Goal: Task Accomplishment & Management: Manage account settings

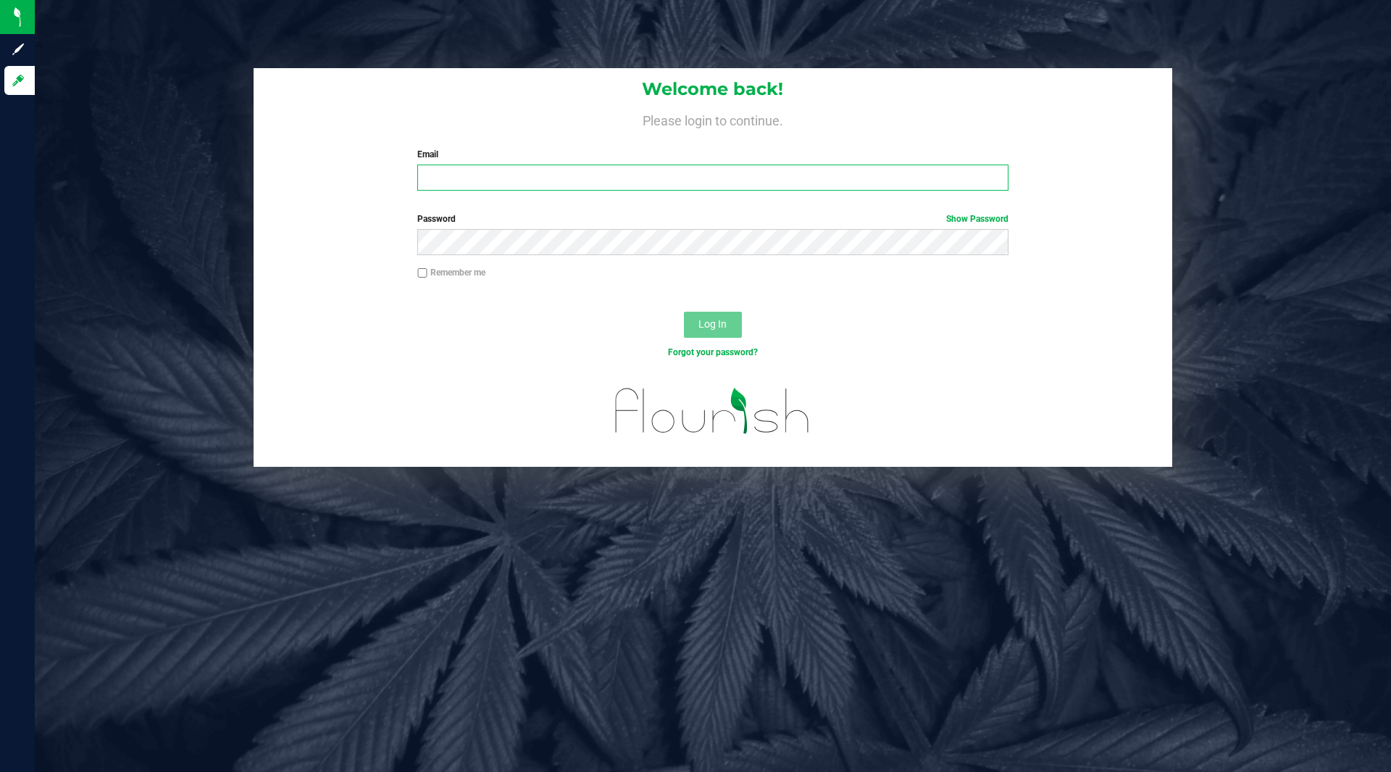
click at [933, 172] on input "Email" at bounding box center [712, 178] width 591 height 26
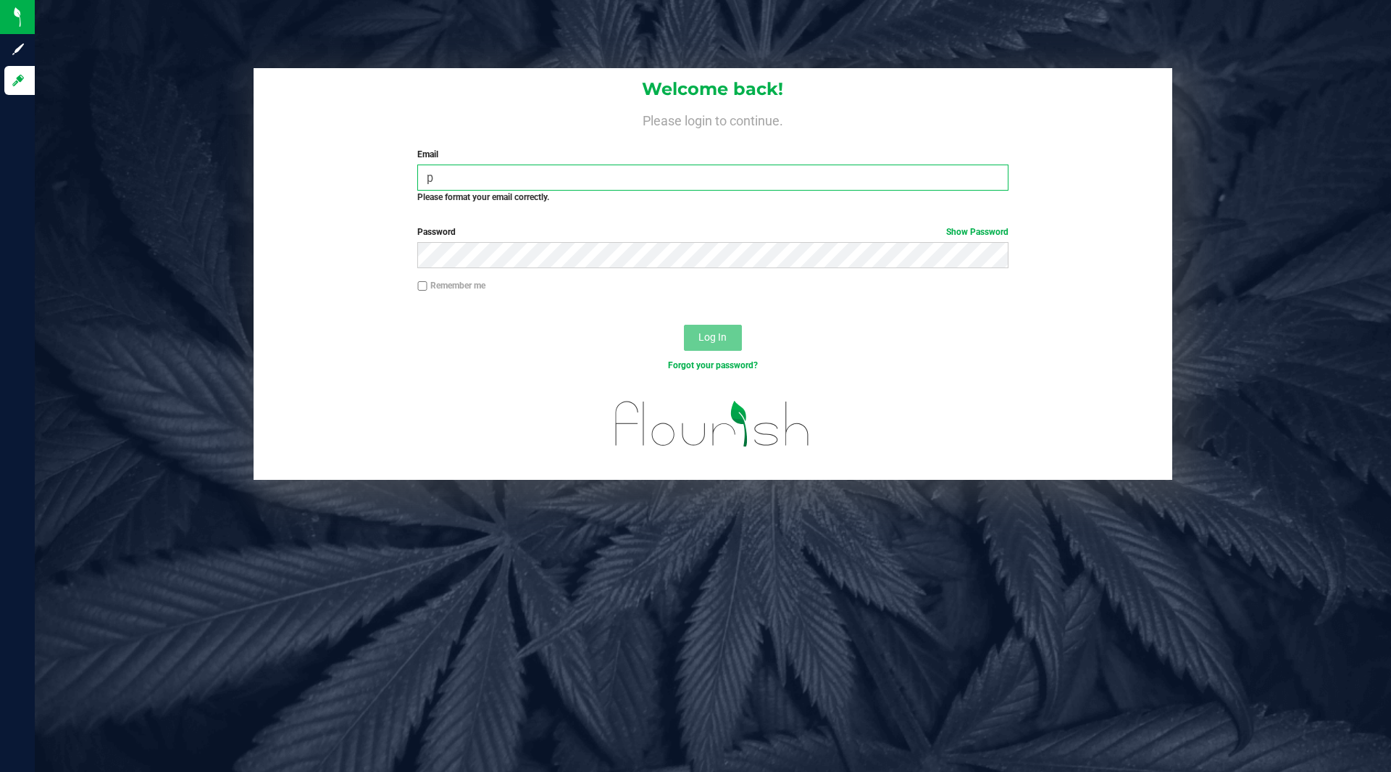
type input "[EMAIL_ADDRESS][DOMAIN_NAME]"
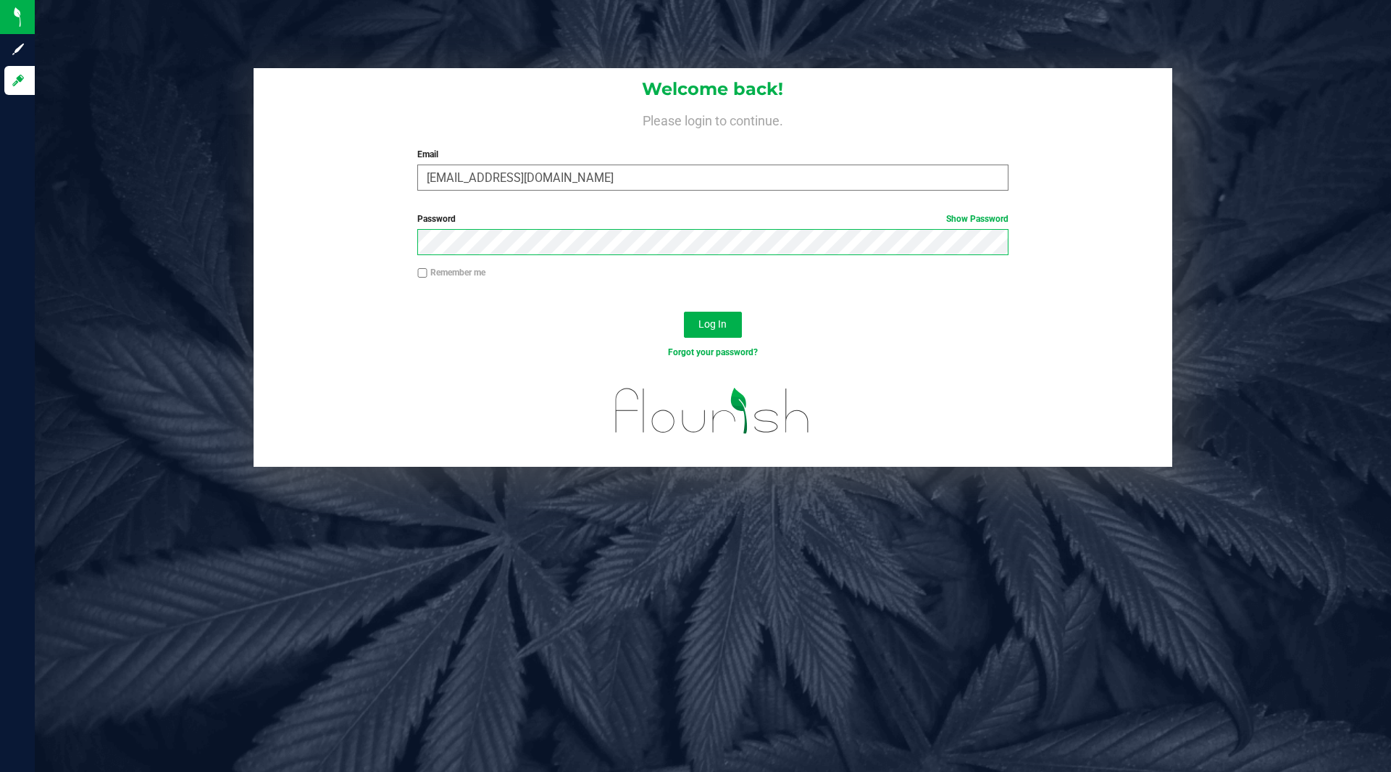
click at [684, 312] on button "Log In" at bounding box center [713, 325] width 58 height 26
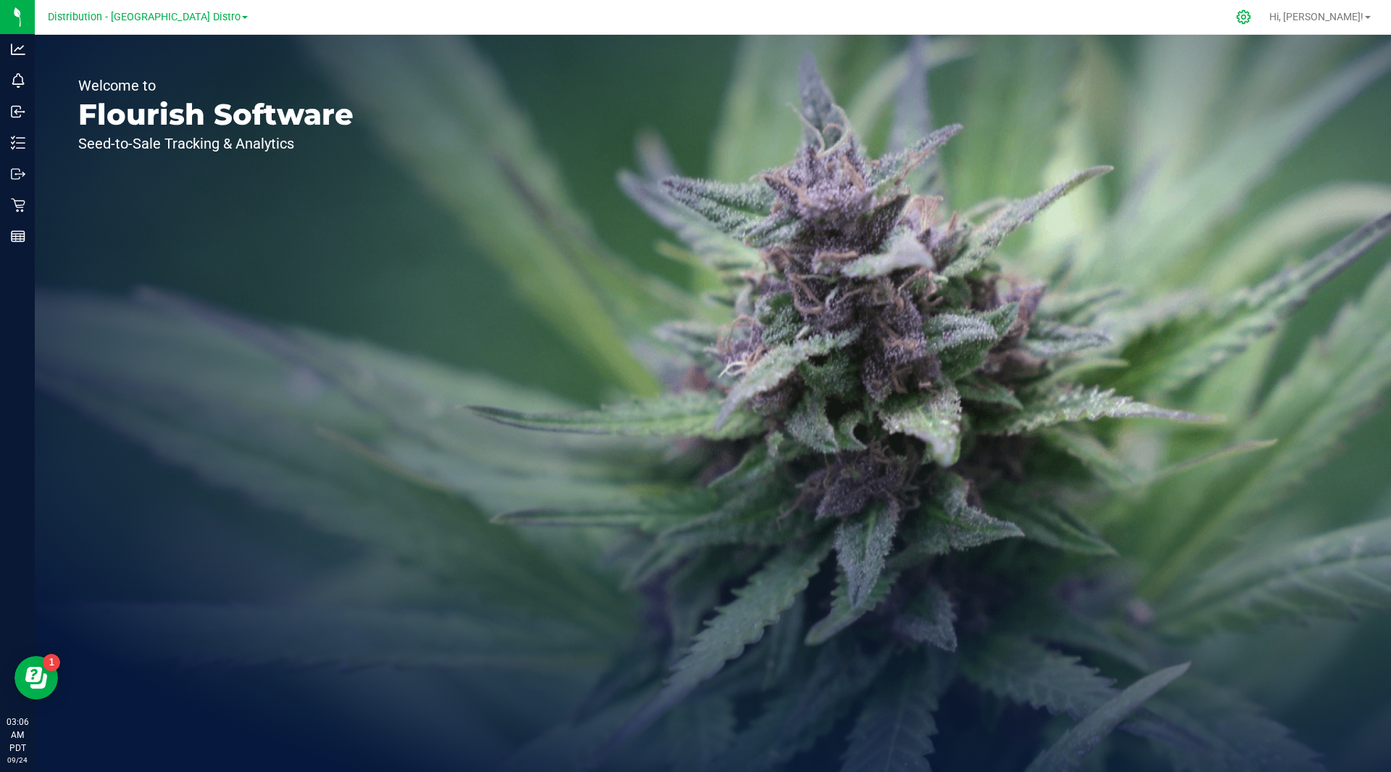
click at [1254, 10] on div at bounding box center [1244, 16] width 20 height 15
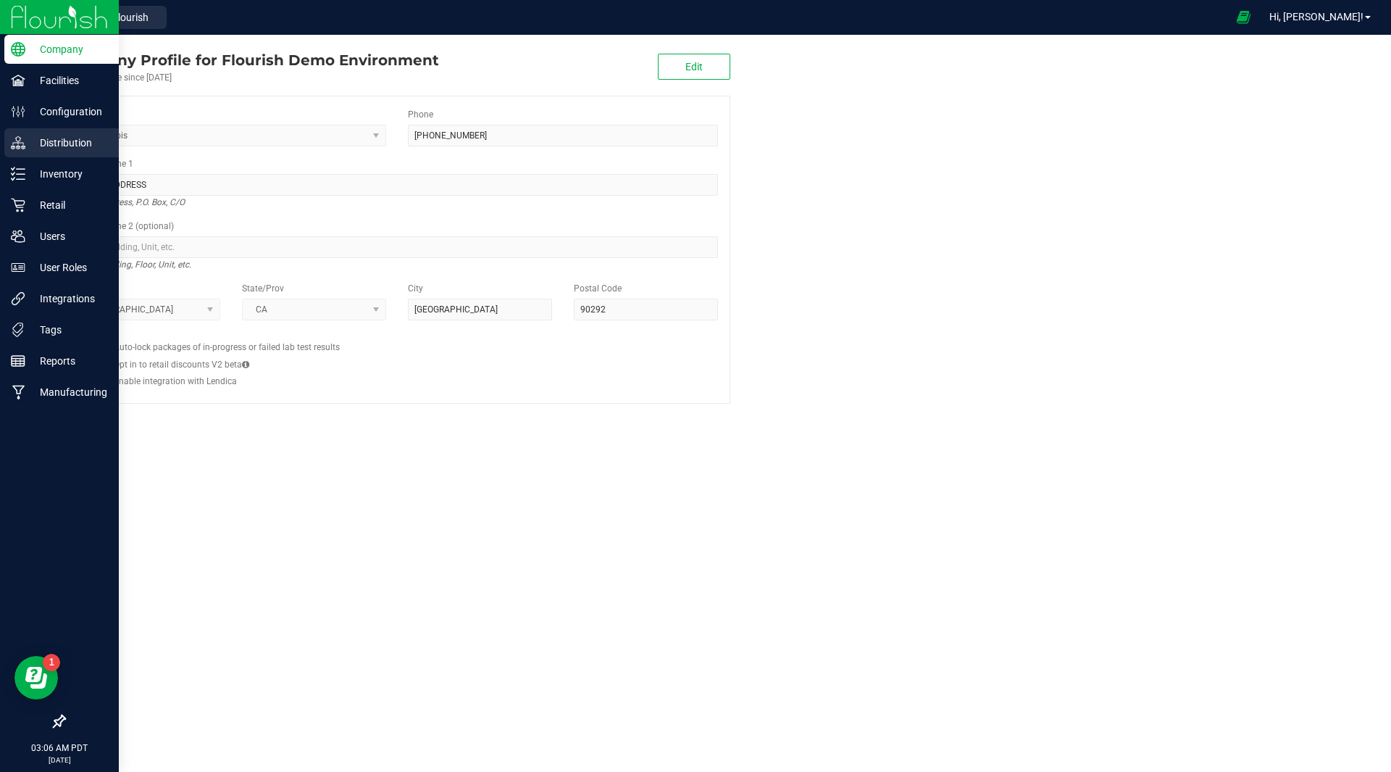
click at [70, 143] on p "Distribution" at bounding box center [68, 142] width 87 height 17
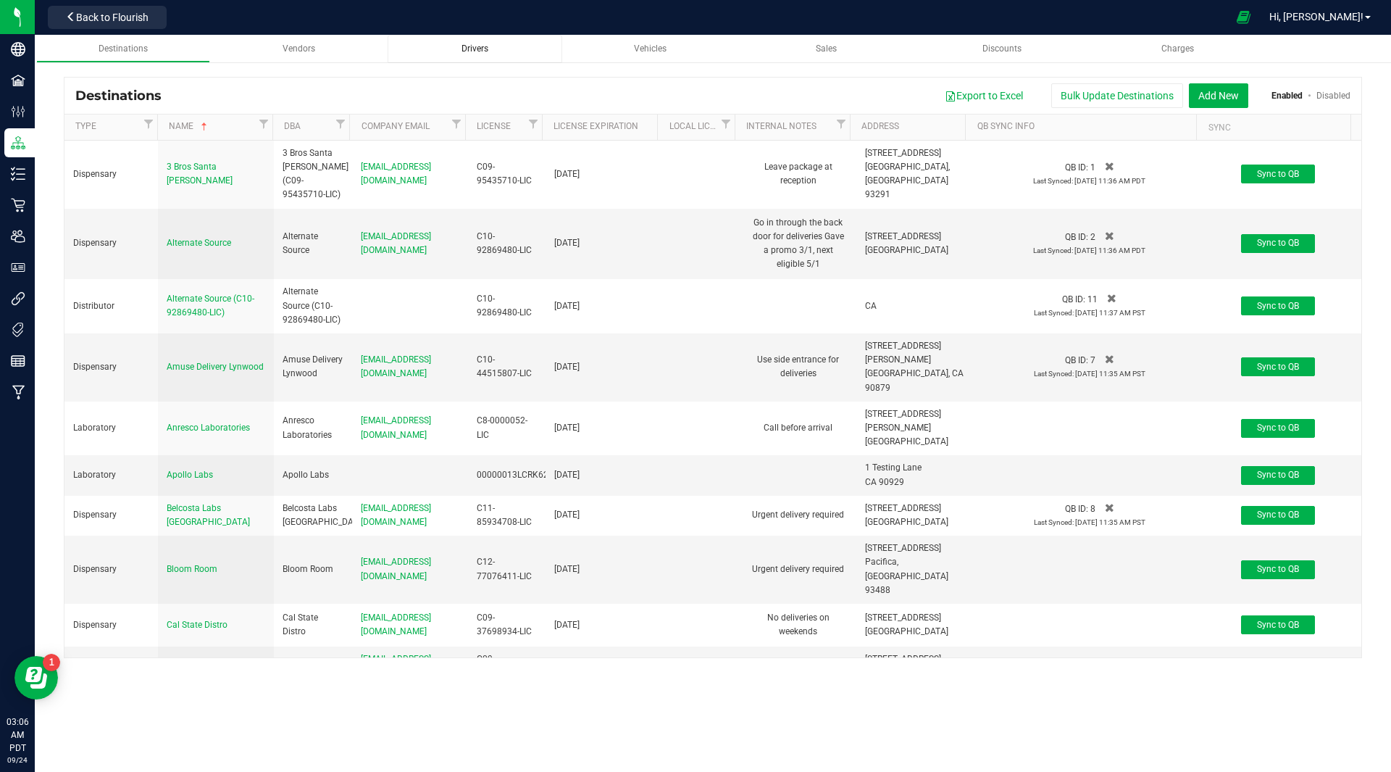
click at [486, 49] on span "Drivers" at bounding box center [475, 48] width 27 height 10
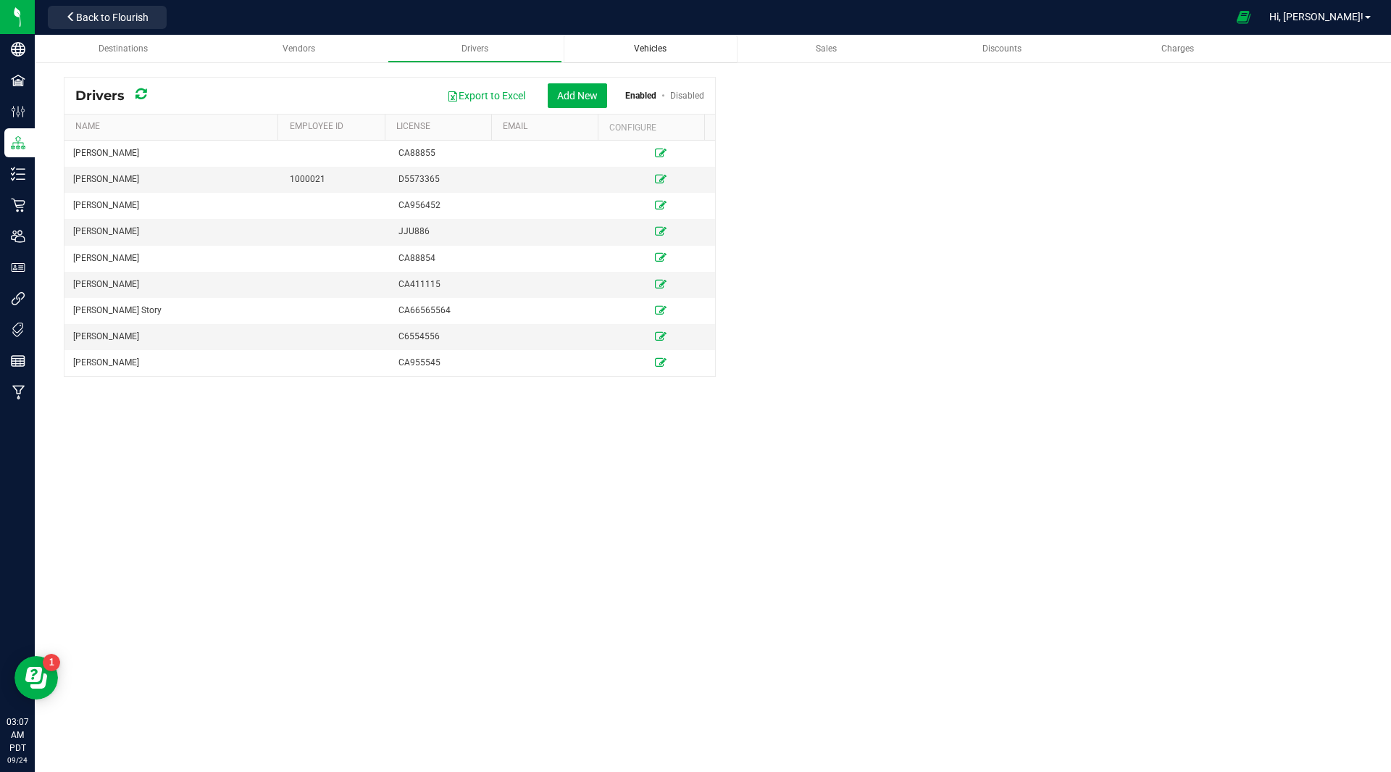
click at [667, 59] on link "Vehicles" at bounding box center [651, 49] width 175 height 28
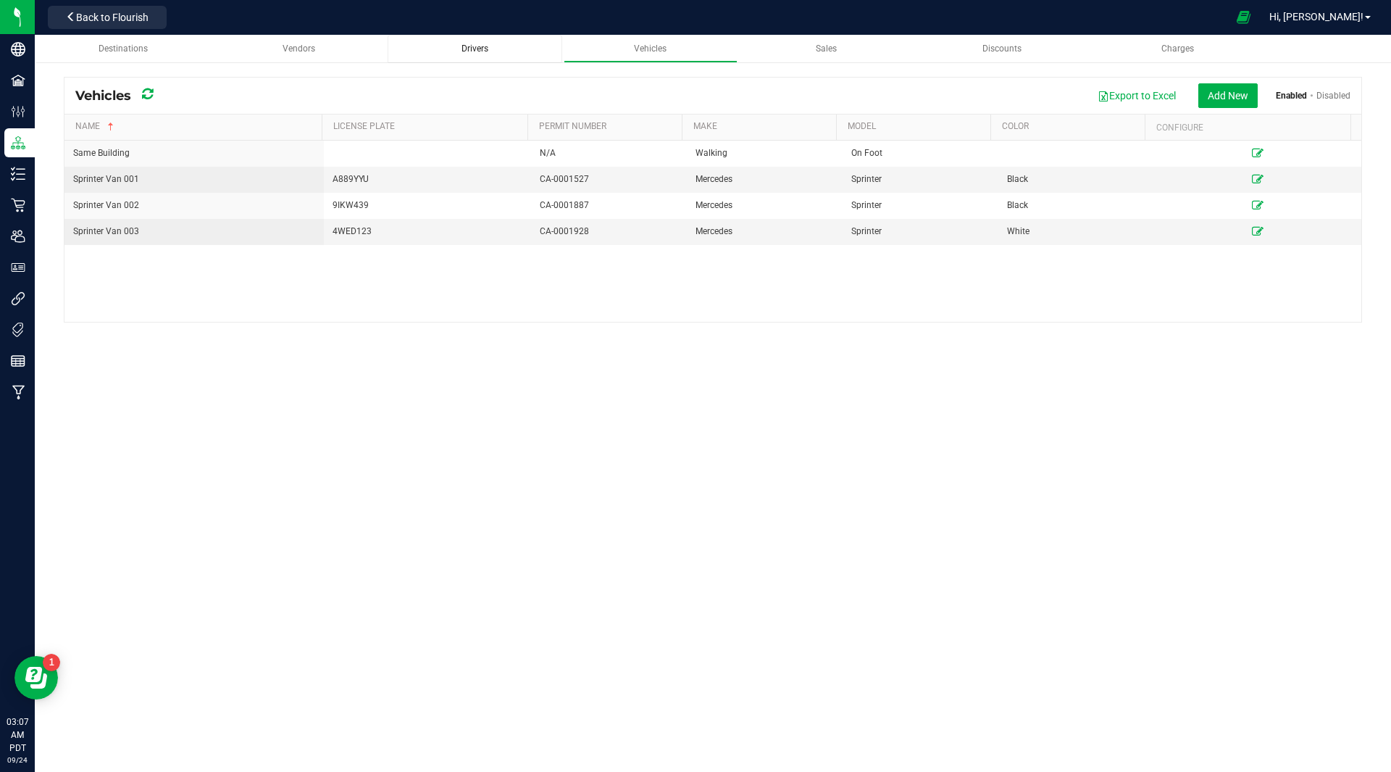
click at [512, 48] on div "Drivers" at bounding box center [474, 49] width 151 height 12
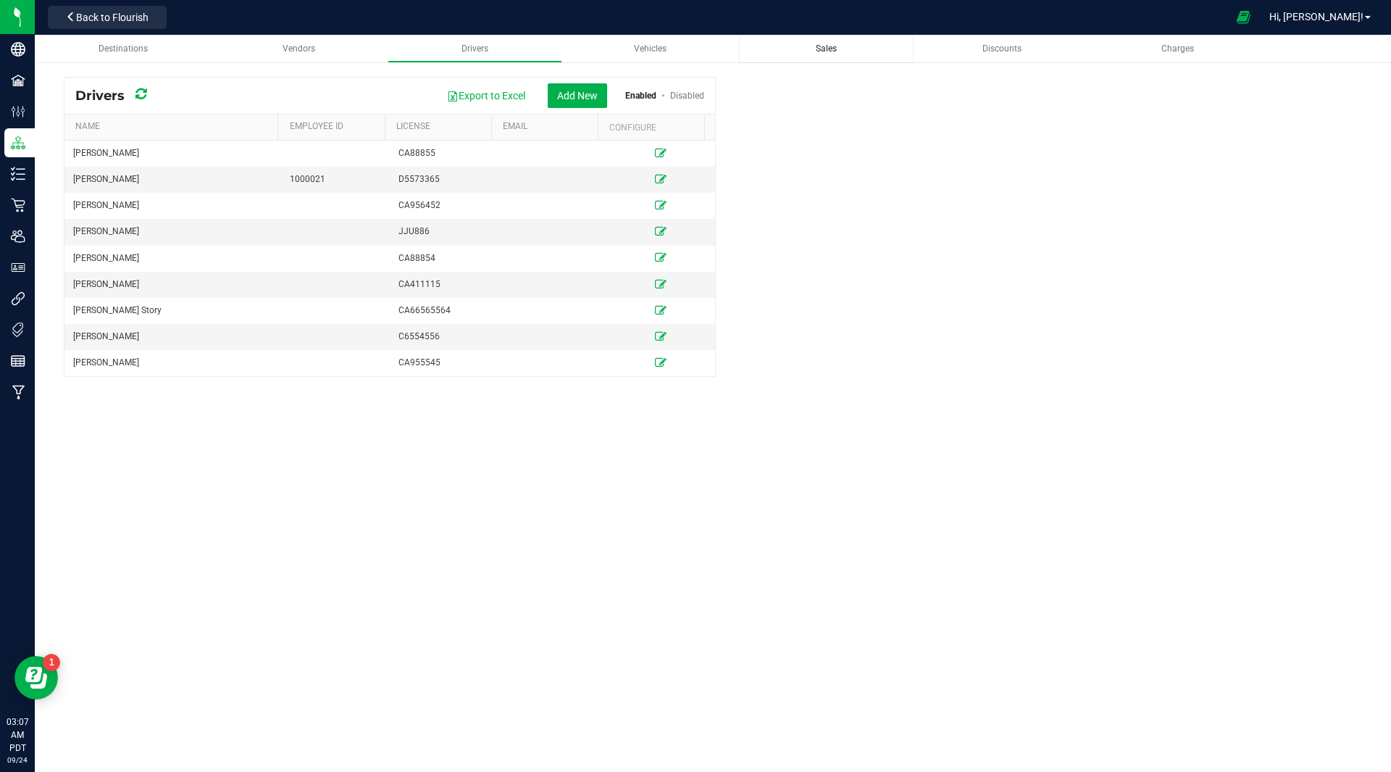
click at [821, 48] on span "Sales" at bounding box center [826, 48] width 21 height 10
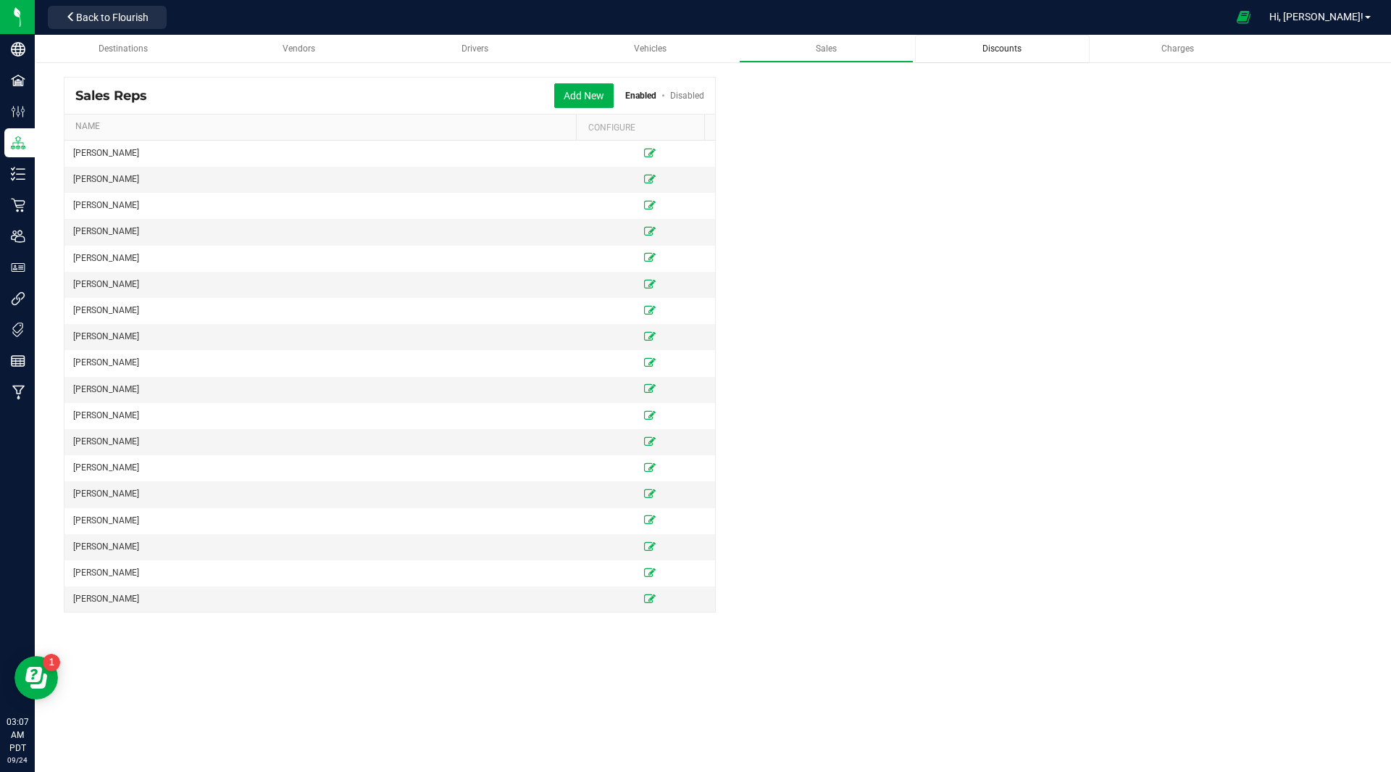
click at [988, 51] on span "Discounts" at bounding box center [1002, 48] width 39 height 10
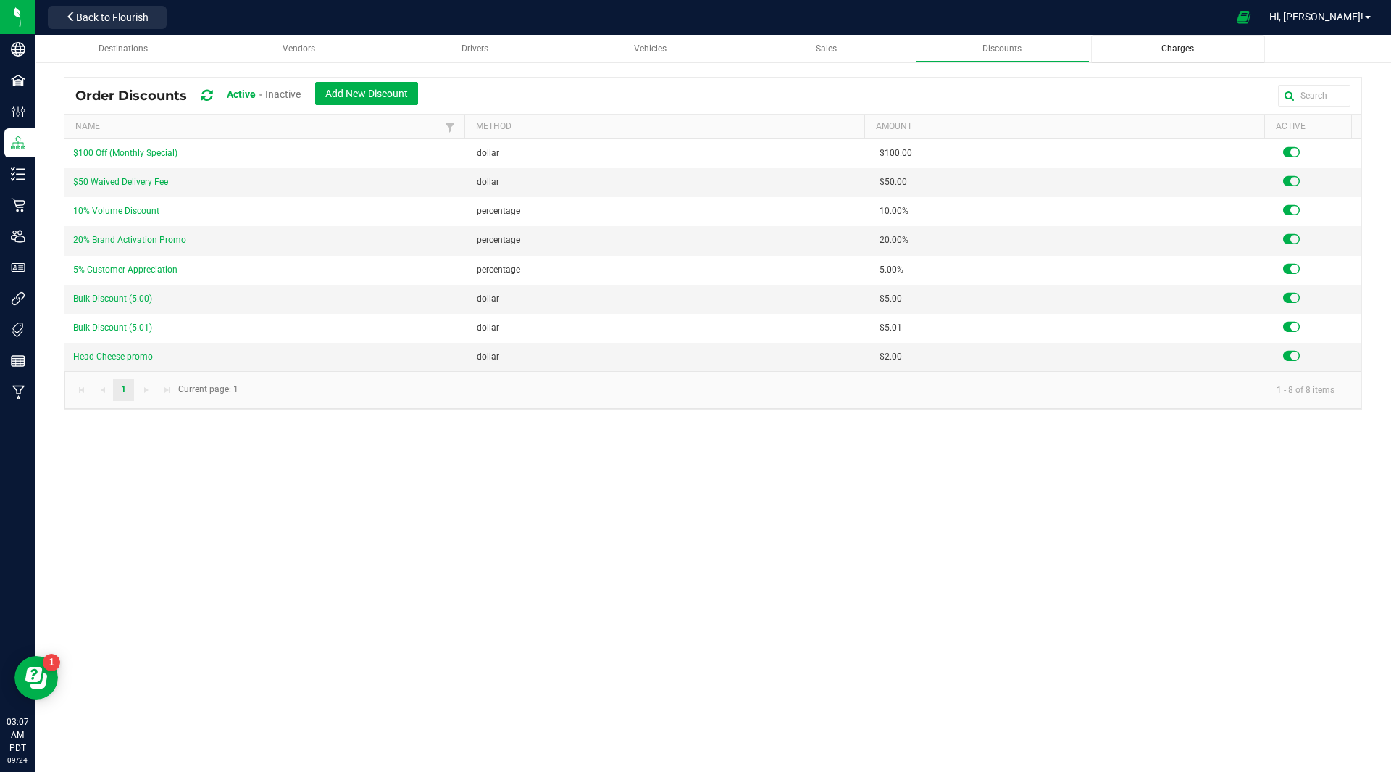
click at [1161, 48] on div "Charges" at bounding box center [1178, 49] width 151 height 12
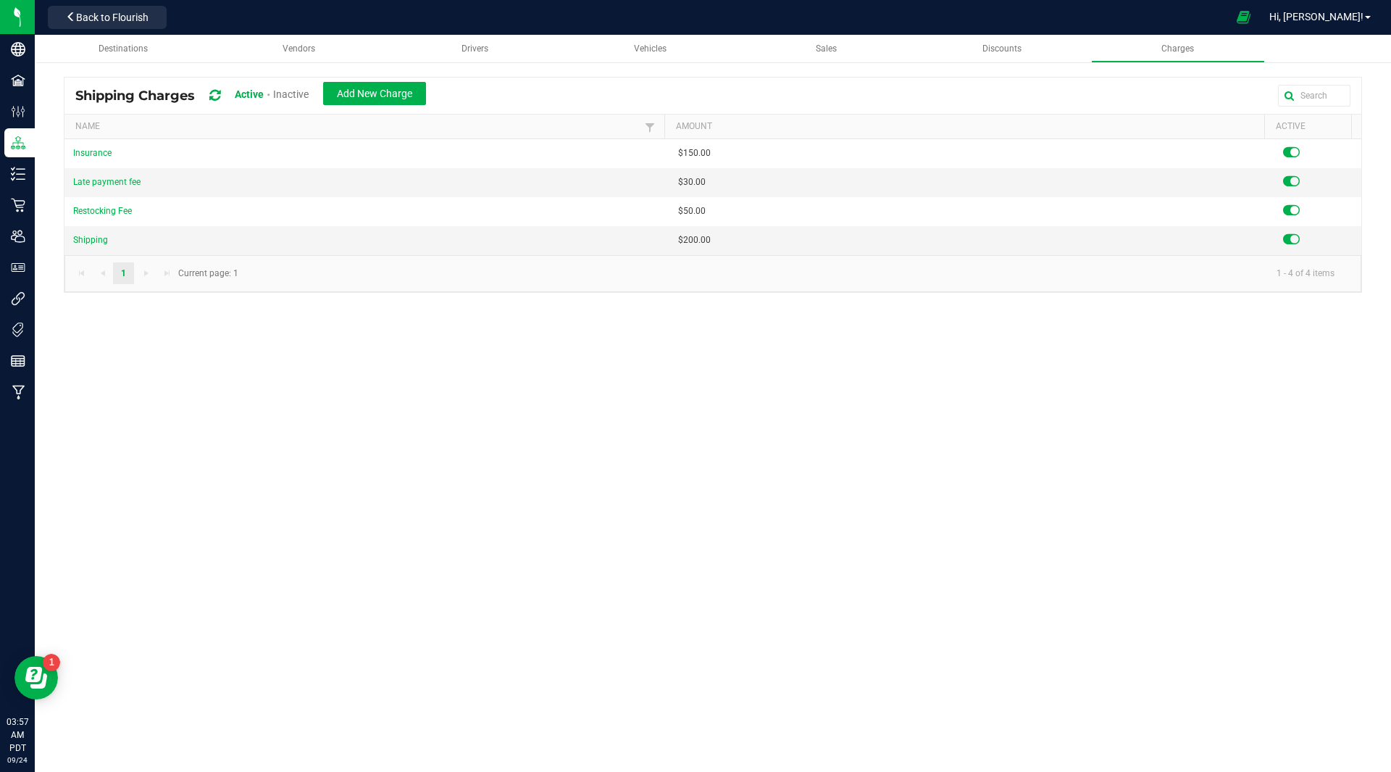
click at [281, 351] on div "Destinations Vendors Drivers Vehicles Sales Discounts Charges Shipping Charges …" at bounding box center [713, 230] width 1357 height 391
click at [486, 54] on div "Drivers" at bounding box center [474, 49] width 151 height 12
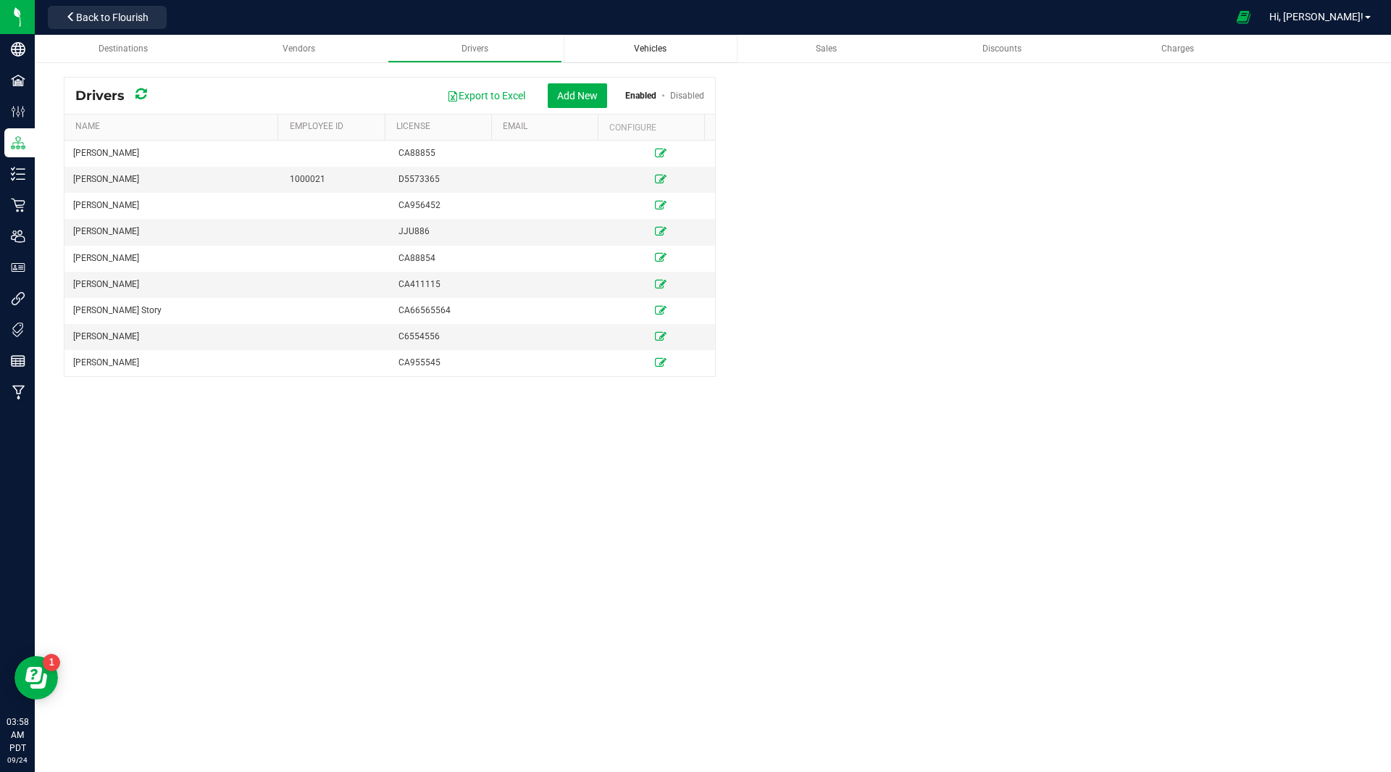
click at [615, 41] on link "Vehicles" at bounding box center [651, 49] width 175 height 28
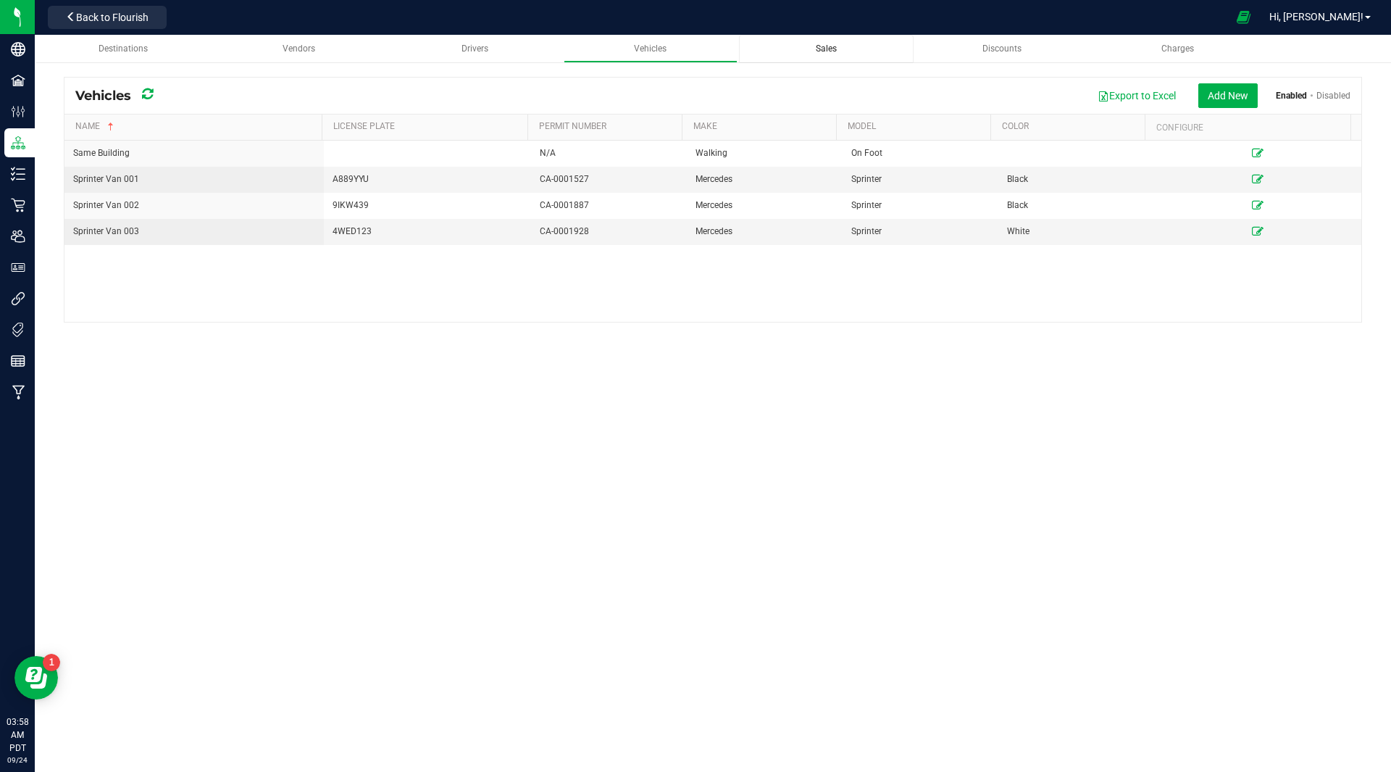
click at [809, 43] on div "Sales" at bounding box center [826, 49] width 151 height 12
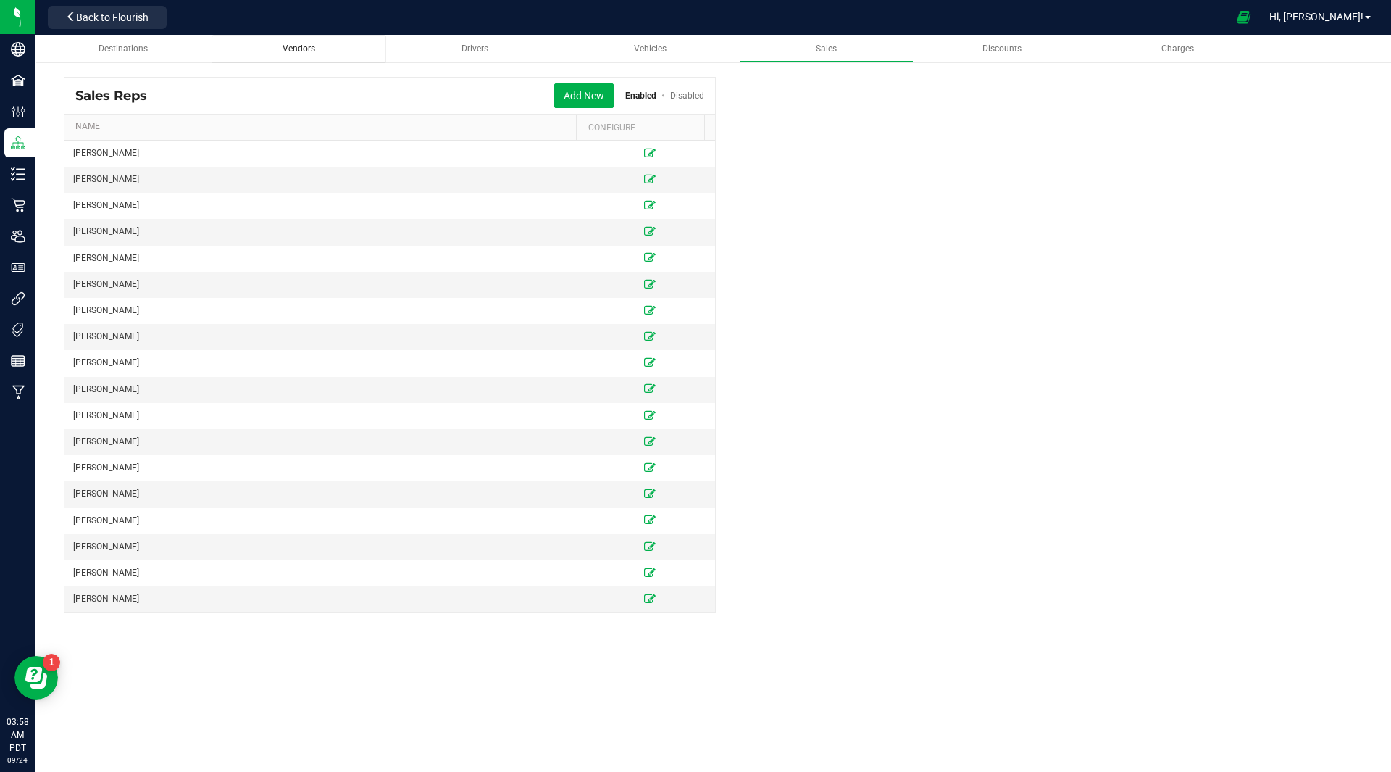
click at [299, 43] on div "Vendors" at bounding box center [298, 49] width 151 height 12
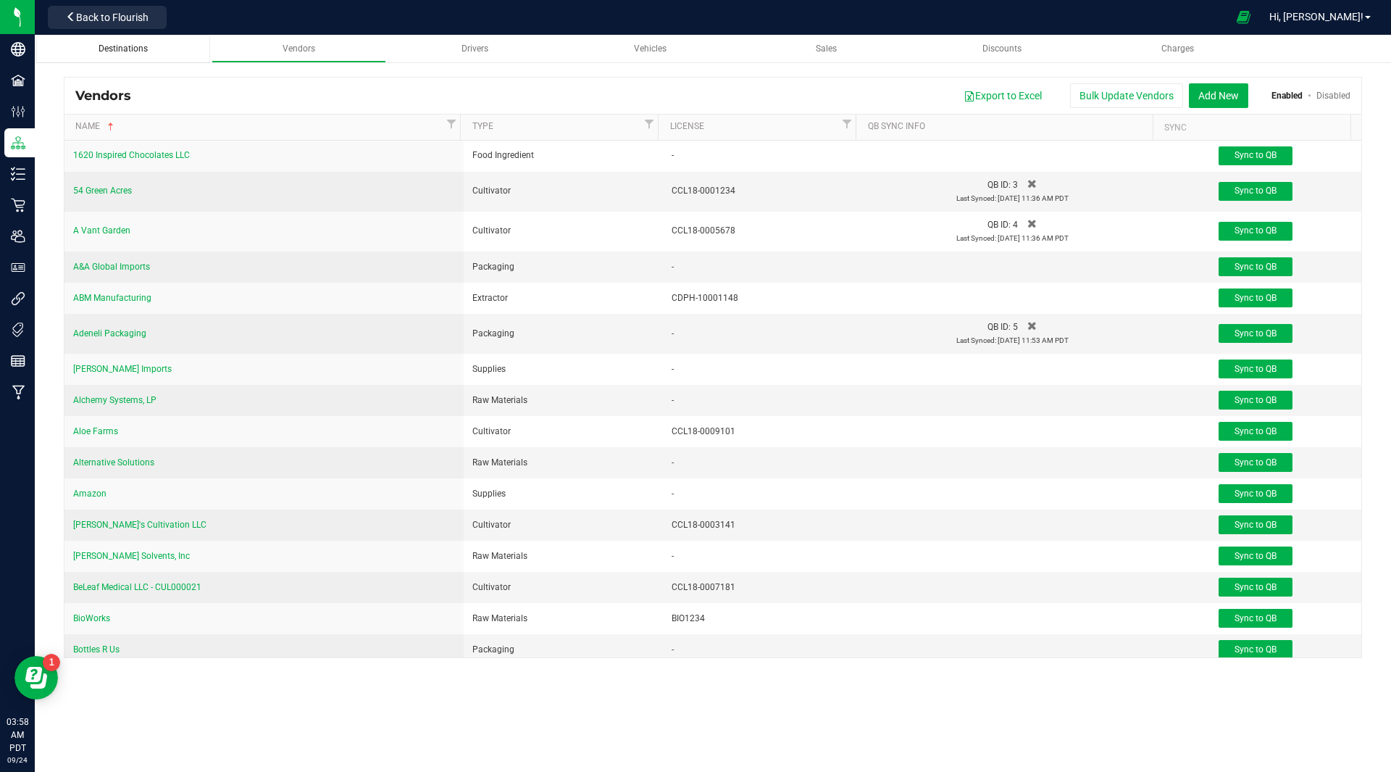
click at [124, 53] on span "Destinations" at bounding box center [123, 48] width 49 height 10
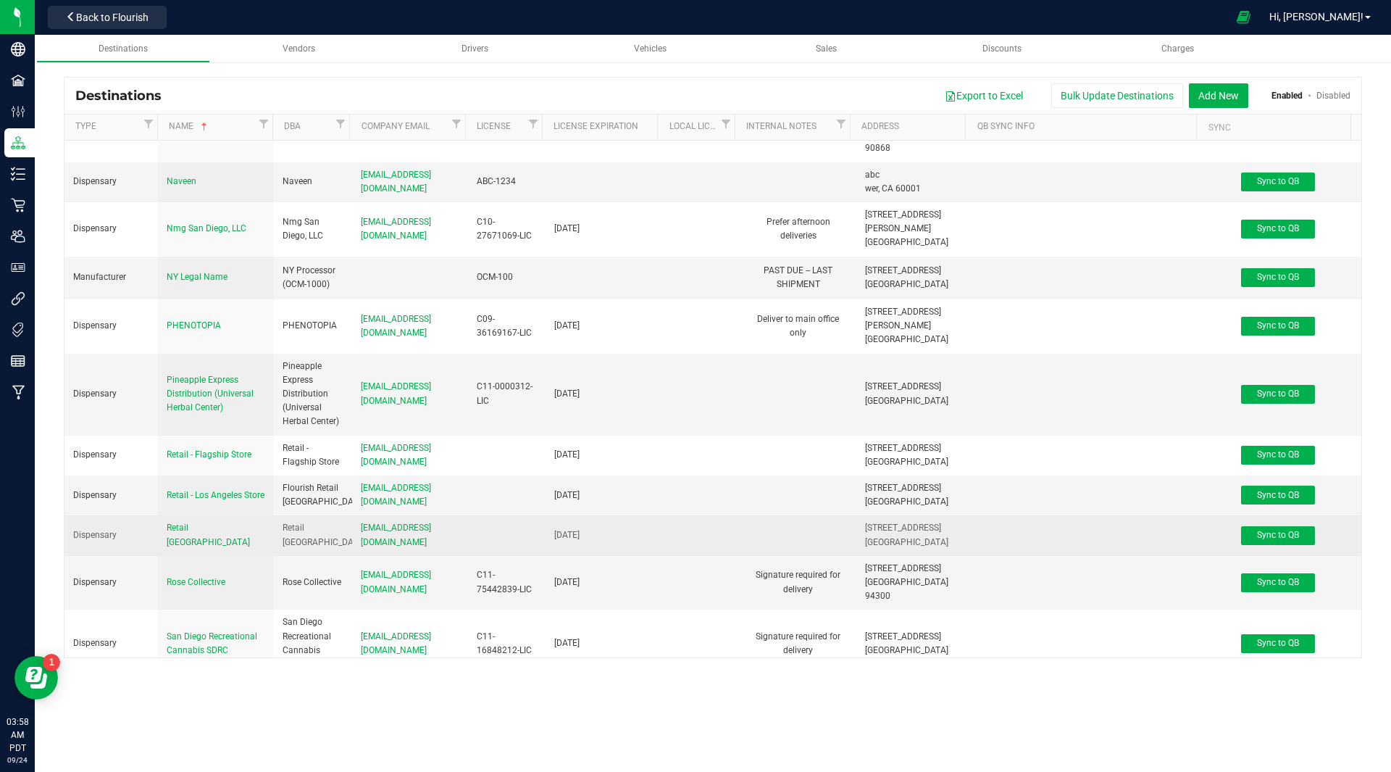
scroll to position [2247, 0]
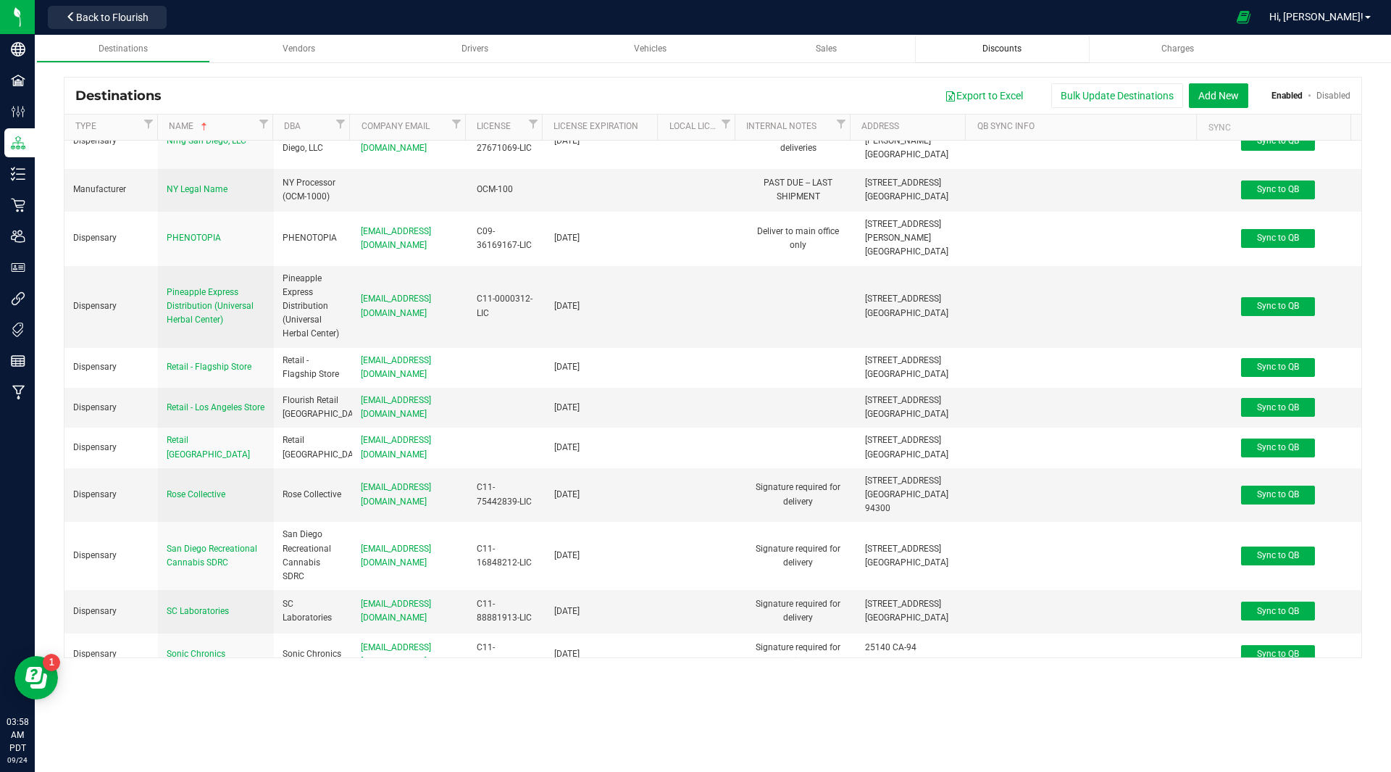
click at [1036, 47] on div "Discounts" at bounding box center [1002, 49] width 151 height 12
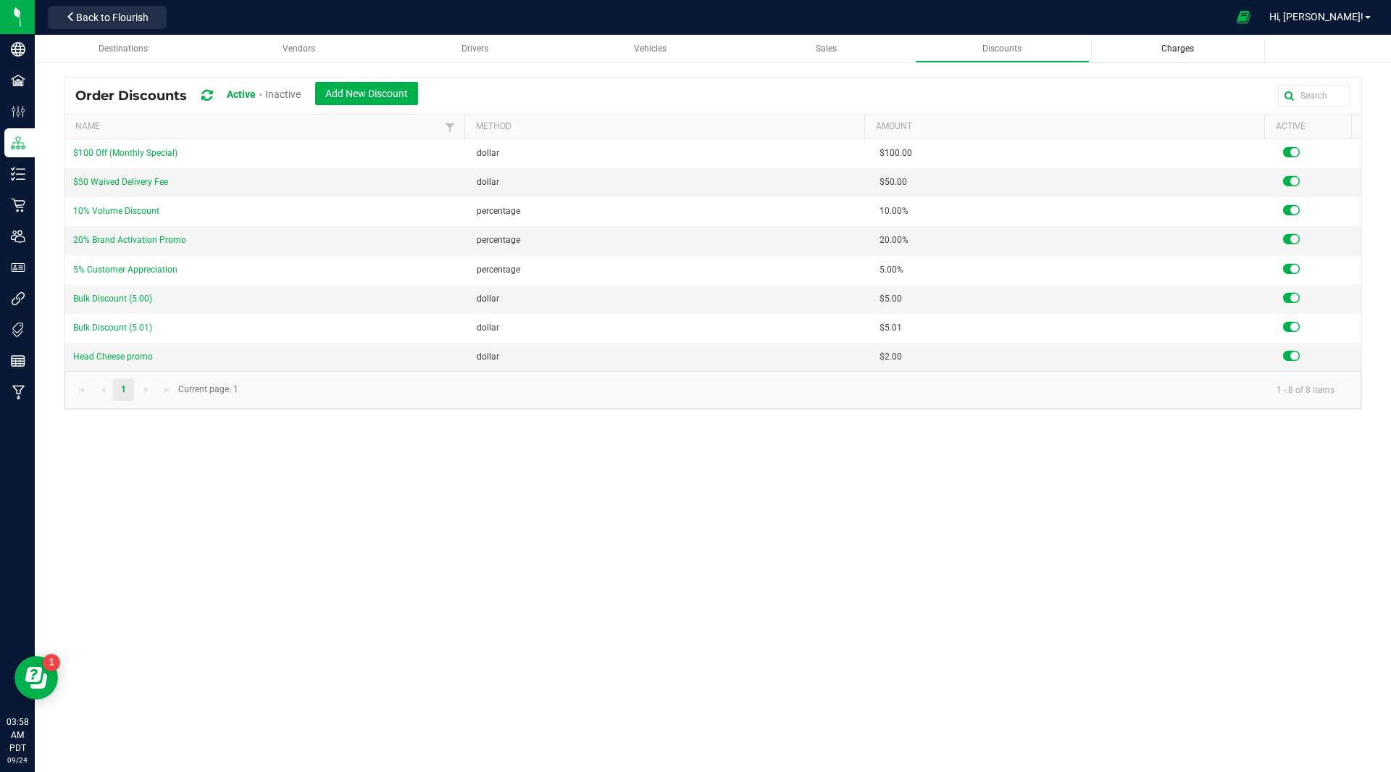
click at [1183, 55] on div "Charges" at bounding box center [1178, 49] width 151 height 12
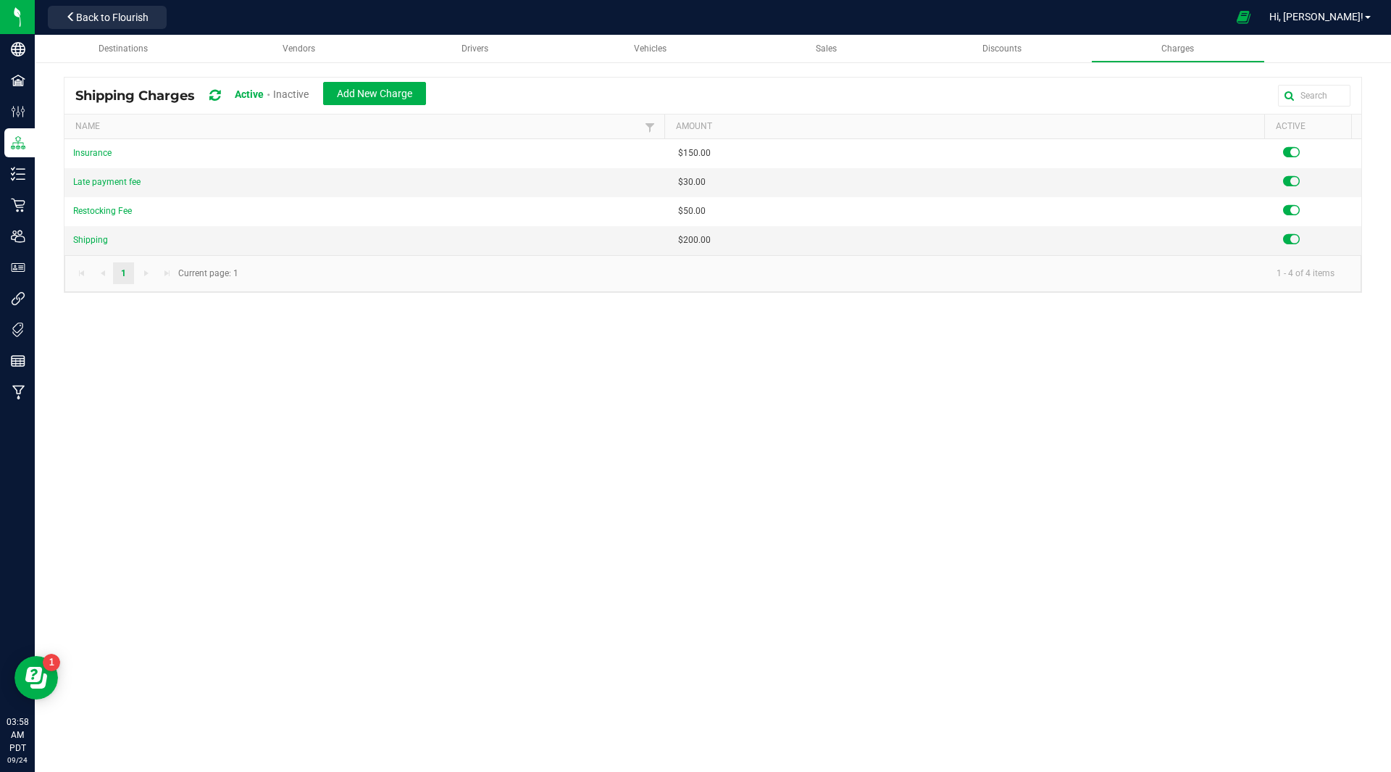
click at [900, 336] on div "Destinations Vendors Drivers Vehicles Sales Discounts Charges Shipping Charges …" at bounding box center [713, 230] width 1357 height 391
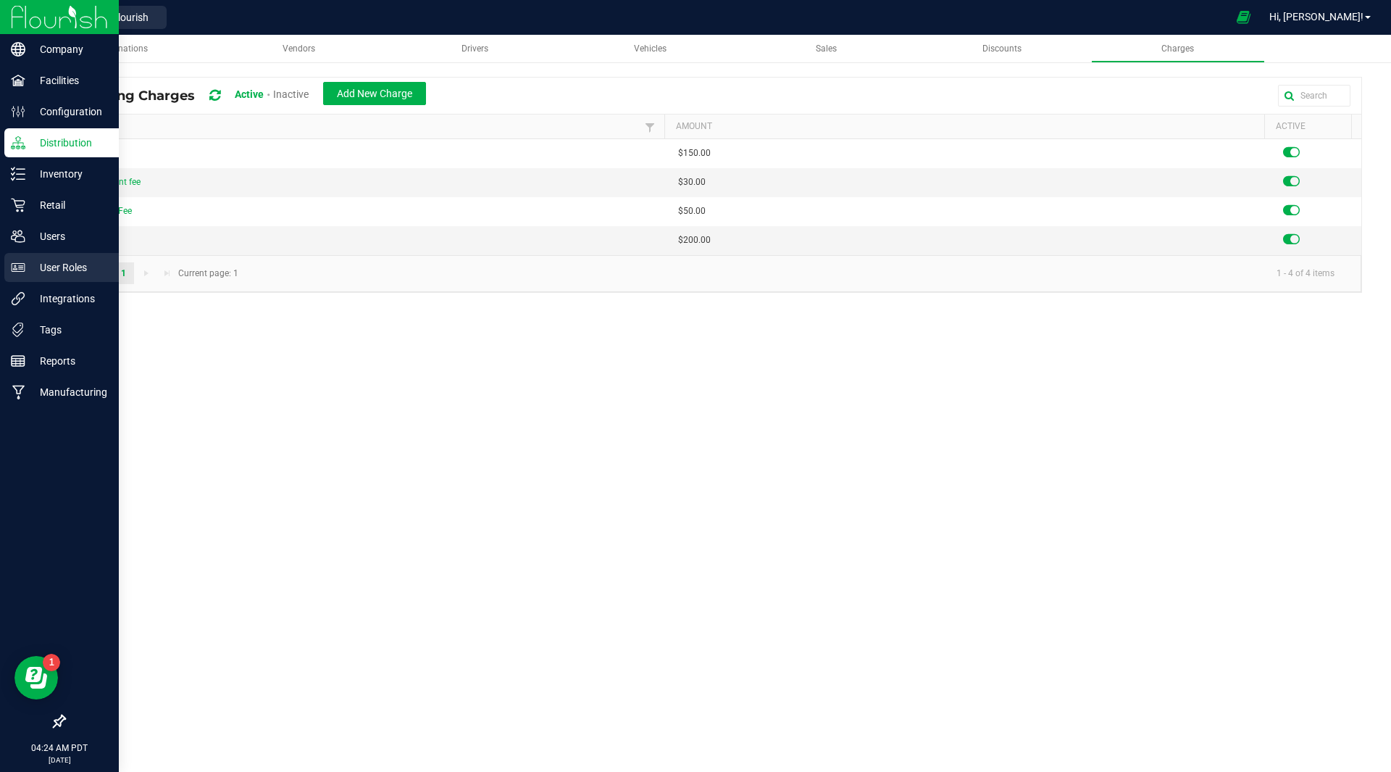
click at [68, 262] on p "User Roles" at bounding box center [68, 267] width 87 height 17
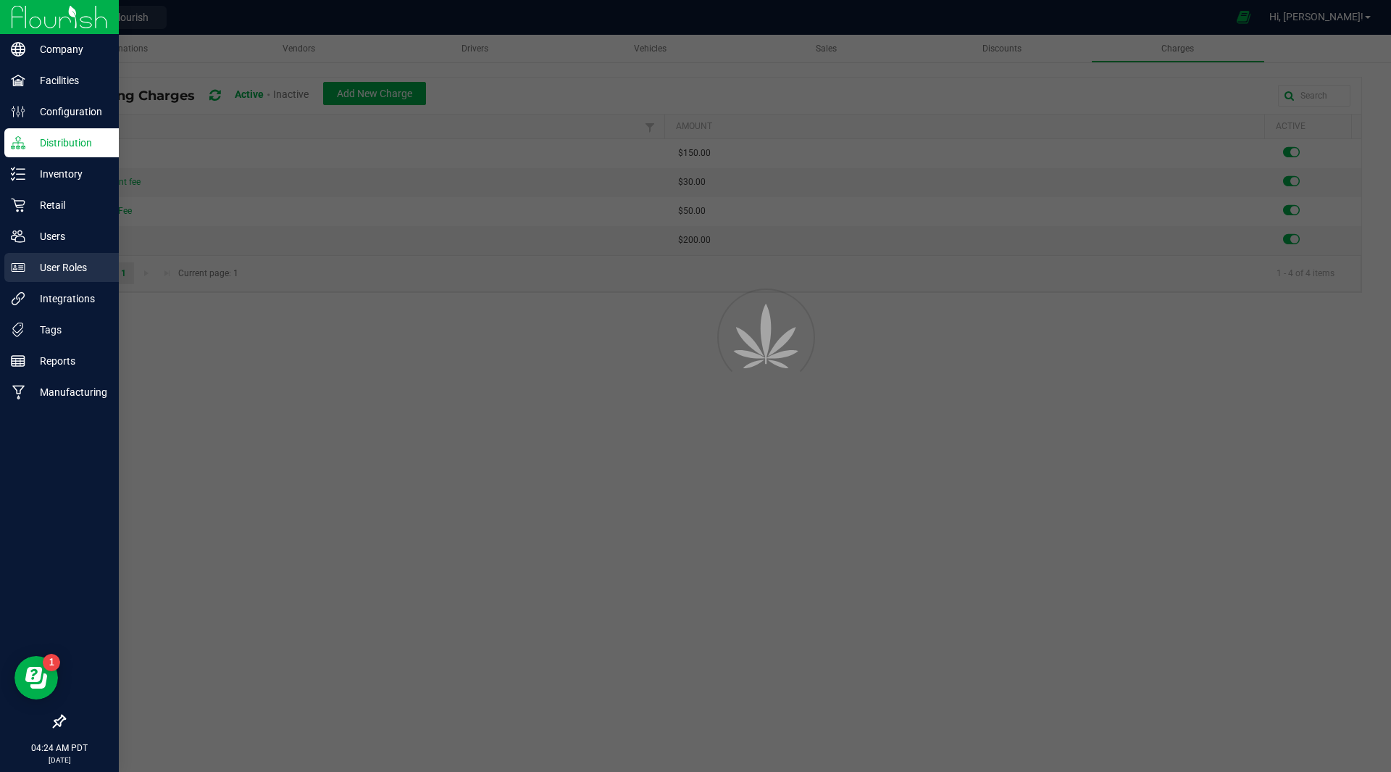
click at [62, 273] on p "User Roles" at bounding box center [68, 267] width 87 height 17
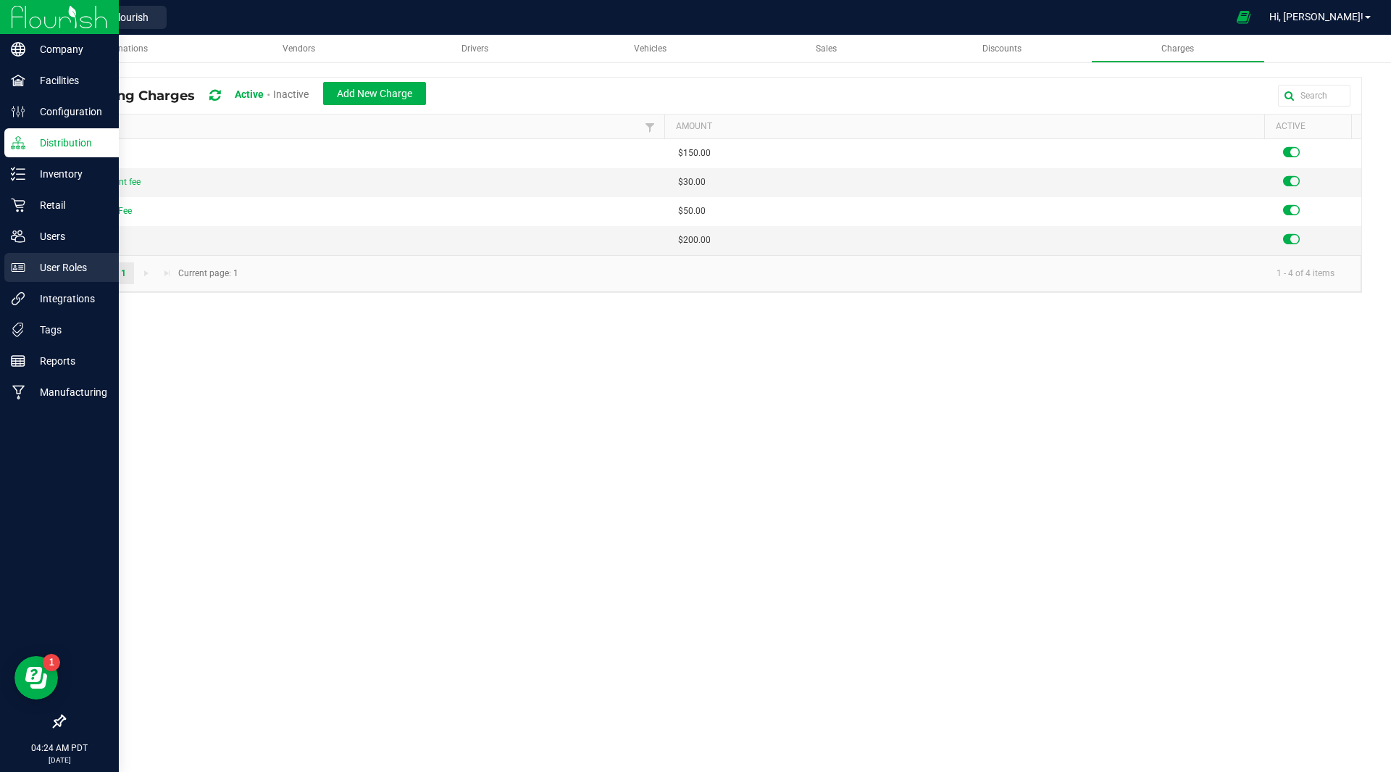
click at [52, 265] on p "User Roles" at bounding box center [68, 267] width 87 height 17
click at [75, 260] on p "User Roles" at bounding box center [68, 267] width 87 height 17
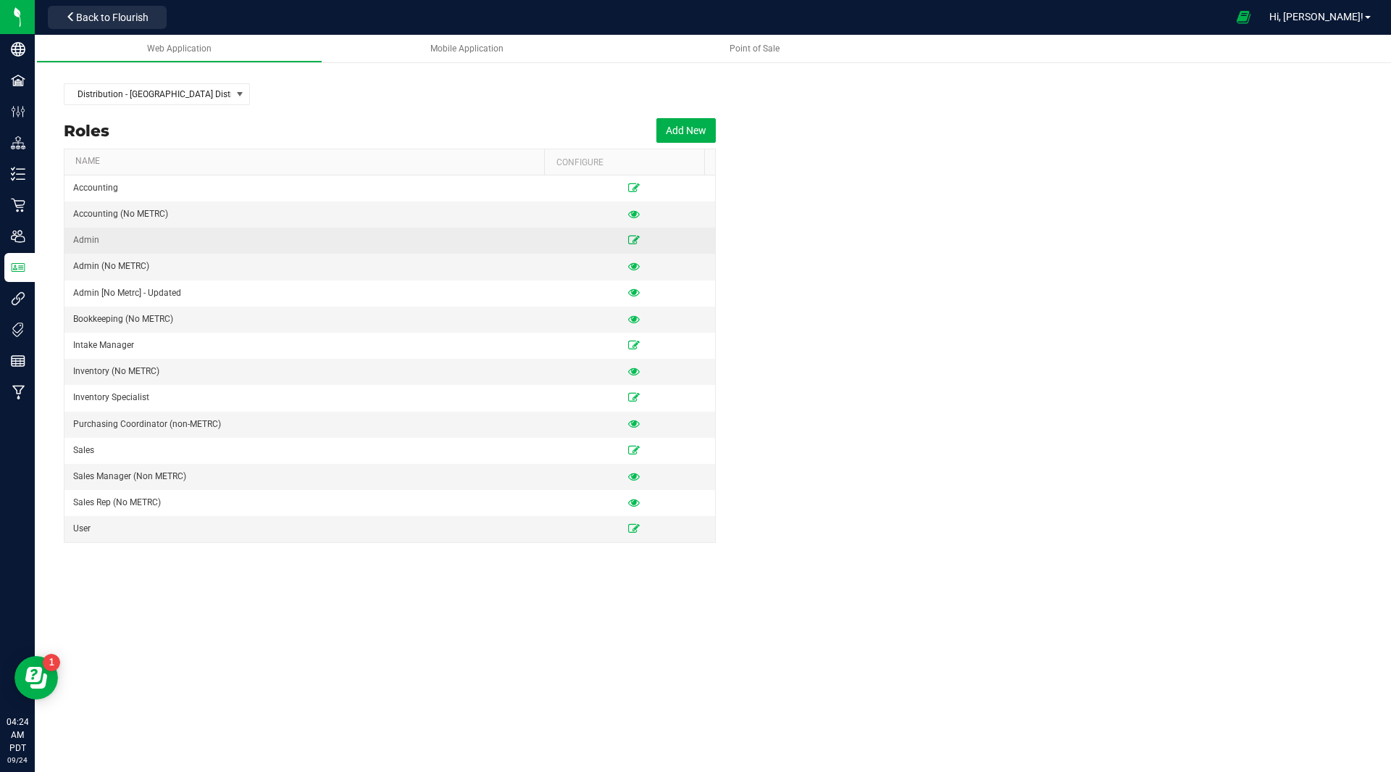
click at [628, 239] on icon at bounding box center [634, 240] width 12 height 9
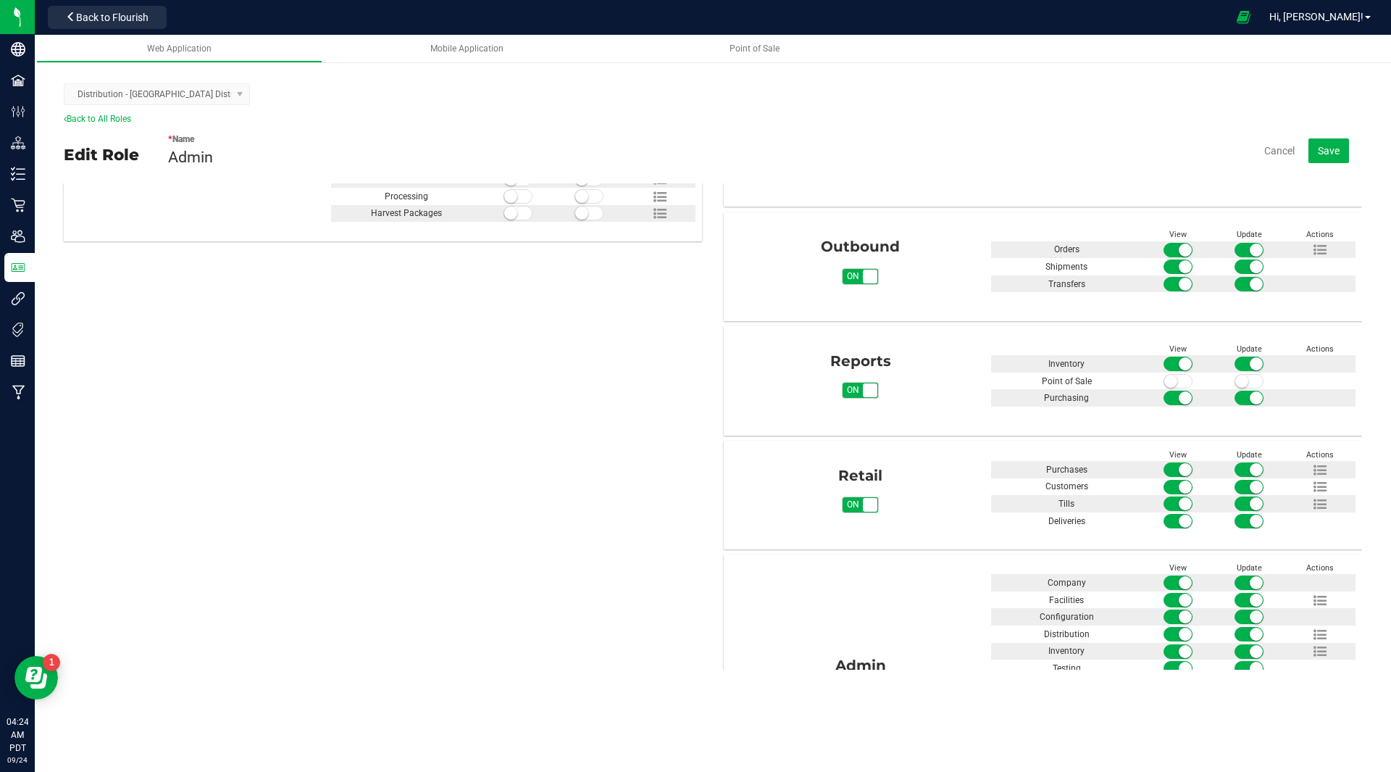
scroll to position [702, 0]
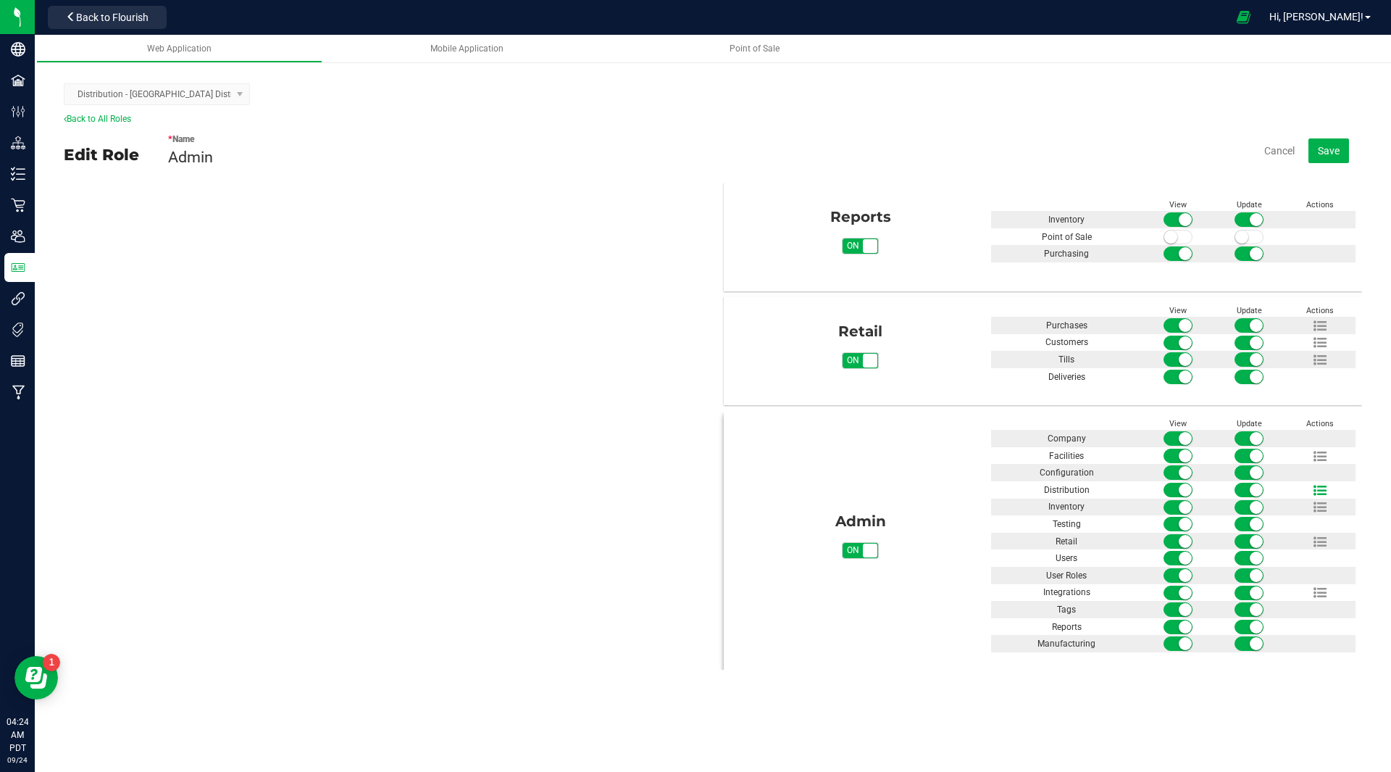
click at [1314, 488] on icon at bounding box center [1320, 490] width 13 height 13
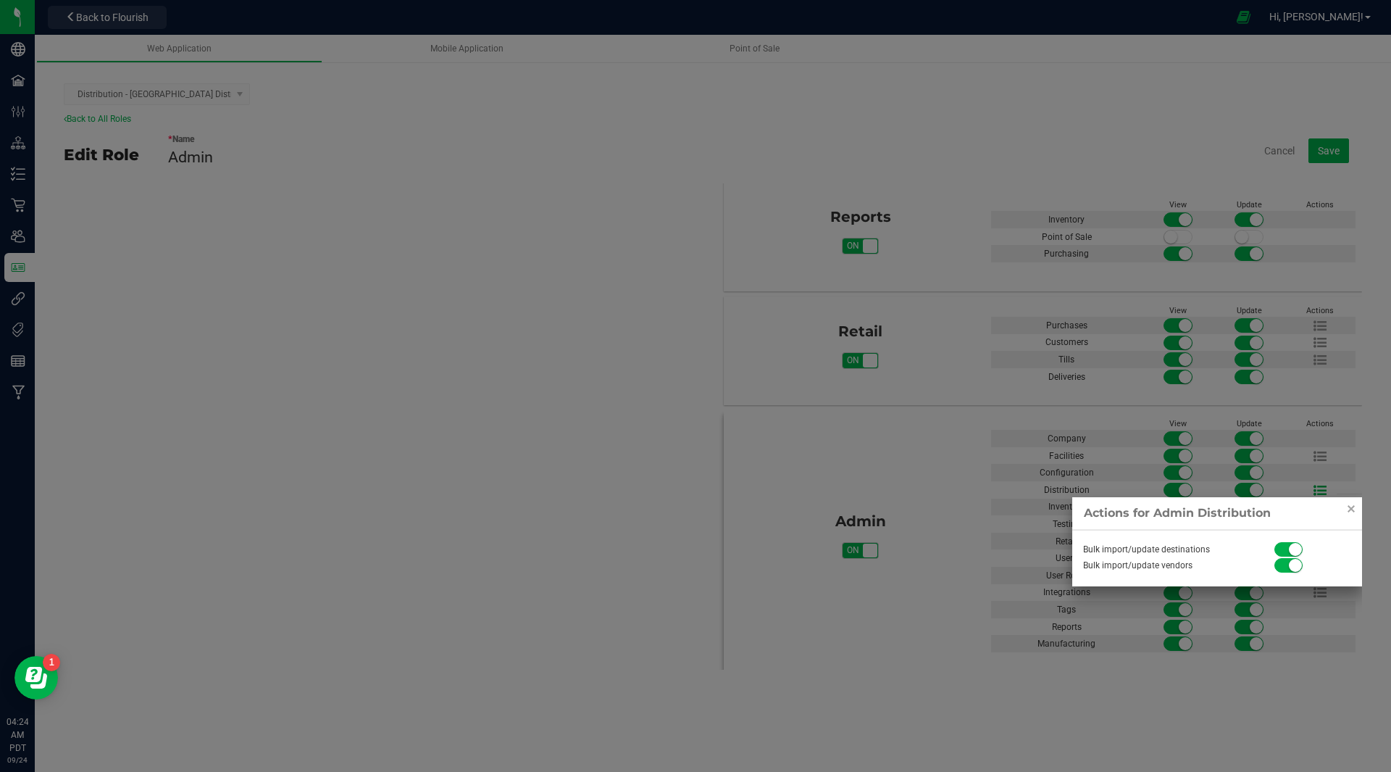
scroll to position [704, 0]
click at [1353, 509] on link "Close" at bounding box center [1351, 507] width 17 height 17
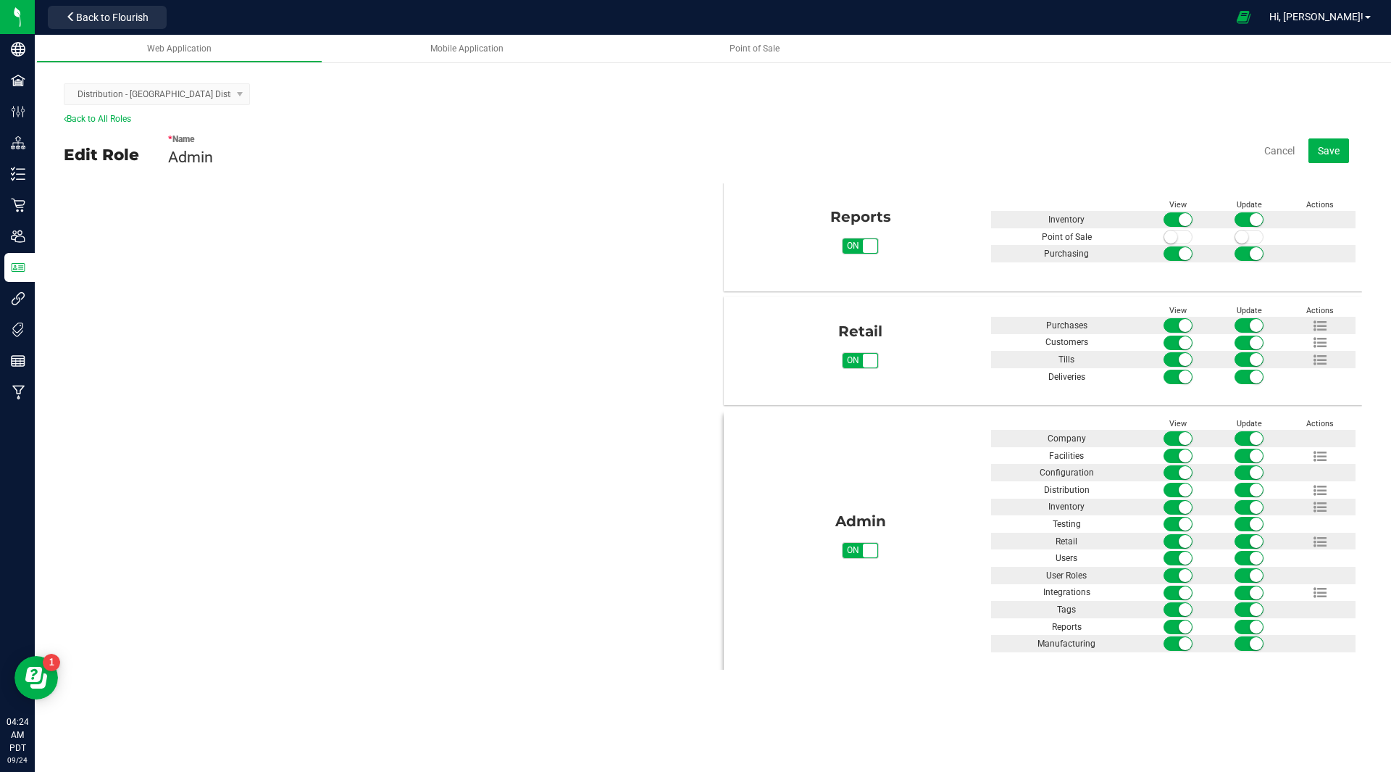
click at [1235, 486] on span at bounding box center [1249, 490] width 29 height 14
click at [1239, 478] on span at bounding box center [1249, 472] width 29 height 14
click at [1236, 467] on small at bounding box center [1242, 472] width 13 height 13
click at [1236, 483] on small at bounding box center [1242, 489] width 13 height 13
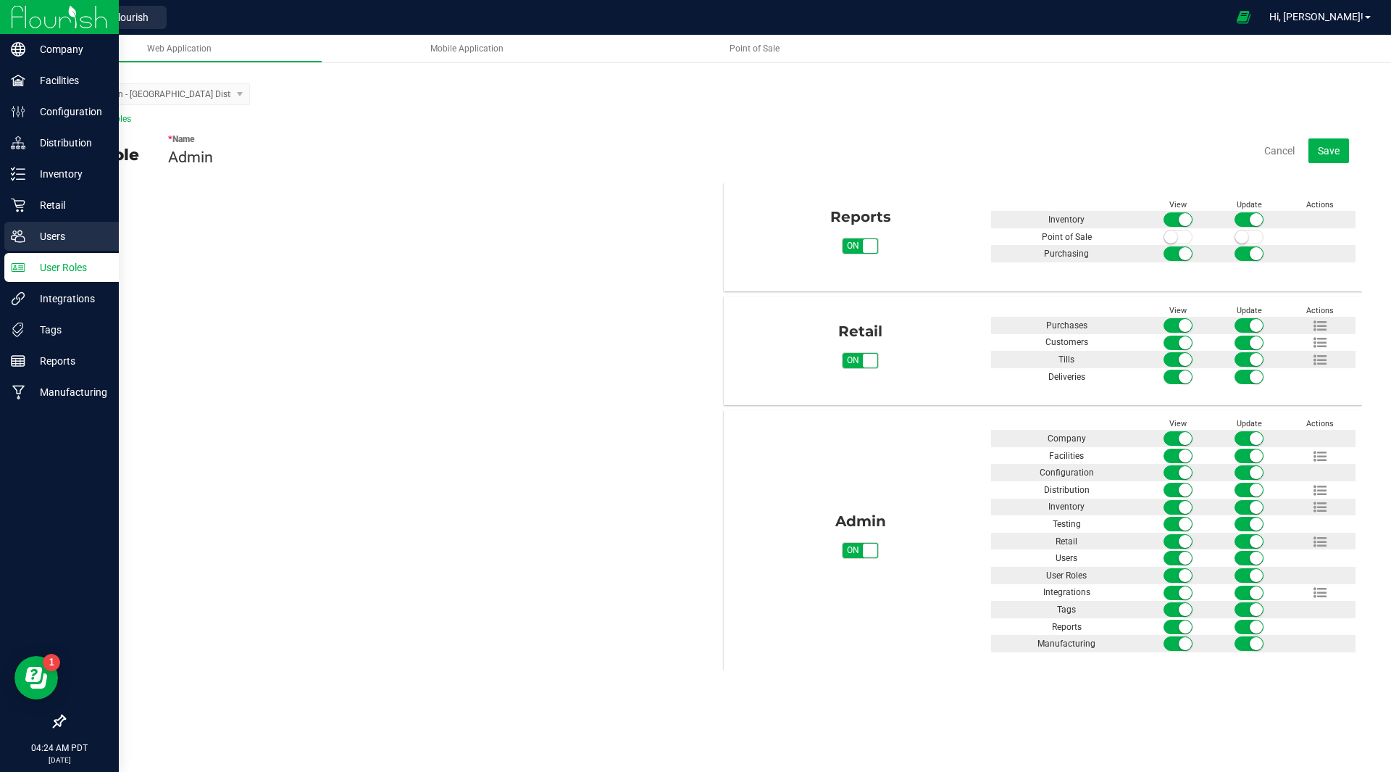
click at [56, 234] on p "Users" at bounding box center [68, 236] width 87 height 17
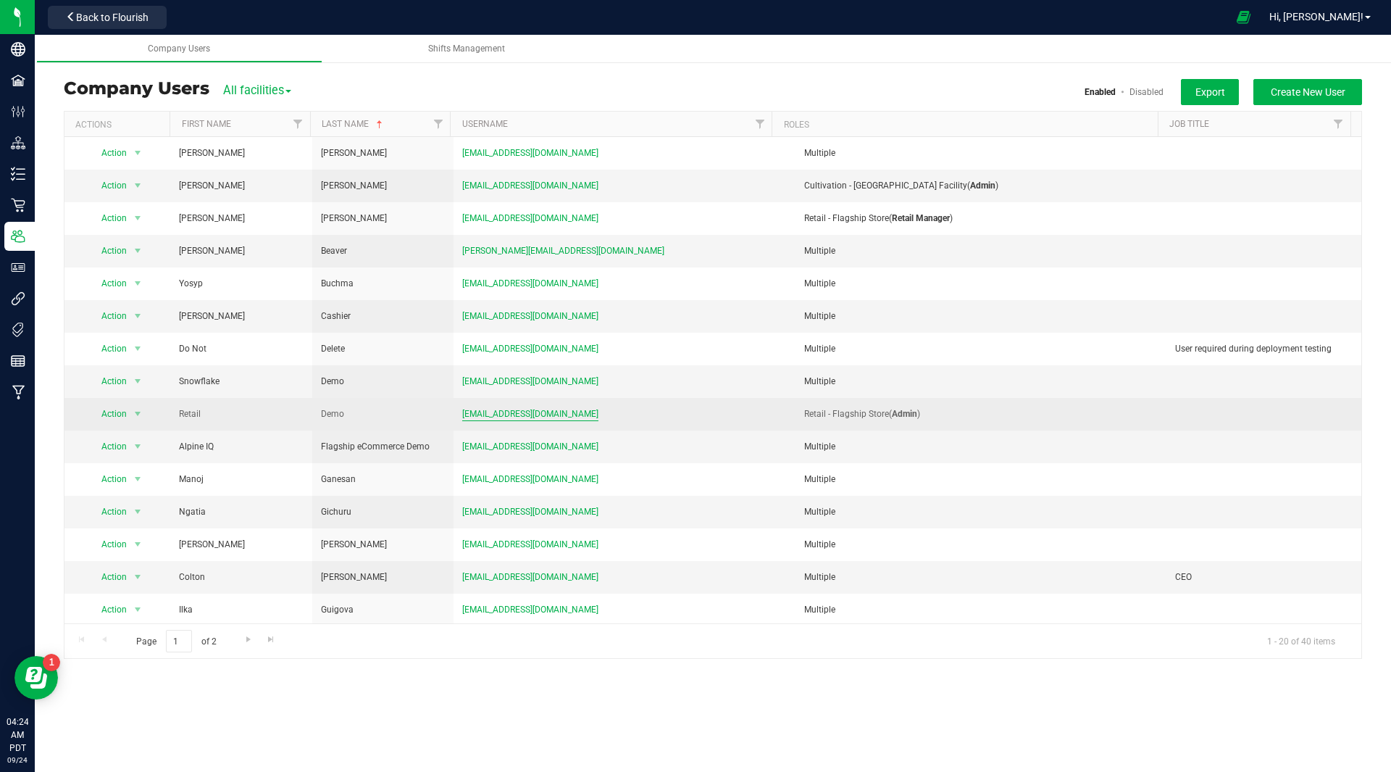
scroll to position [165, 0]
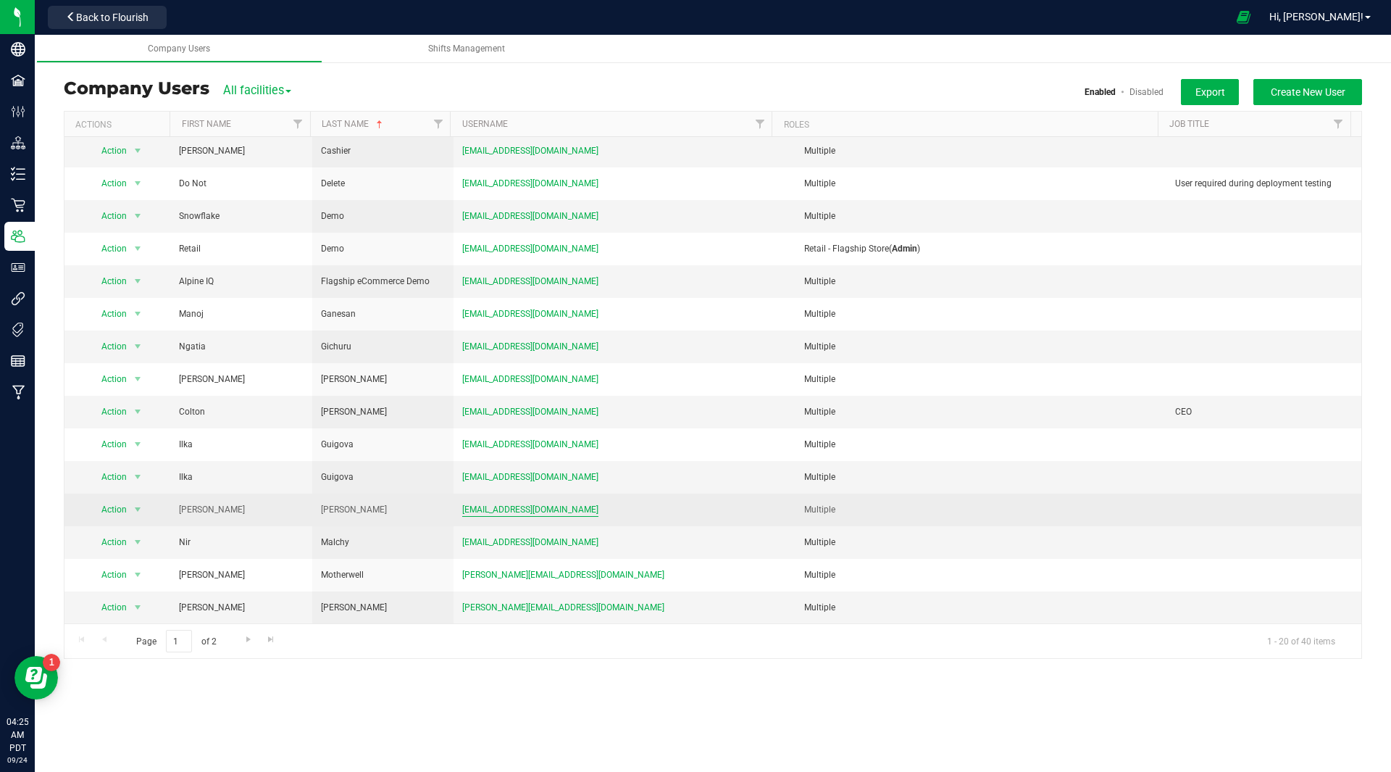
click at [520, 508] on span "[EMAIL_ADDRESS][DOMAIN_NAME]" at bounding box center [530, 510] width 136 height 14
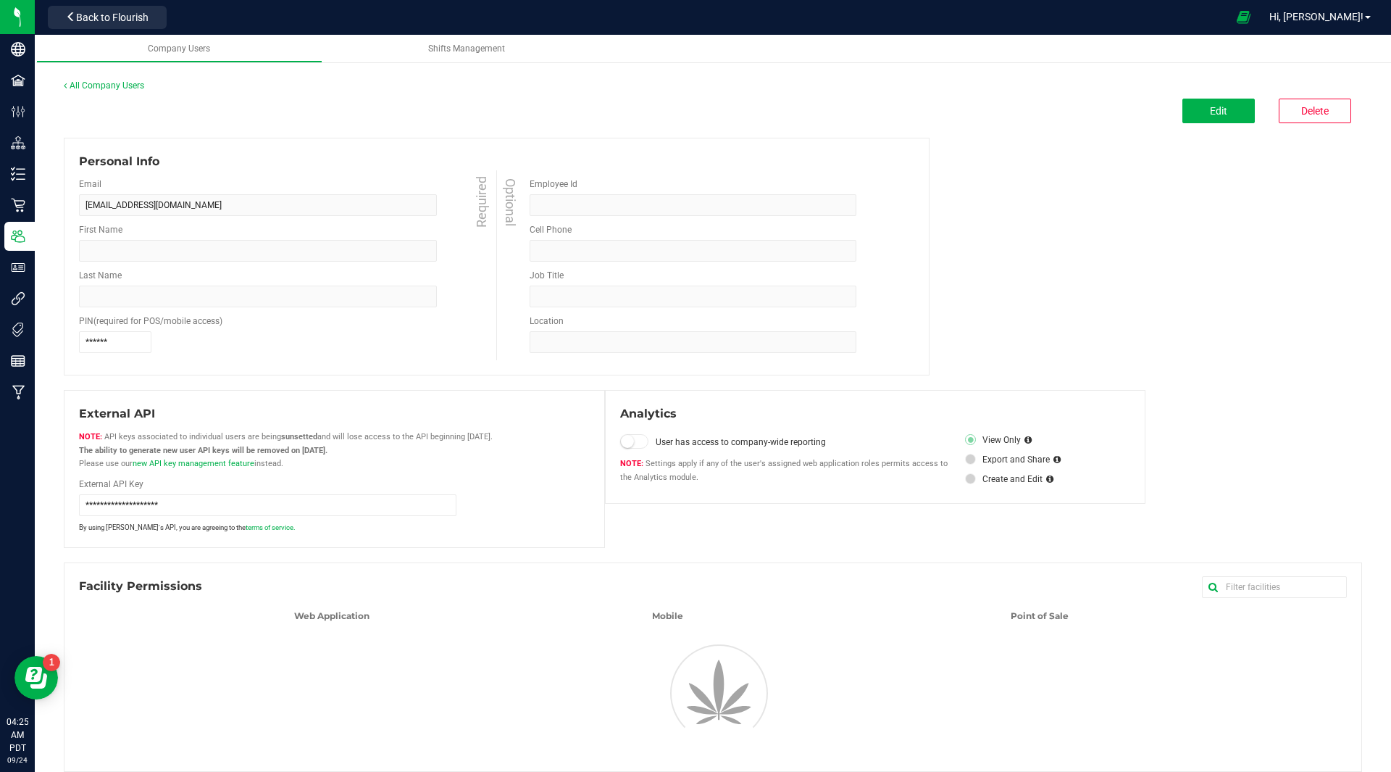
type input "[PERSON_NAME]"
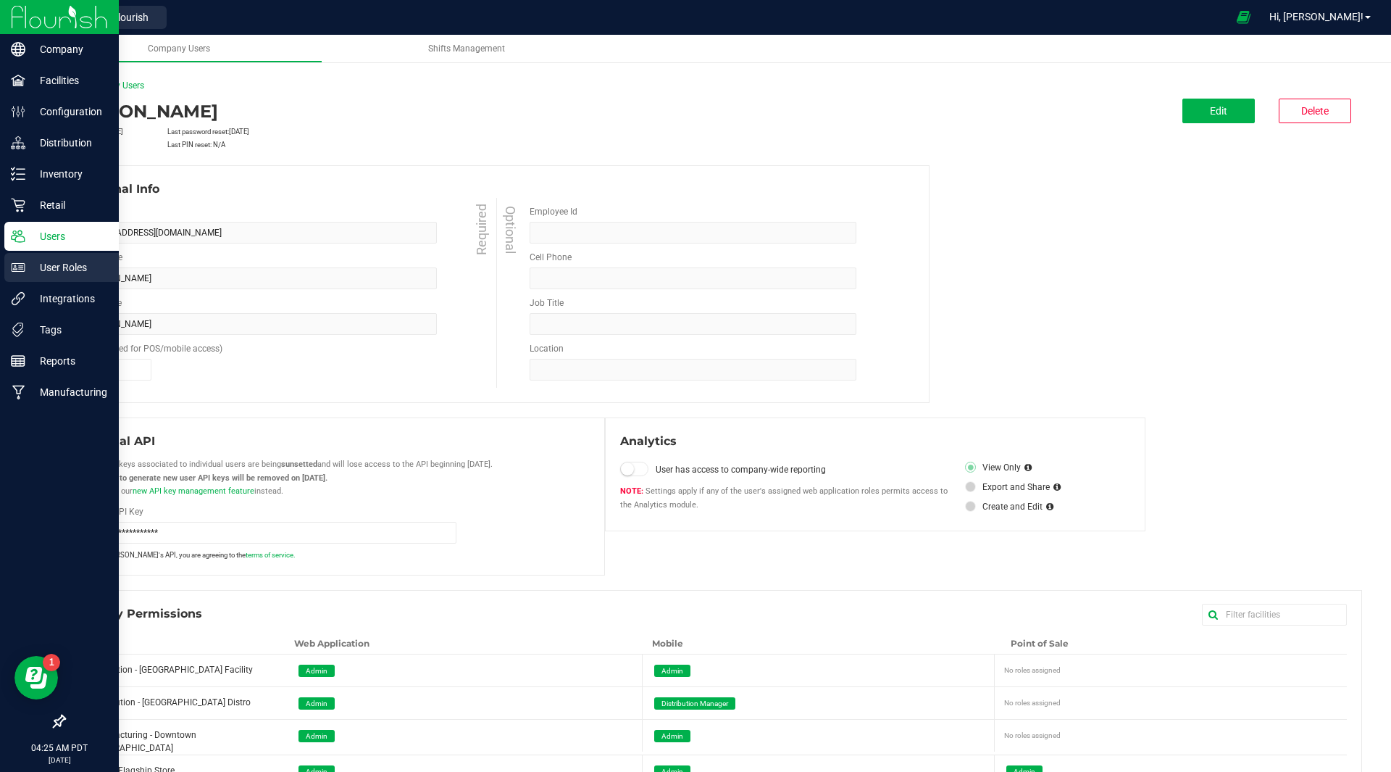
click at [59, 263] on p "User Roles" at bounding box center [68, 267] width 87 height 17
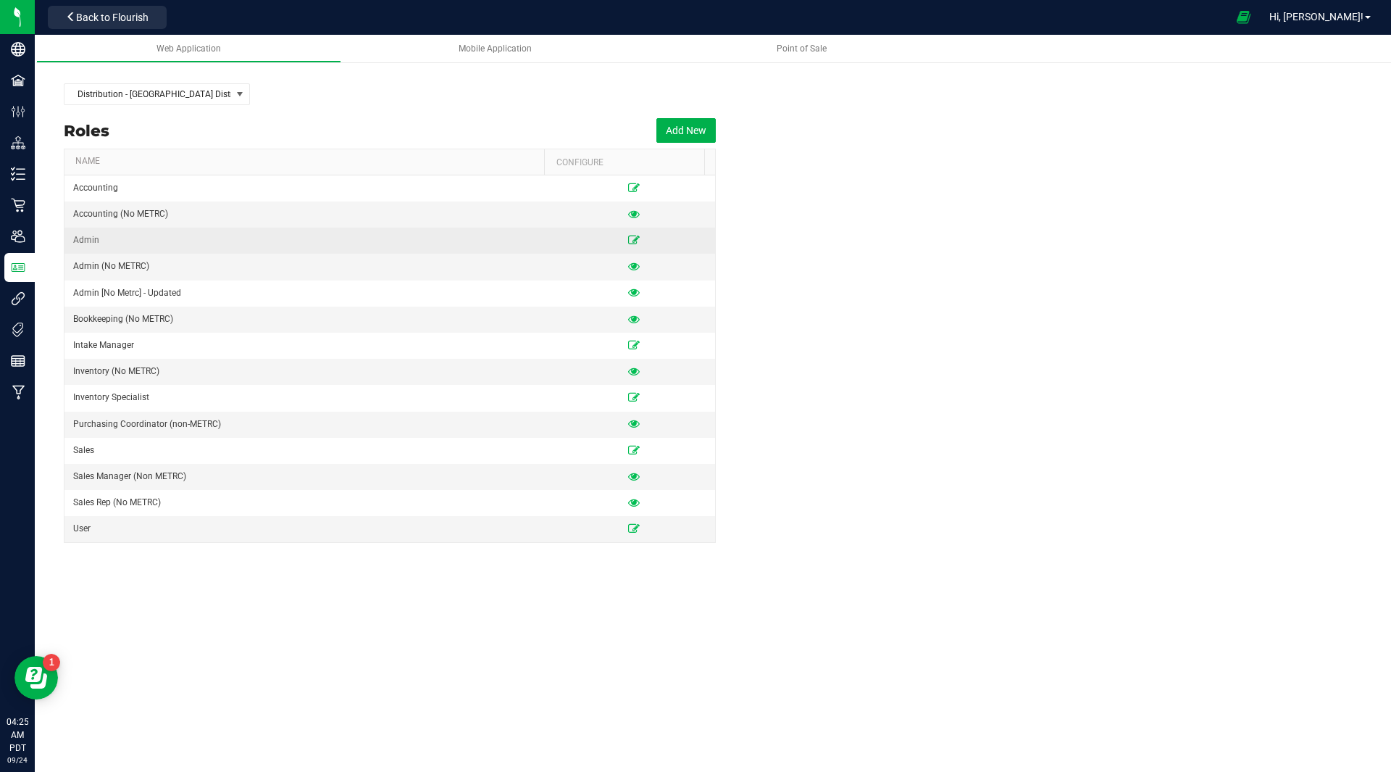
click at [628, 244] on icon at bounding box center [634, 240] width 12 height 9
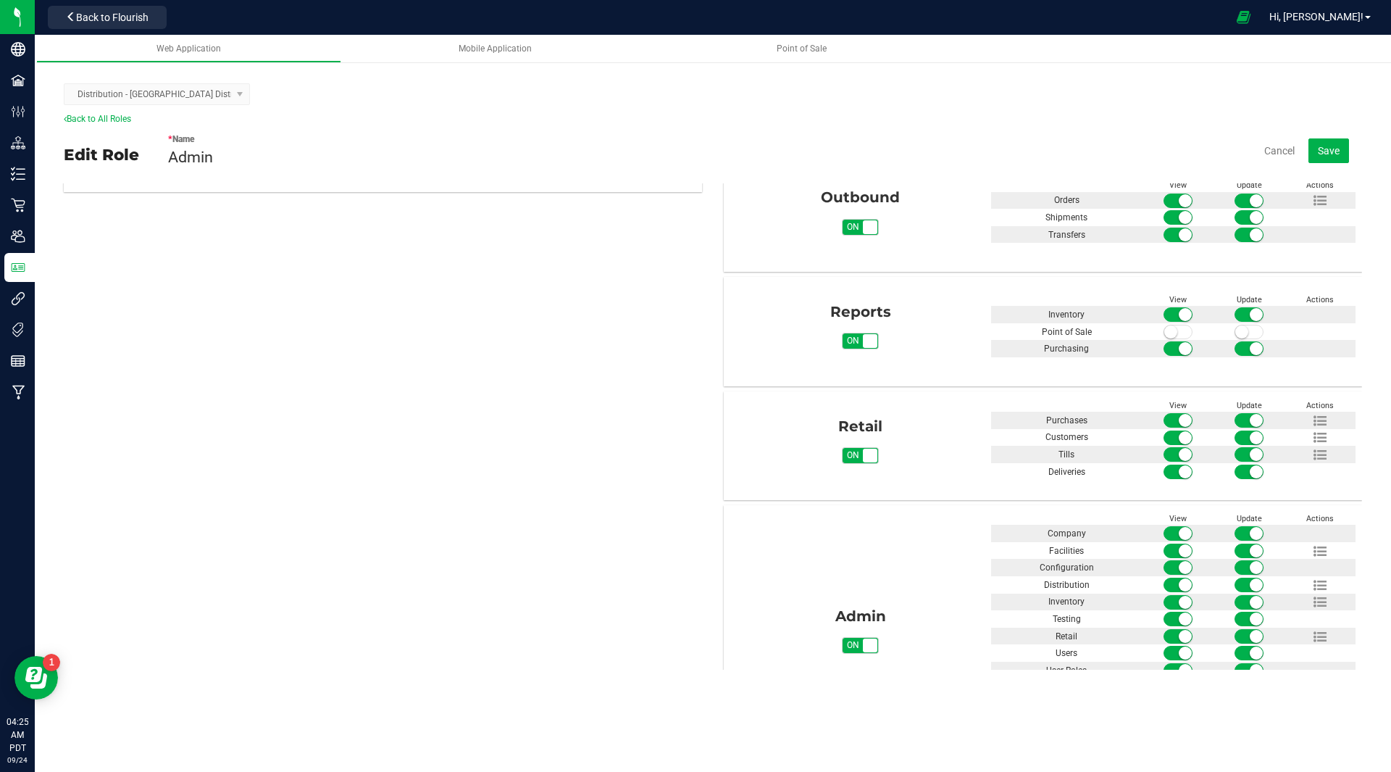
scroll to position [702, 0]
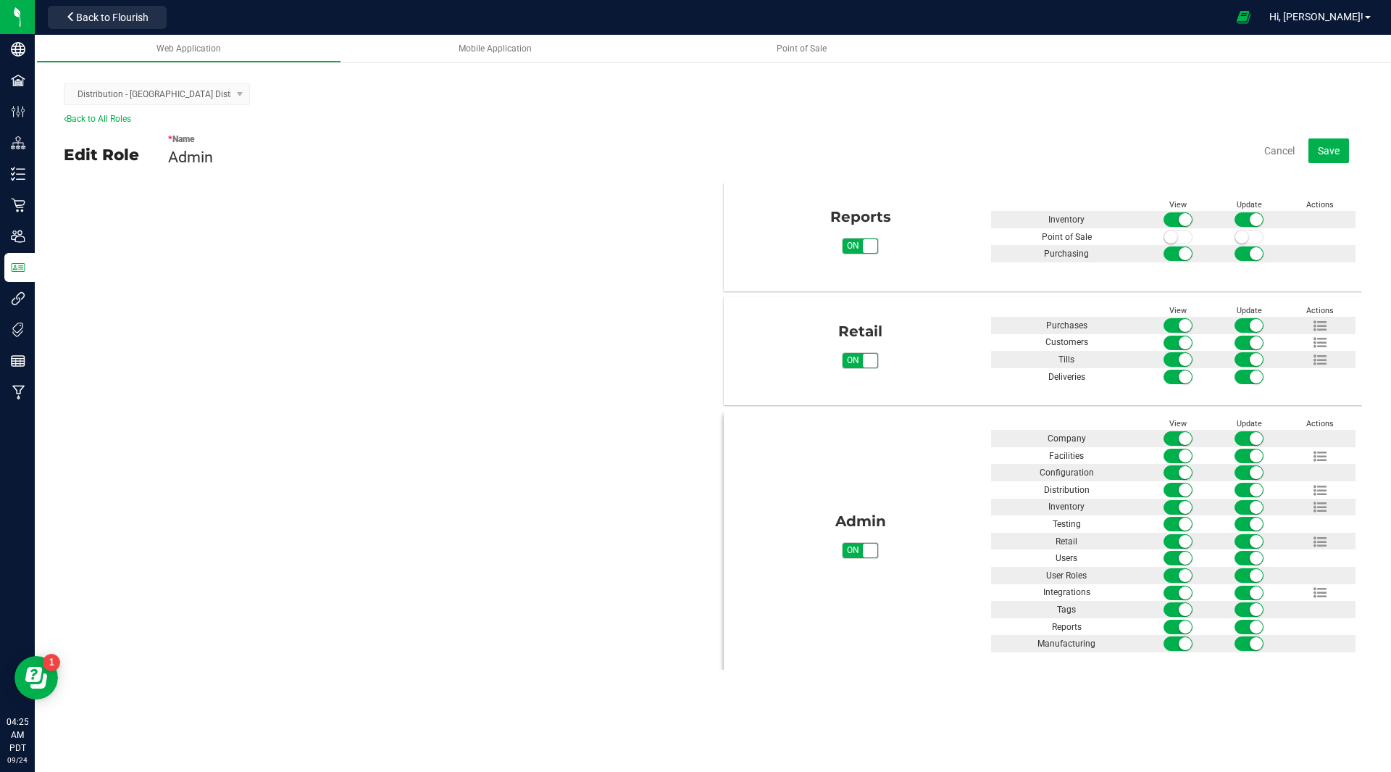
click at [1238, 487] on span at bounding box center [1249, 490] width 29 height 14
click at [1325, 143] on button "Save" at bounding box center [1329, 150] width 41 height 25
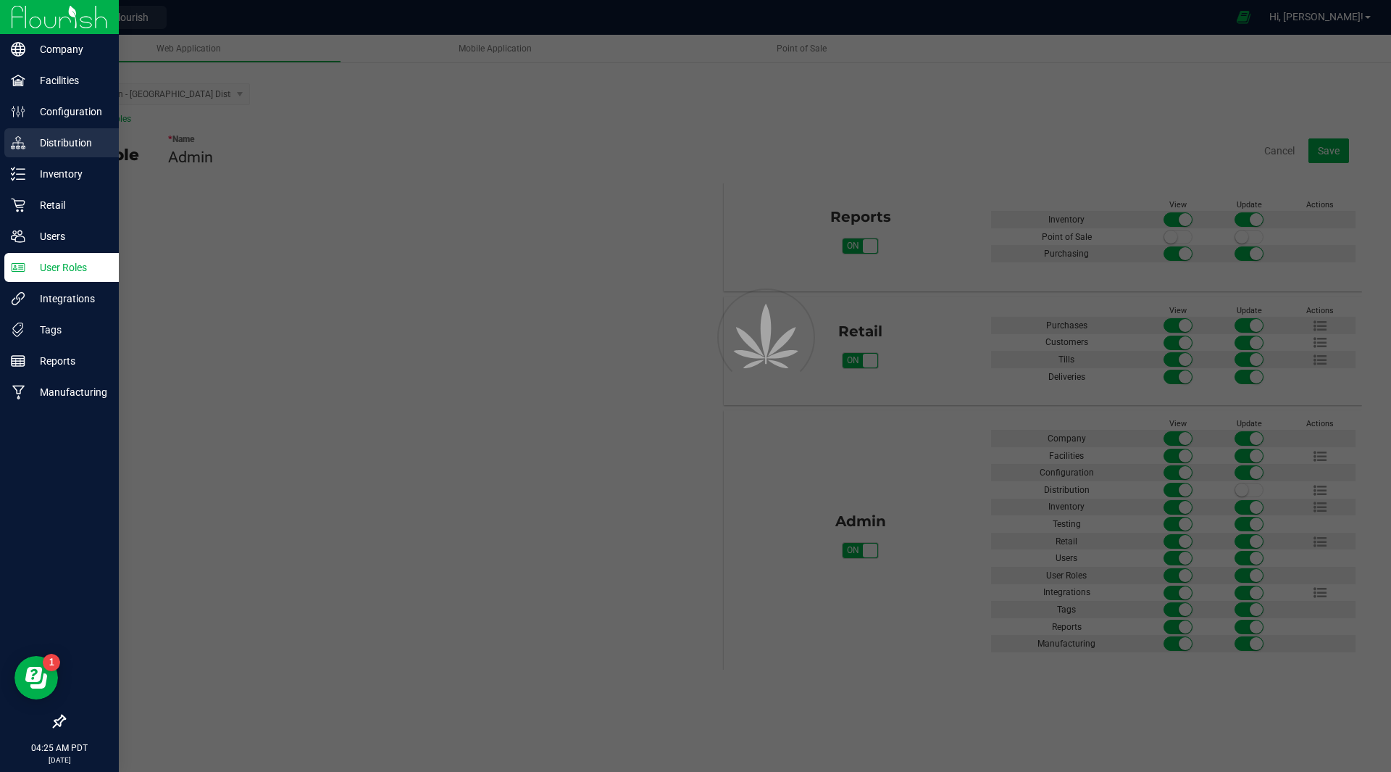
click at [63, 139] on p "Distribution" at bounding box center [68, 142] width 87 height 17
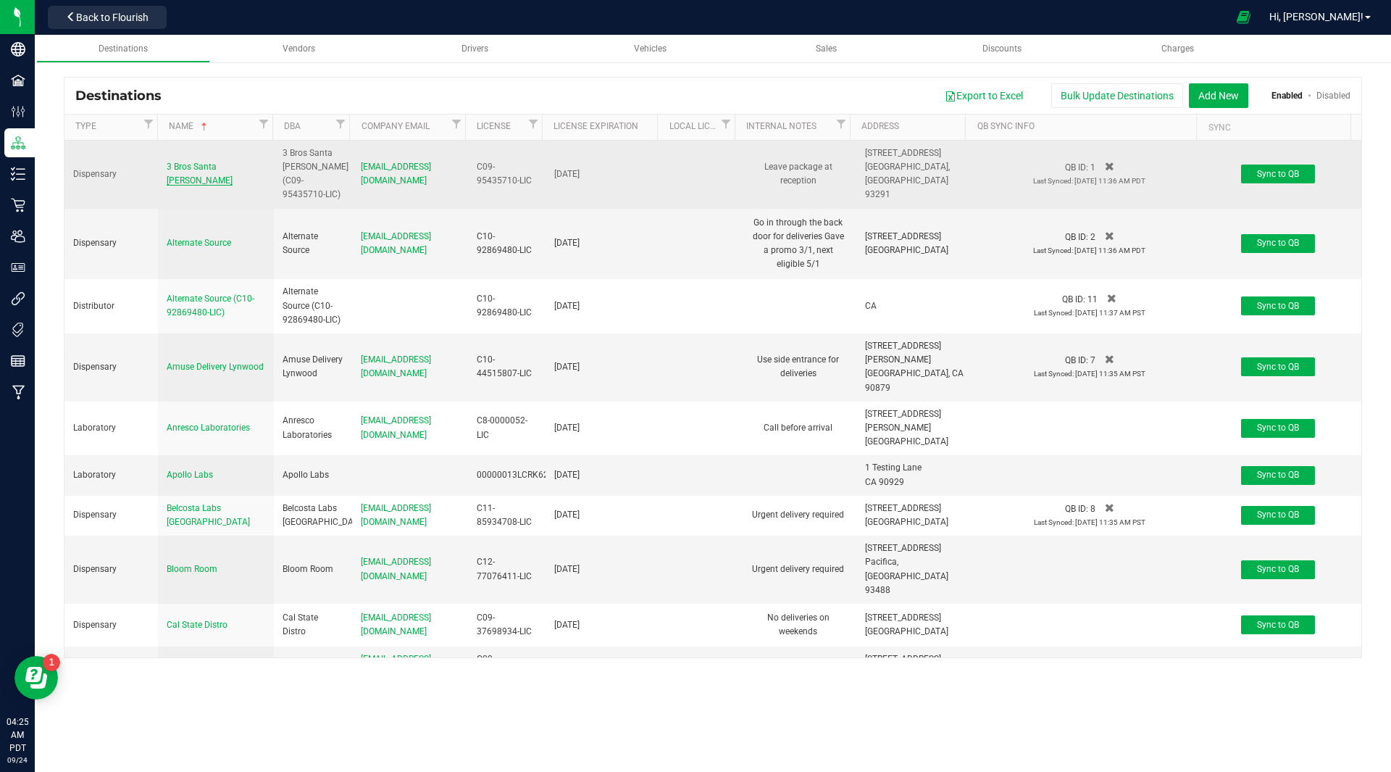
click at [199, 166] on span "3 Bros Santa [PERSON_NAME]" at bounding box center [200, 174] width 66 height 24
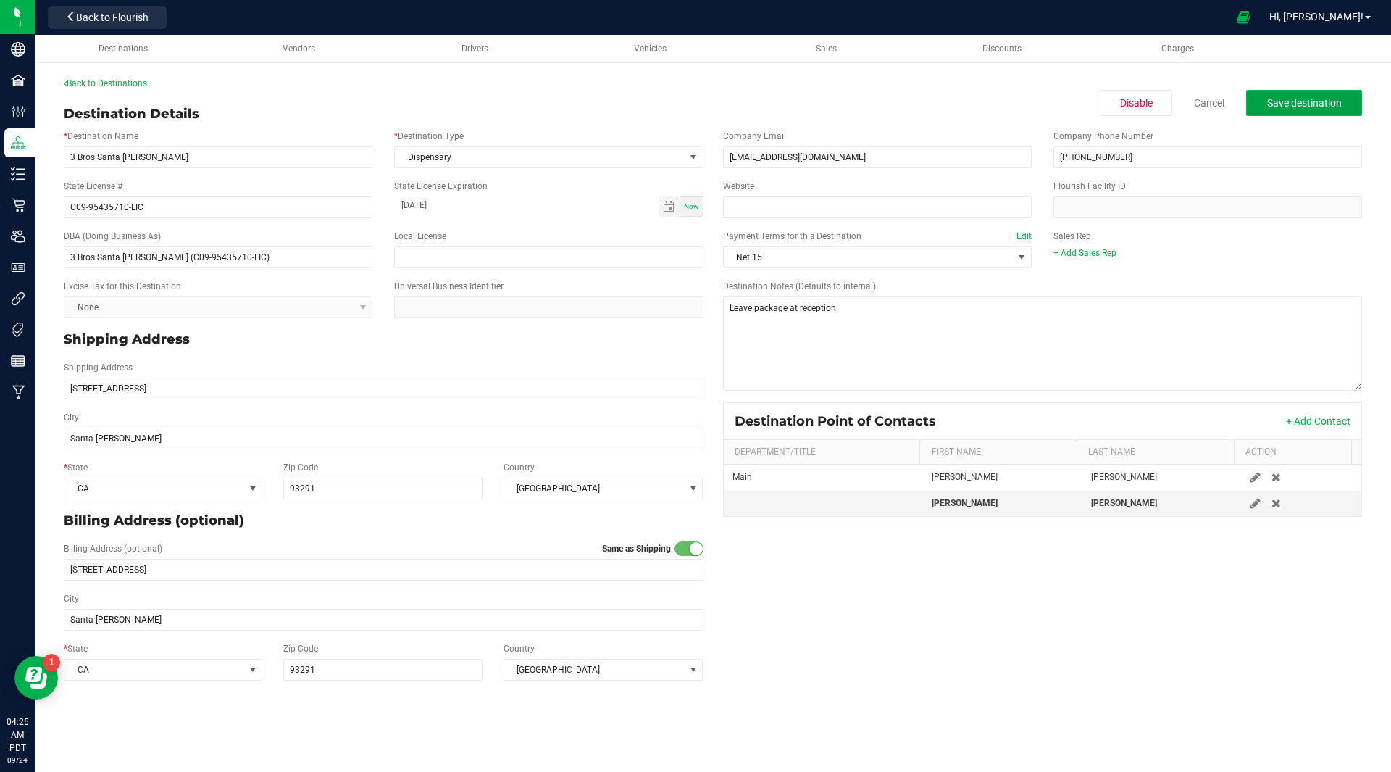
click at [1314, 101] on span "Save destination" at bounding box center [1304, 103] width 75 height 12
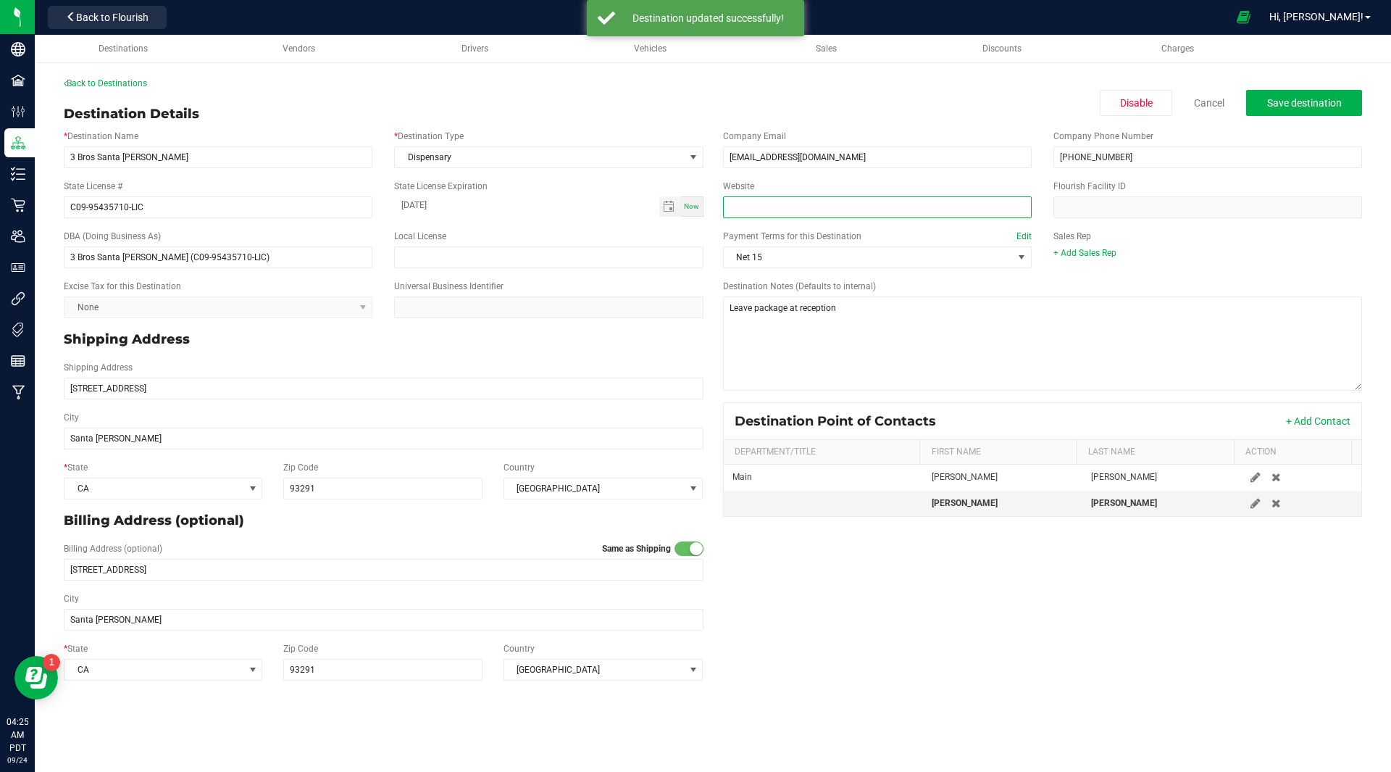
click at [768, 207] on input "Website" at bounding box center [877, 207] width 309 height 22
click at [122, 84] on link "Back to Destinations" at bounding box center [105, 83] width 83 height 10
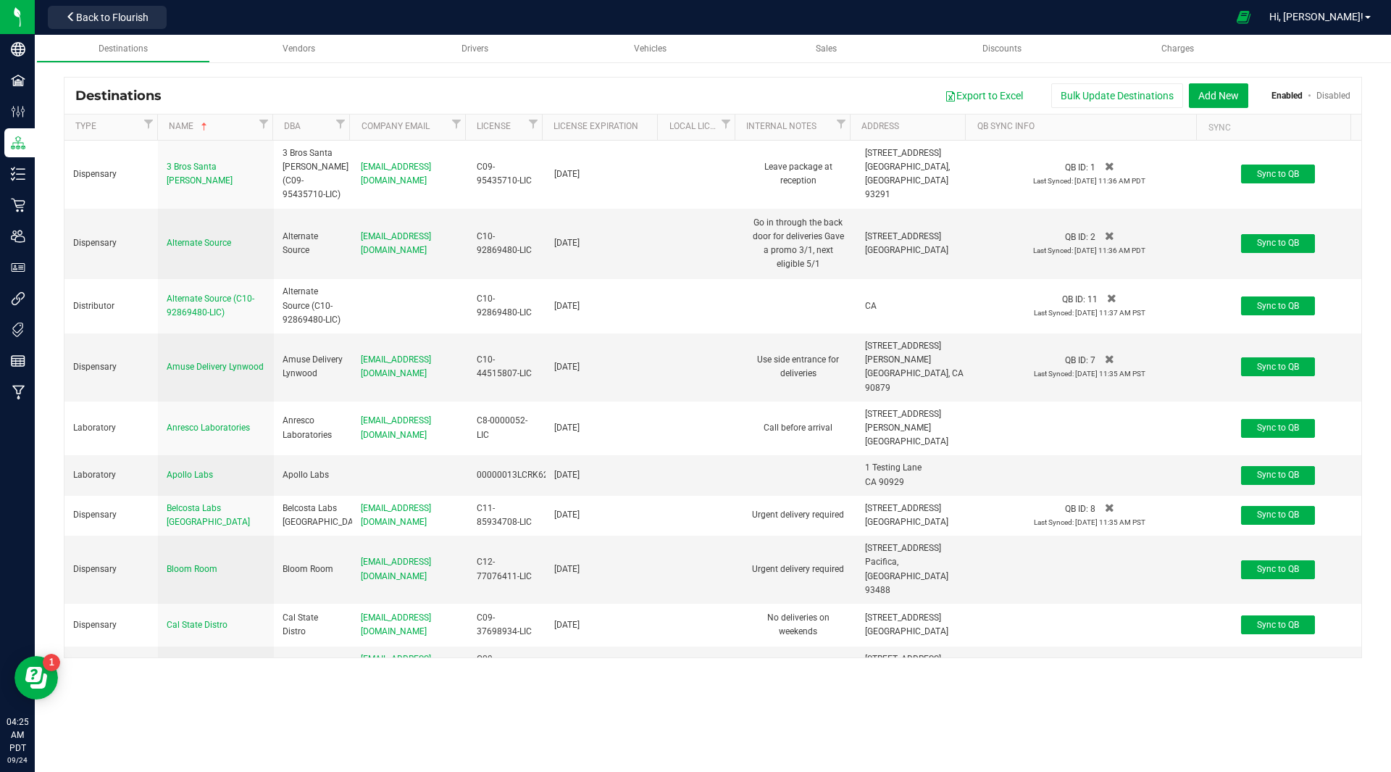
click at [871, 89] on div "Export to Excel Bulk Update Destinations Add New Enabled Disabled" at bounding box center [761, 95] width 1178 height 25
click at [464, 46] on span "Drivers" at bounding box center [475, 48] width 27 height 10
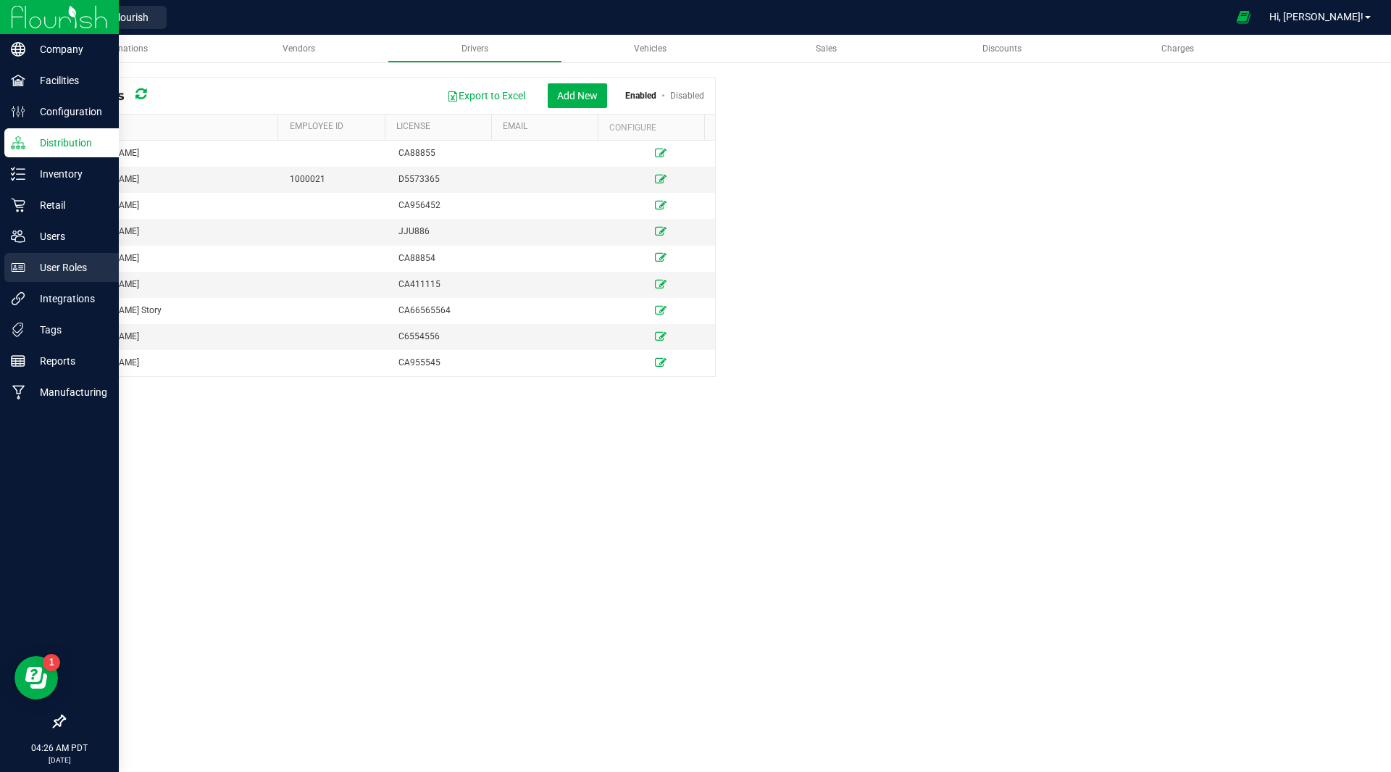
click at [62, 275] on p "User Roles" at bounding box center [68, 267] width 87 height 17
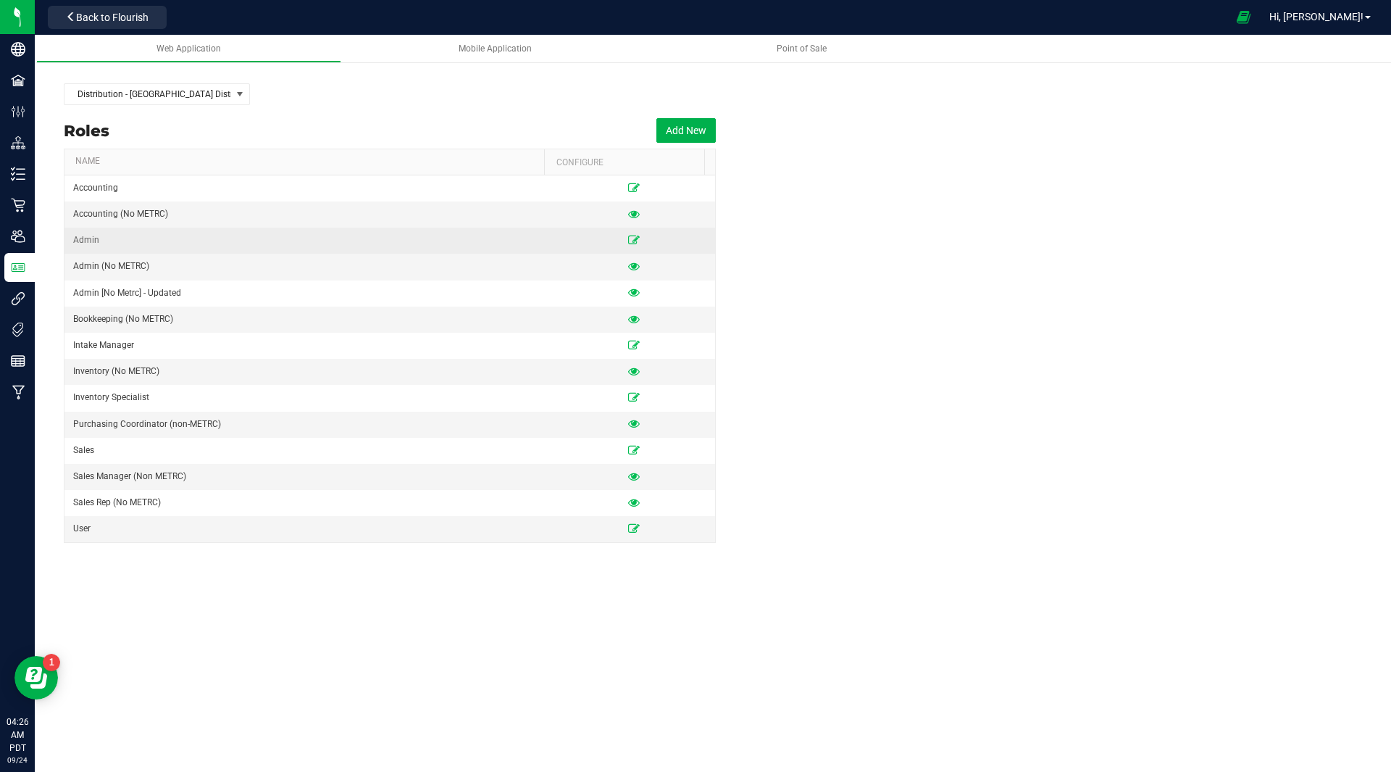
click at [622, 233] on td at bounding box center [634, 241] width 163 height 26
click at [628, 244] on icon at bounding box center [634, 240] width 12 height 9
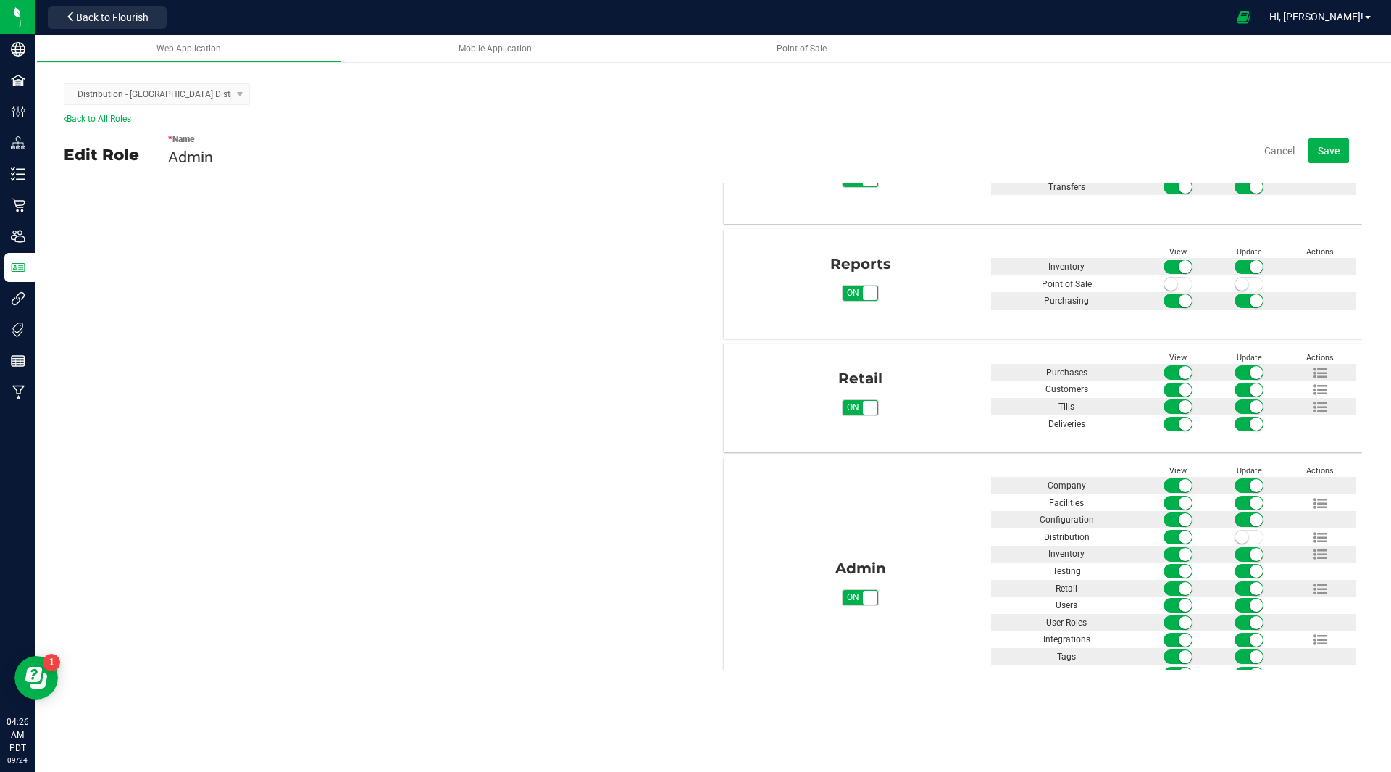
scroll to position [702, 0]
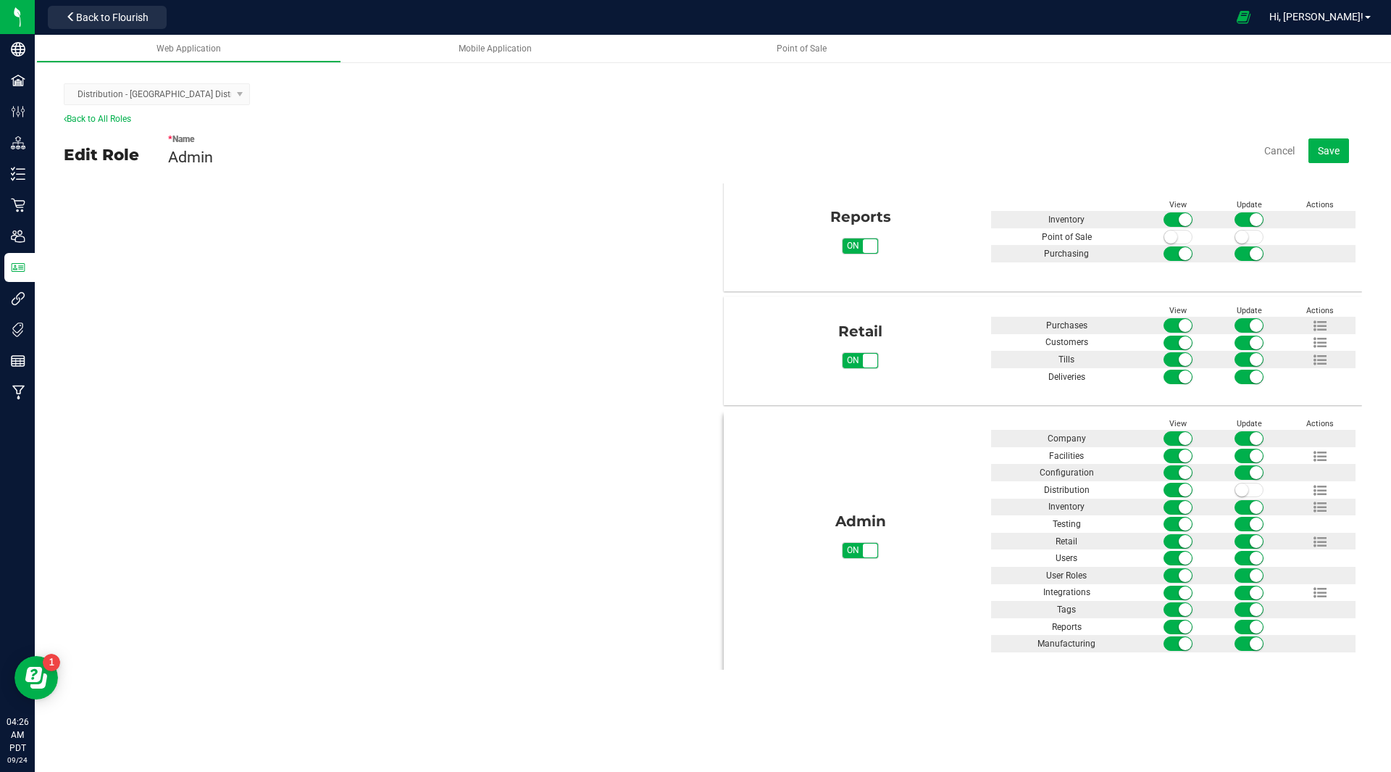
click at [1164, 483] on span at bounding box center [1178, 490] width 29 height 14
click at [1328, 150] on span "Save" at bounding box center [1329, 151] width 22 height 12
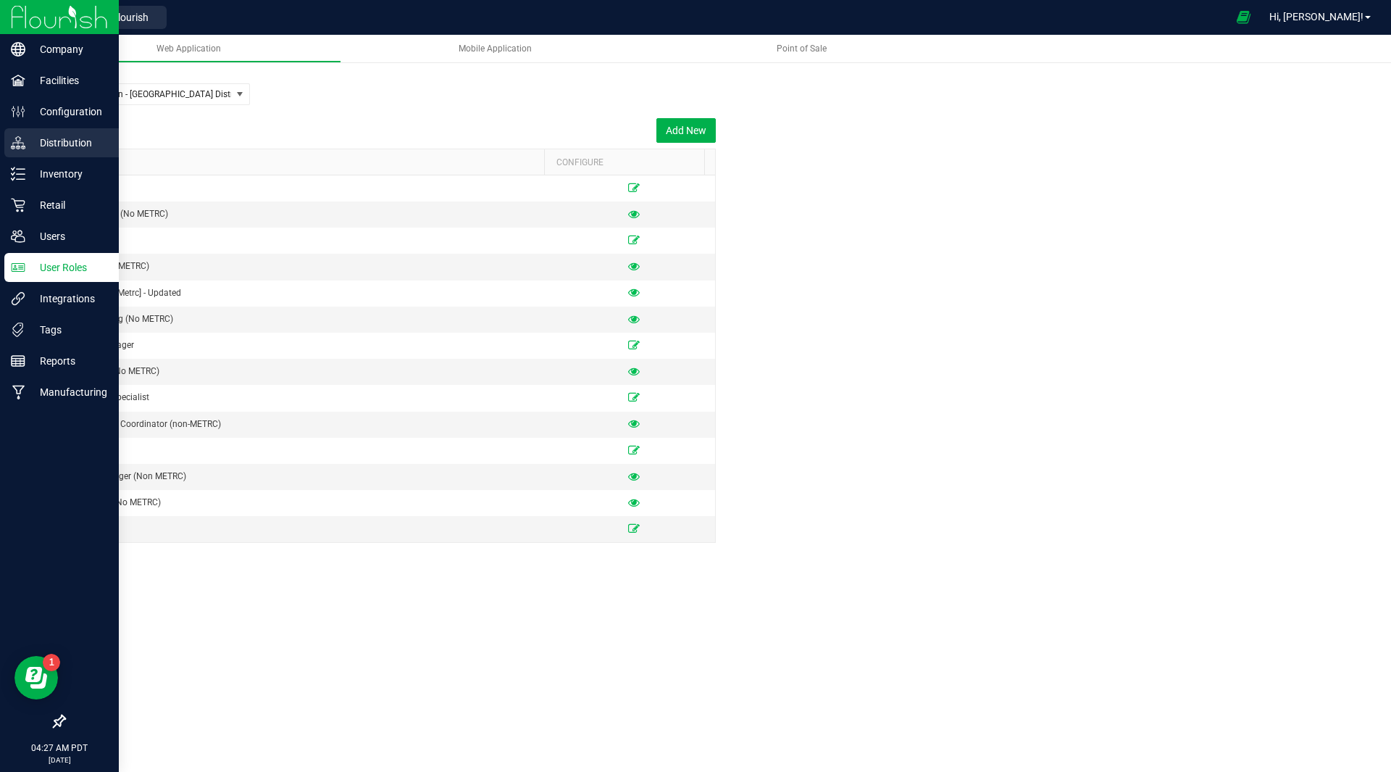
click at [59, 147] on p "Distribution" at bounding box center [68, 142] width 87 height 17
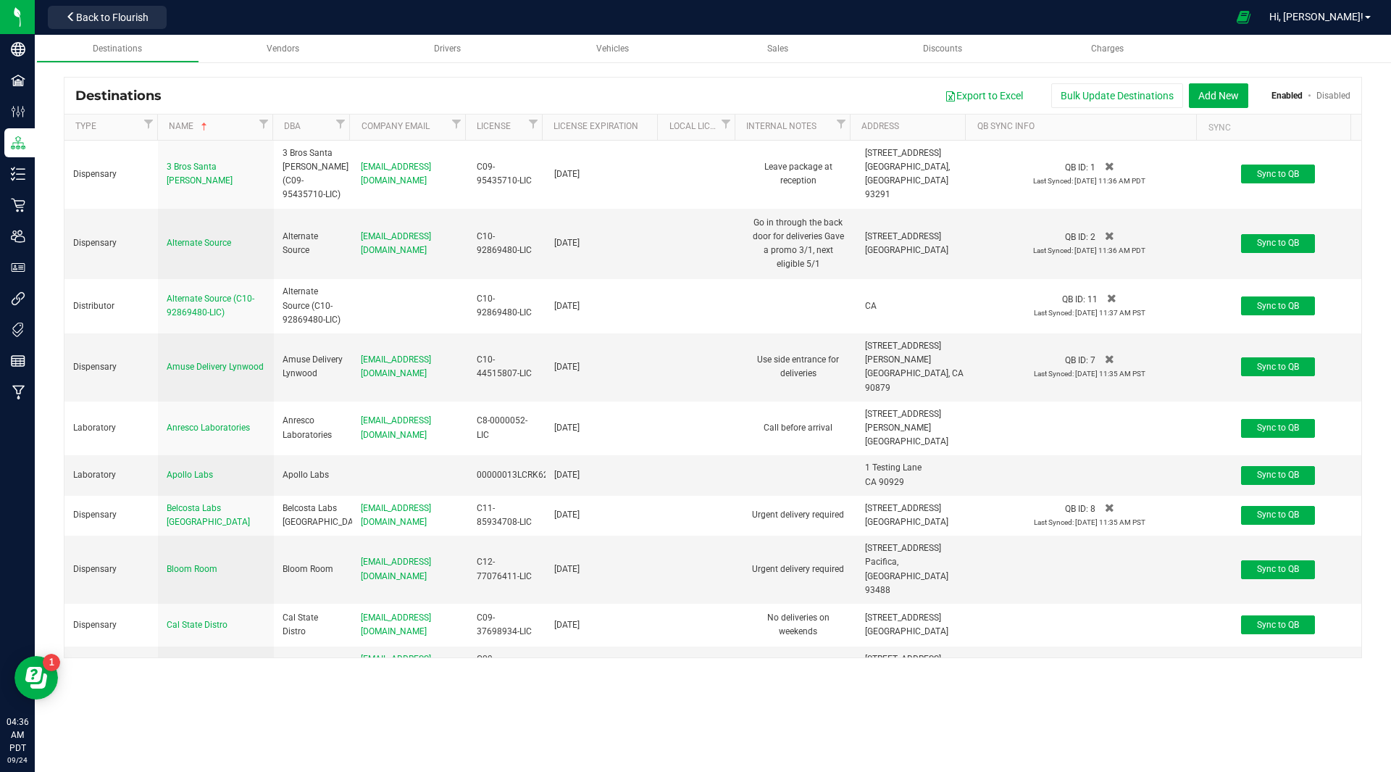
click at [583, 704] on div "Destinations Vendors Drivers Vehicles Sales Discounts Charges Destinations Expo…" at bounding box center [713, 403] width 1357 height 737
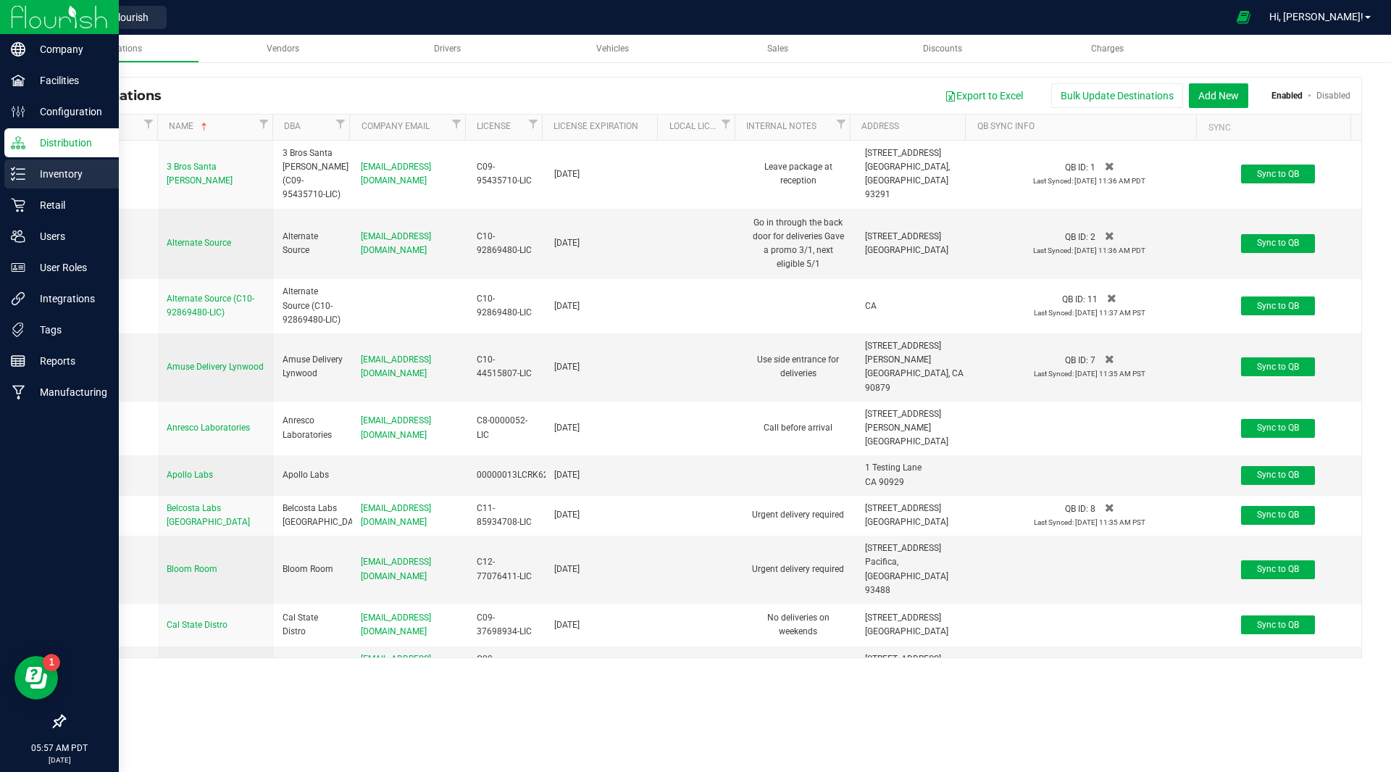
click at [75, 165] on div "Inventory" at bounding box center [61, 173] width 115 height 29
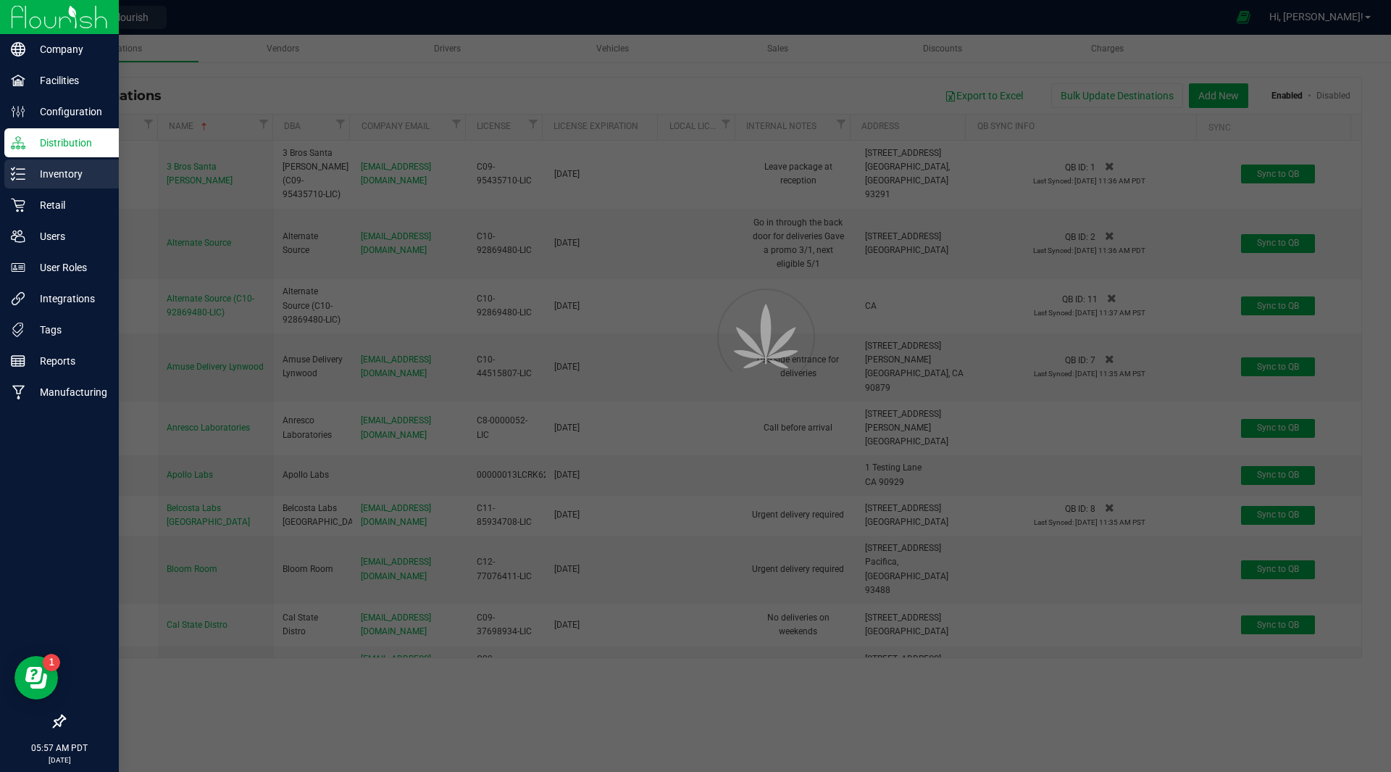
click at [63, 172] on p "Inventory" at bounding box center [68, 173] width 87 height 17
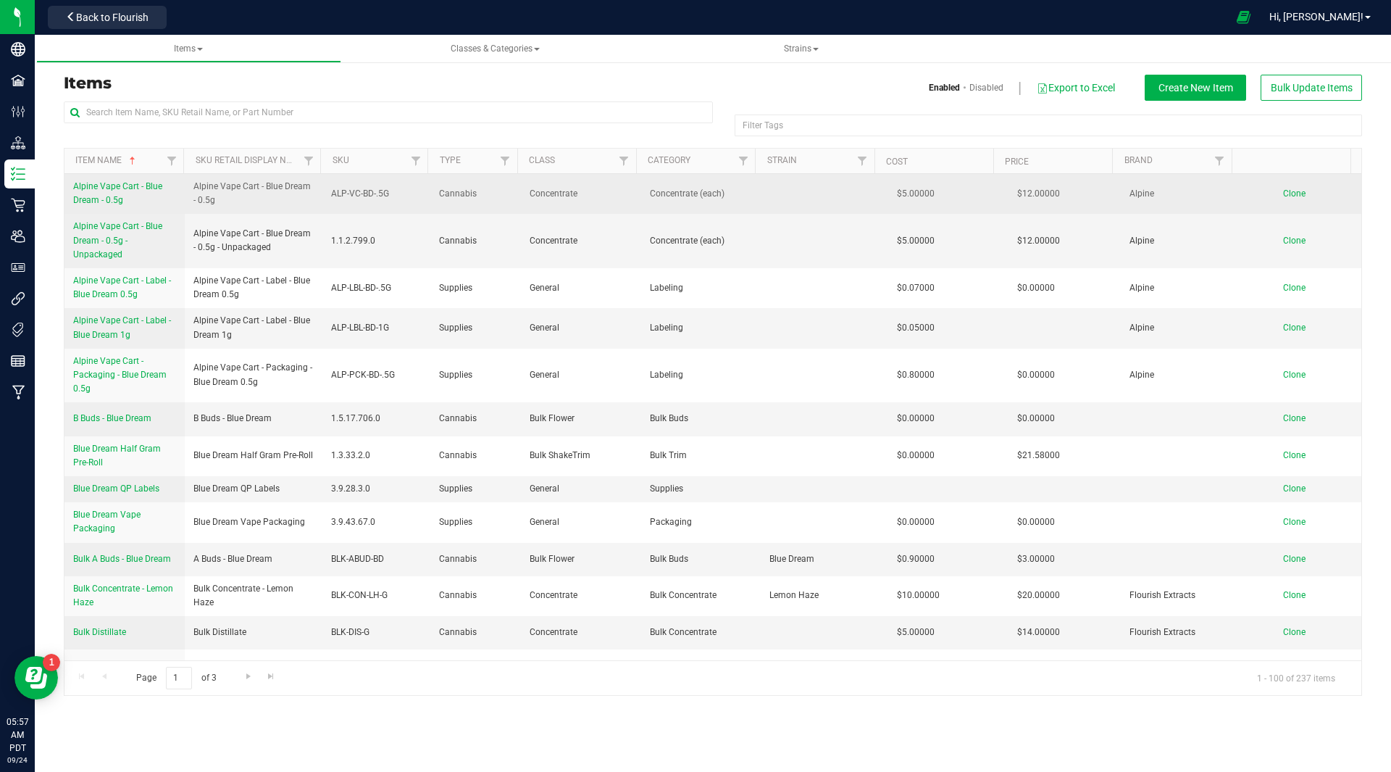
click at [107, 180] on link "Alpine Vape Cart - Blue Dream - 0.5g" at bounding box center [124, 194] width 103 height 28
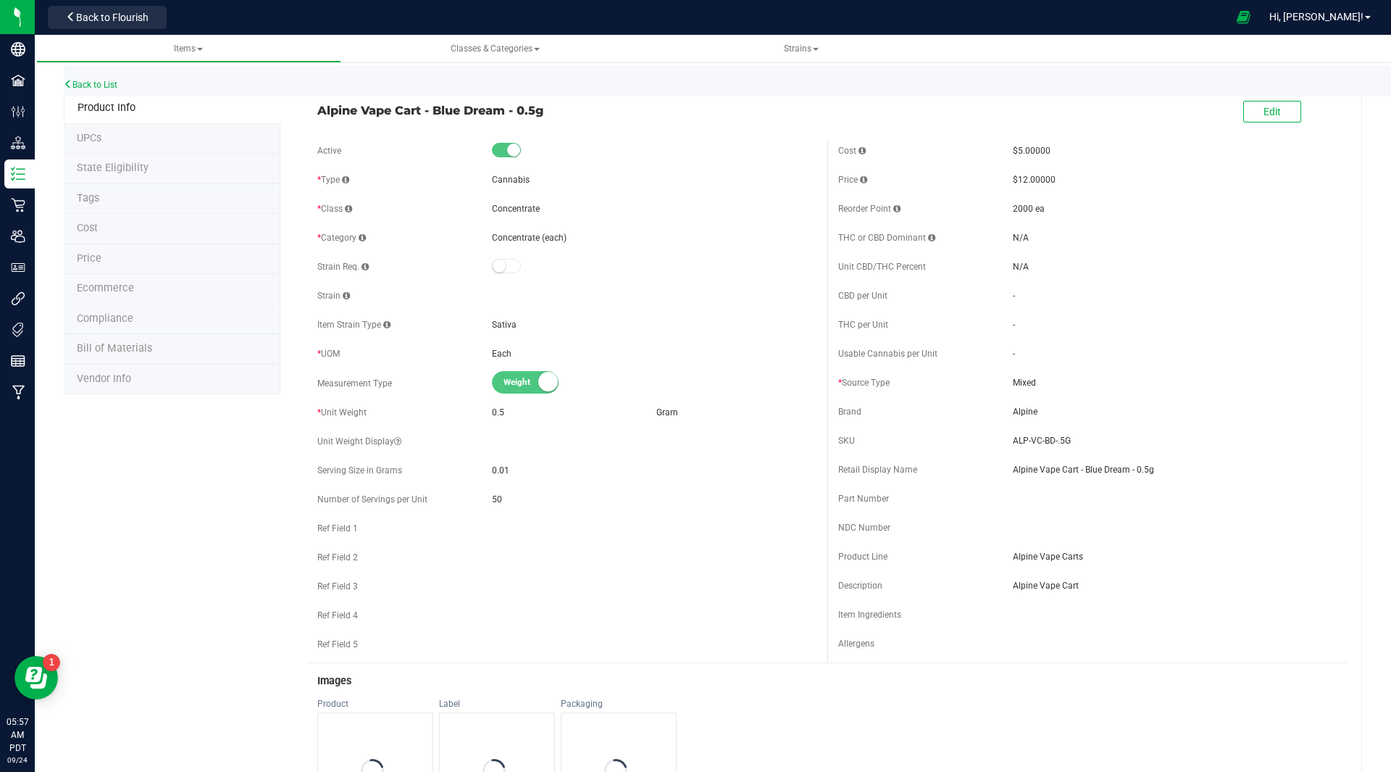
click at [115, 293] on span "Ecommerce" at bounding box center [105, 288] width 57 height 12
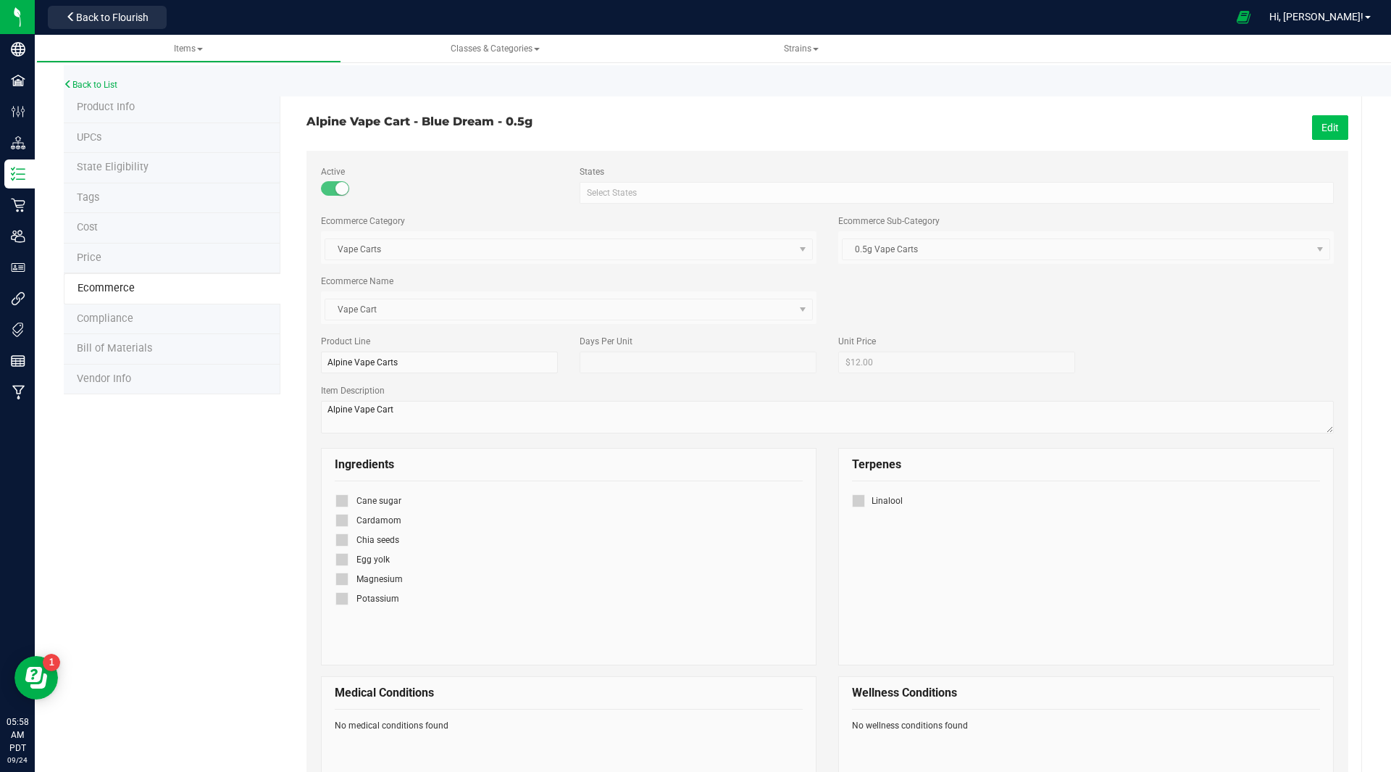
click at [1324, 121] on button "Edit" at bounding box center [1330, 127] width 36 height 25
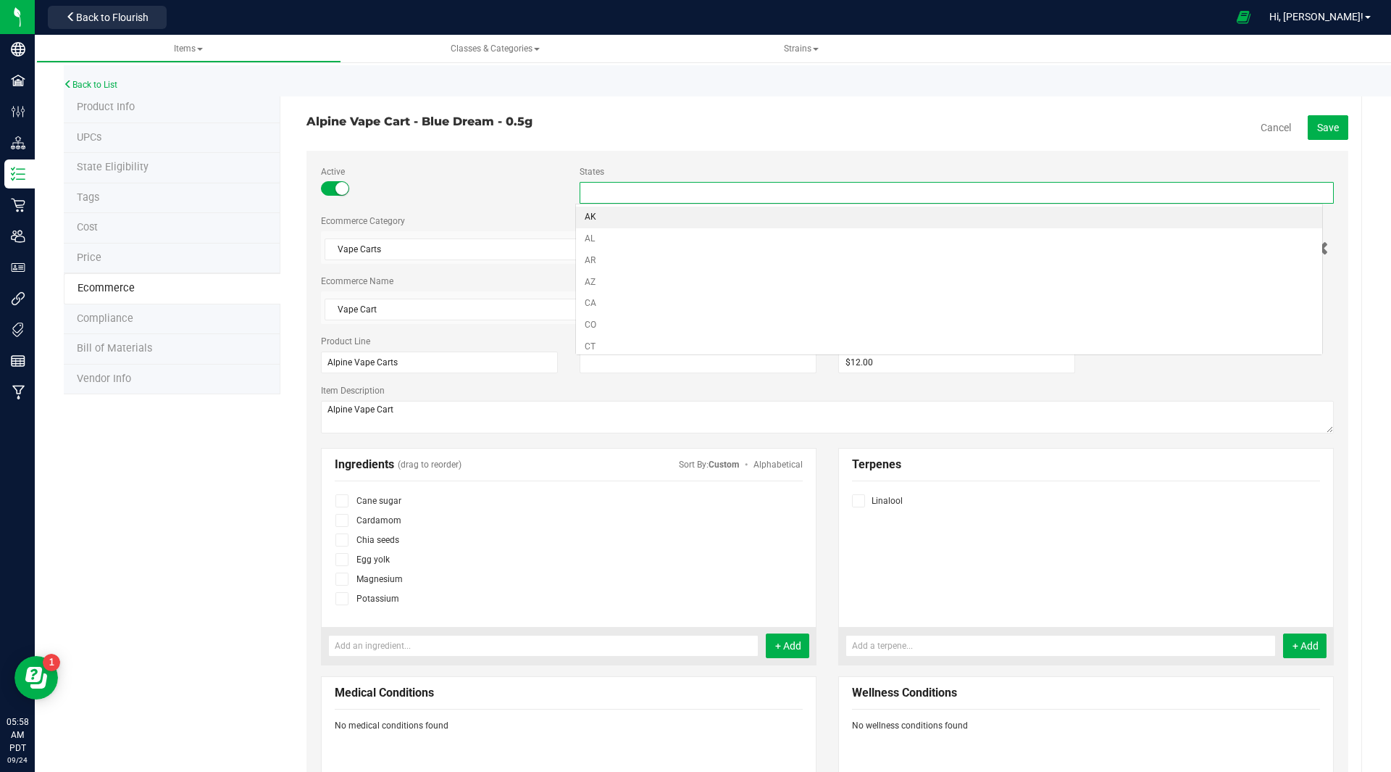
click at [1017, 188] on div at bounding box center [957, 193] width 754 height 22
click at [799, 238] on li "AL" at bounding box center [949, 239] width 746 height 22
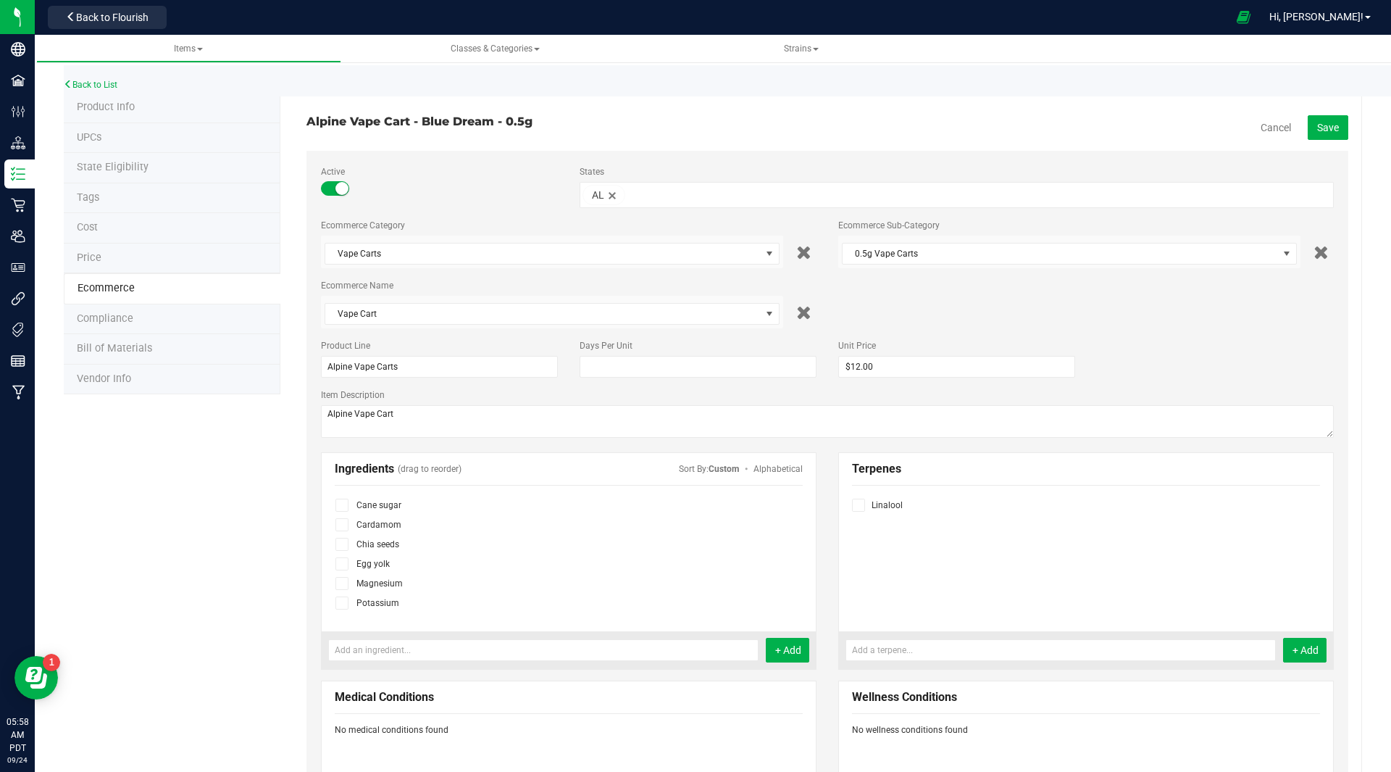
click at [762, 125] on h3 "Alpine Vape Cart - Blue Dream - 0.5g" at bounding box center [562, 121] width 510 height 13
click at [132, 379] on li "Vendor Info" at bounding box center [172, 380] width 217 height 30
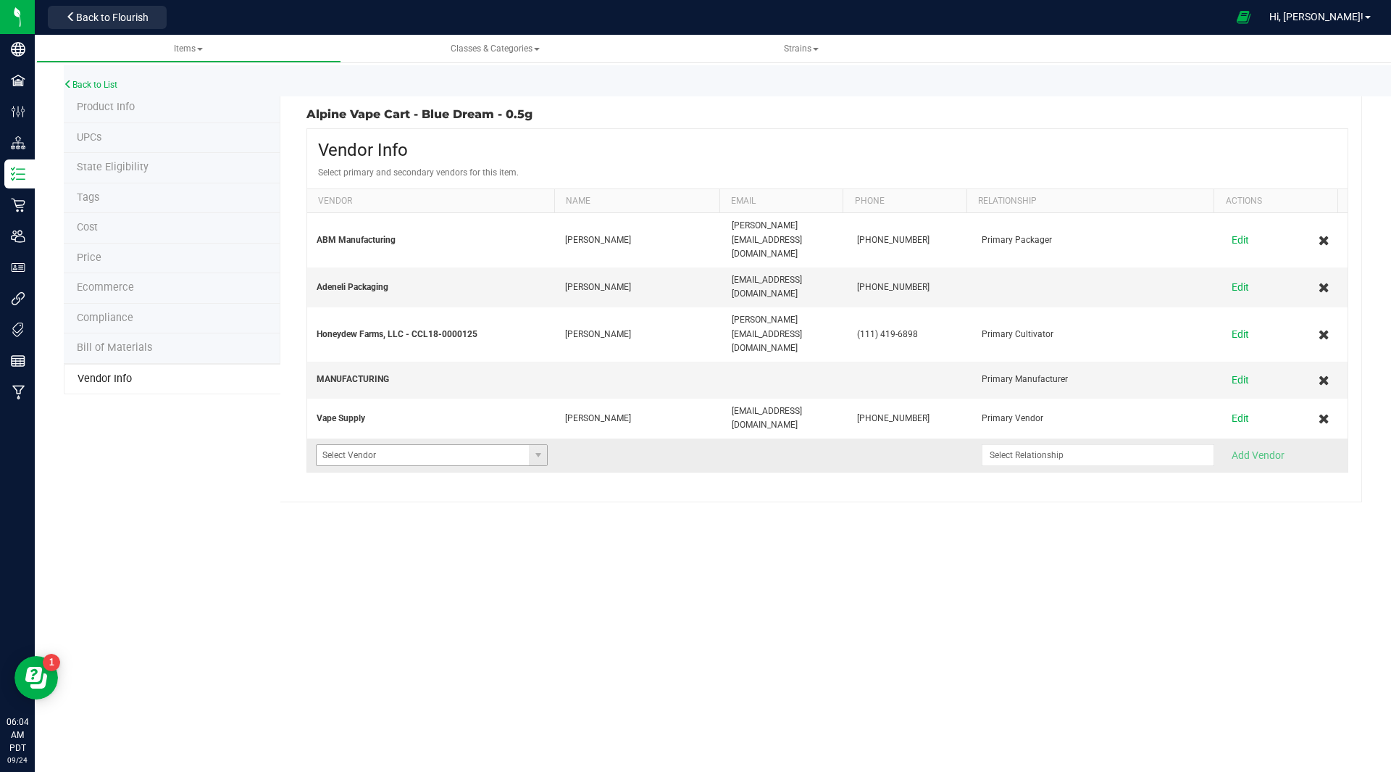
click at [529, 445] on span at bounding box center [538, 455] width 18 height 20
click at [449, 458] on li "54 Green Acres" at bounding box center [431, 466] width 228 height 25
type input "54 Green Acres"
click at [1076, 449] on input at bounding box center [1089, 459] width 213 height 20
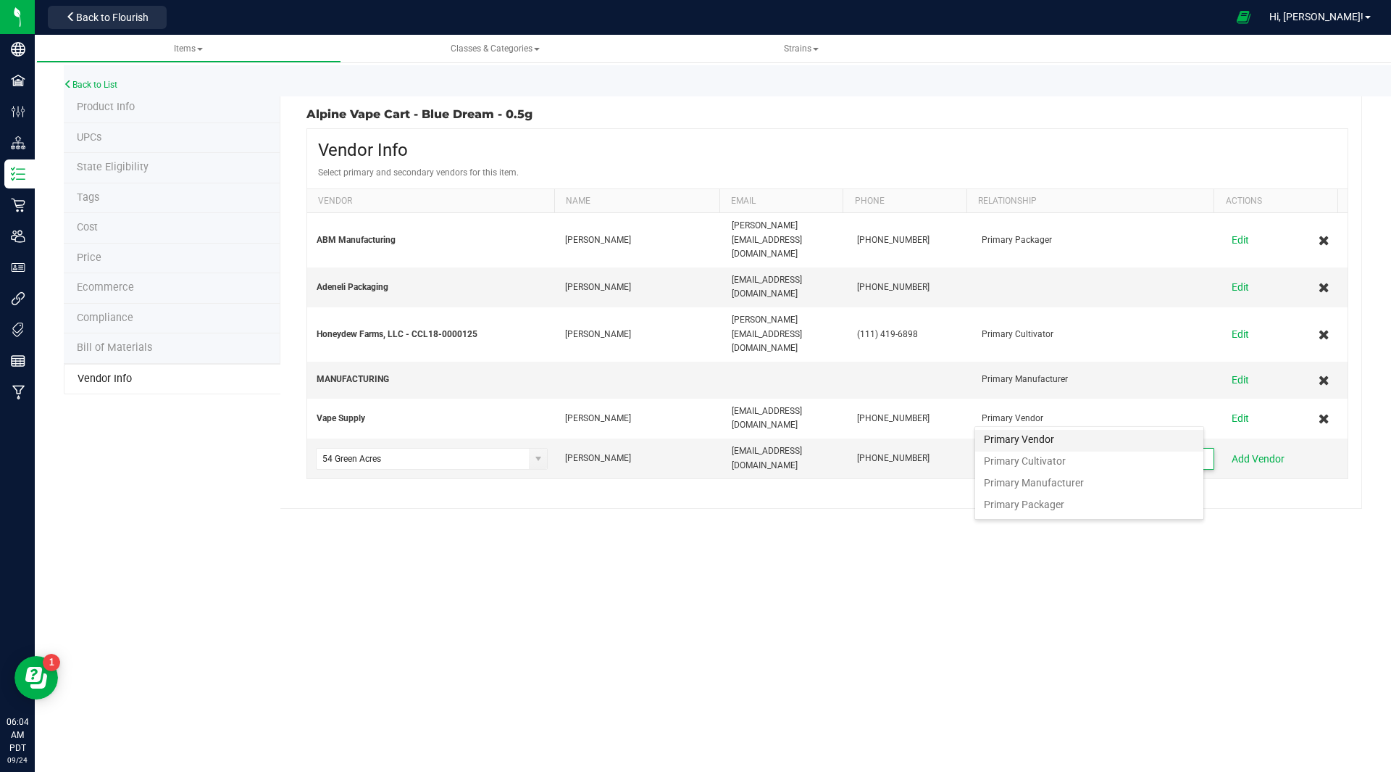
click at [1058, 442] on Vendor "Primary Vendor" at bounding box center [1089, 441] width 228 height 22
click at [1046, 522] on div "Items Classes & Categories Strains Back to List Product Info UPCs State Eligibi…" at bounding box center [713, 403] width 1357 height 737
click at [186, 52] on span "Items" at bounding box center [188, 48] width 29 height 10
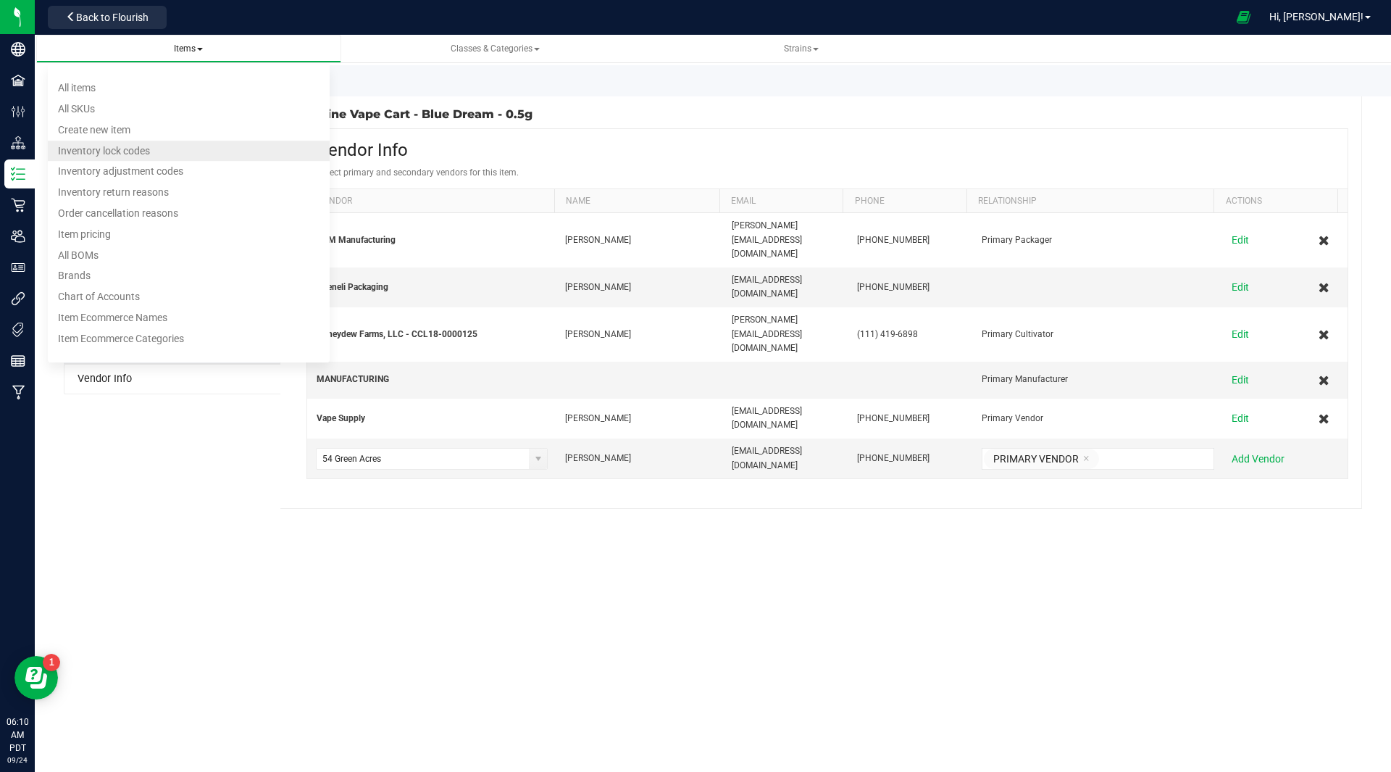
click at [133, 149] on span "Inventory lock codes" at bounding box center [104, 151] width 92 height 12
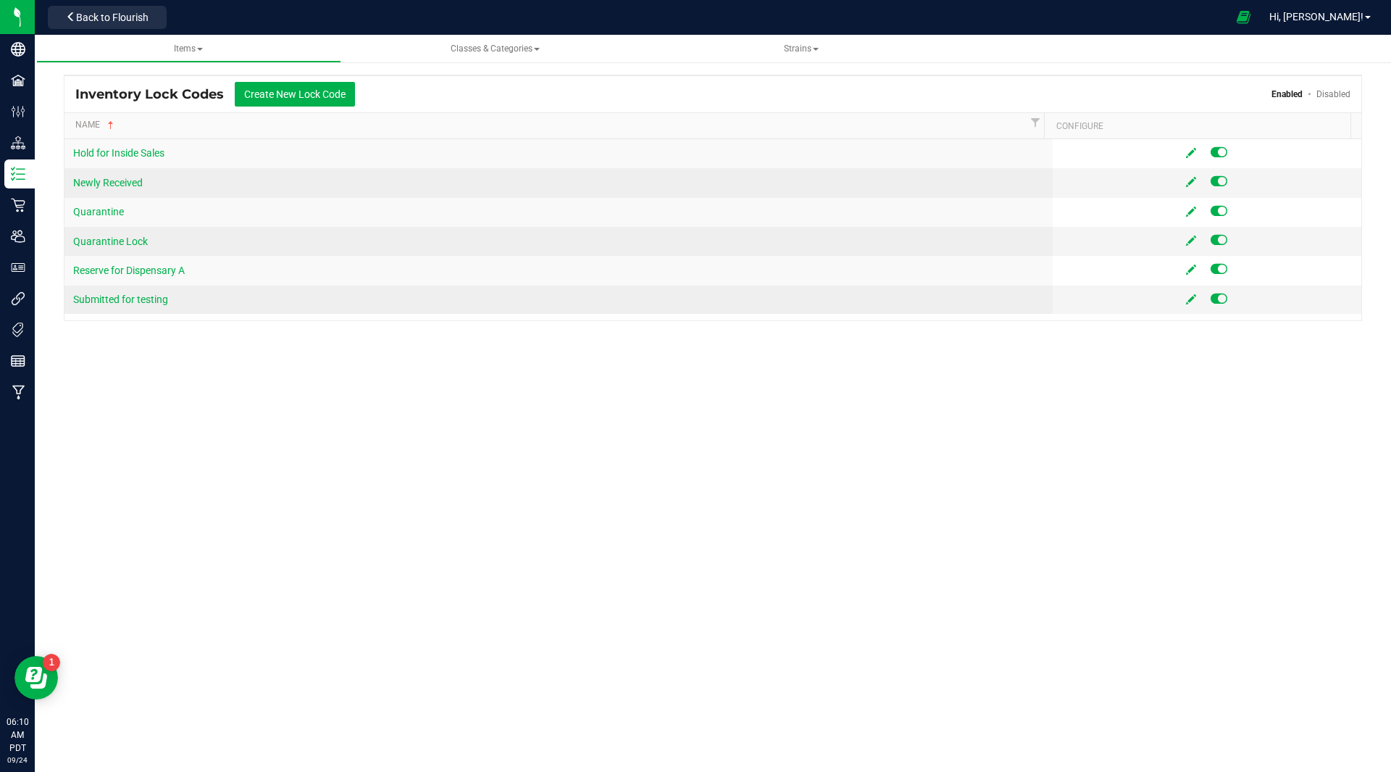
click at [599, 524] on div "Items All items All SKUs Create new item Inventory lock codes Inventory adjustm…" at bounding box center [713, 403] width 1357 height 737
drag, startPoint x: 192, startPoint y: 236, endPoint x: 107, endPoint y: 186, distance: 98.4
click at [107, 186] on tbody "Hold for Inside Sales Newly Received Quarantine Quarantine Lock Reserve for Dis…" at bounding box center [712, 226] width 1297 height 175
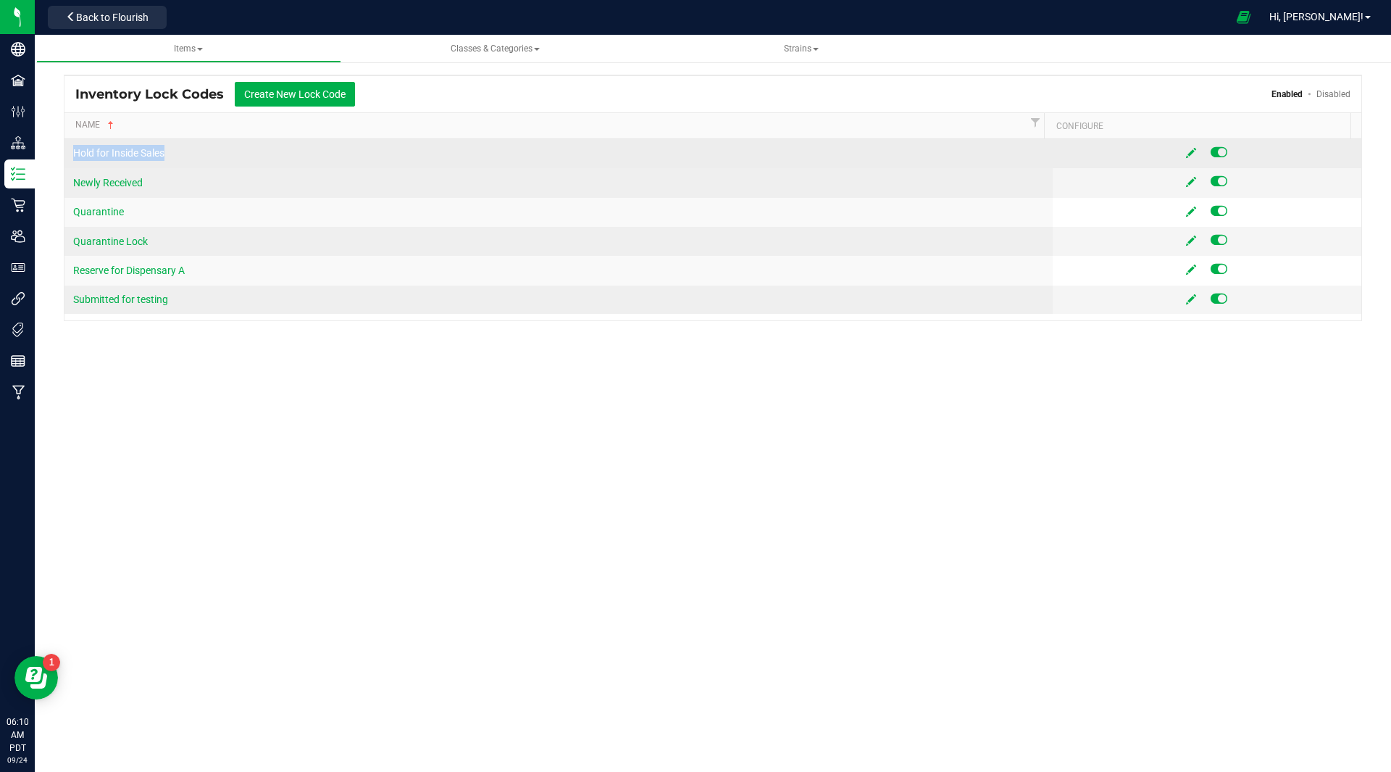
drag, startPoint x: 196, startPoint y: 160, endPoint x: 68, endPoint y: 154, distance: 127.7
click at [68, 154] on td "Hold for Inside Sales" at bounding box center [558, 153] width 988 height 29
copy link "Hold for Inside Sales"
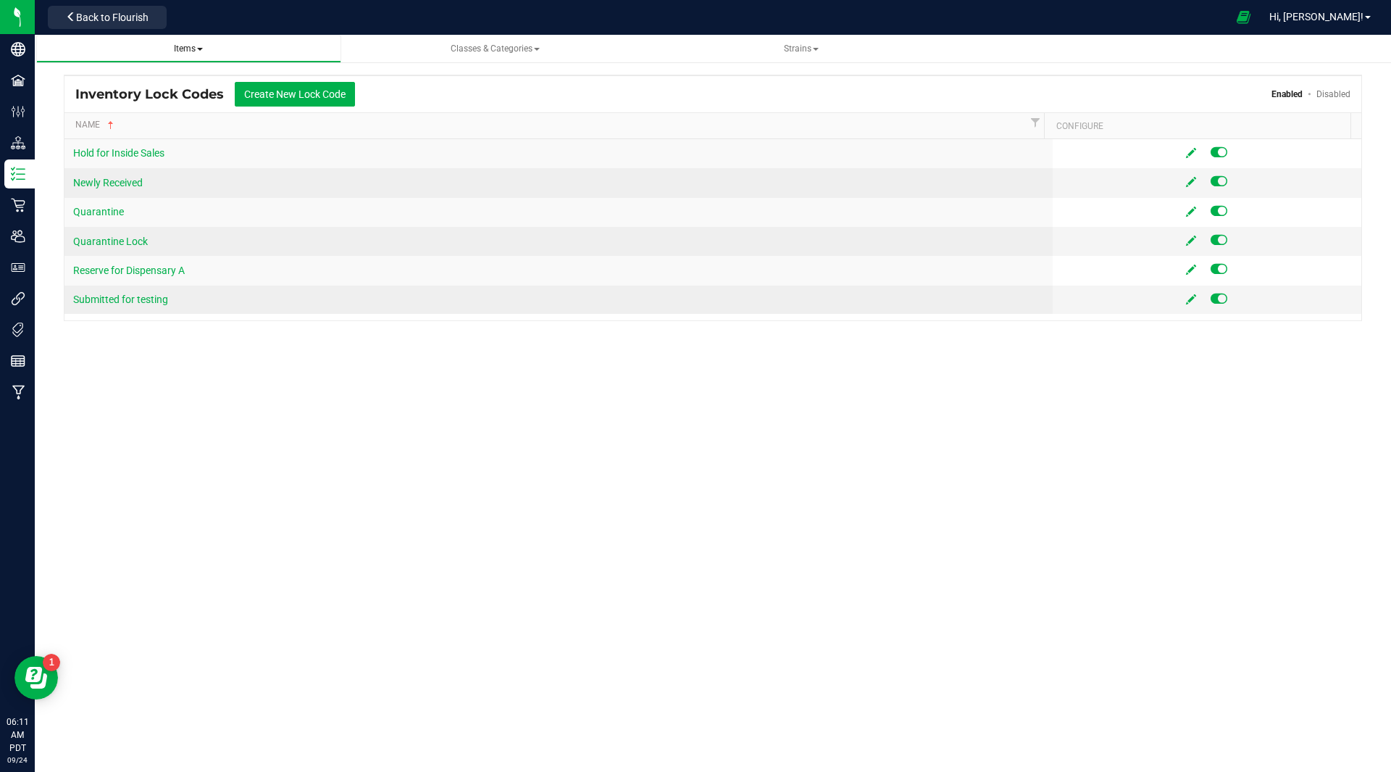
click at [181, 46] on span "Items" at bounding box center [188, 48] width 29 height 10
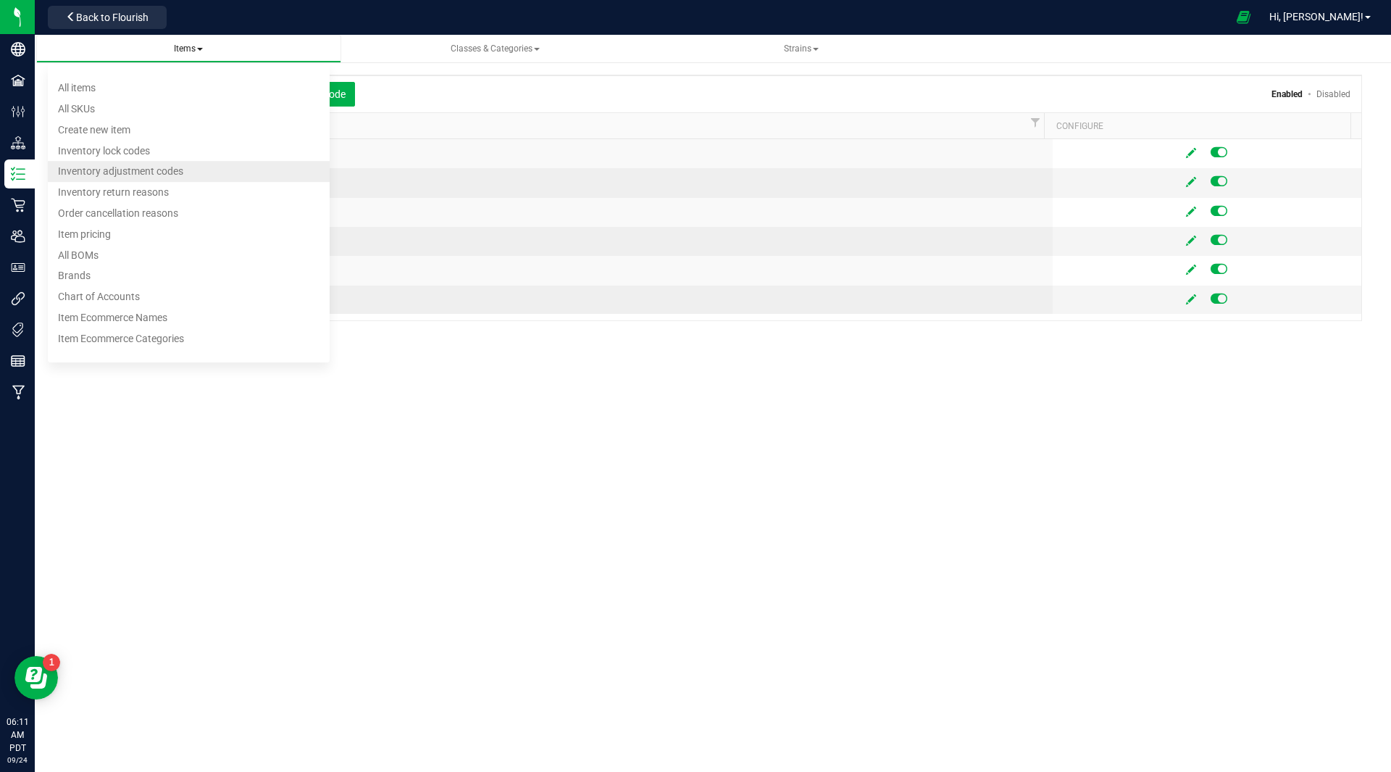
click at [141, 175] on span "Inventory adjustment codes" at bounding box center [120, 172] width 125 height 12
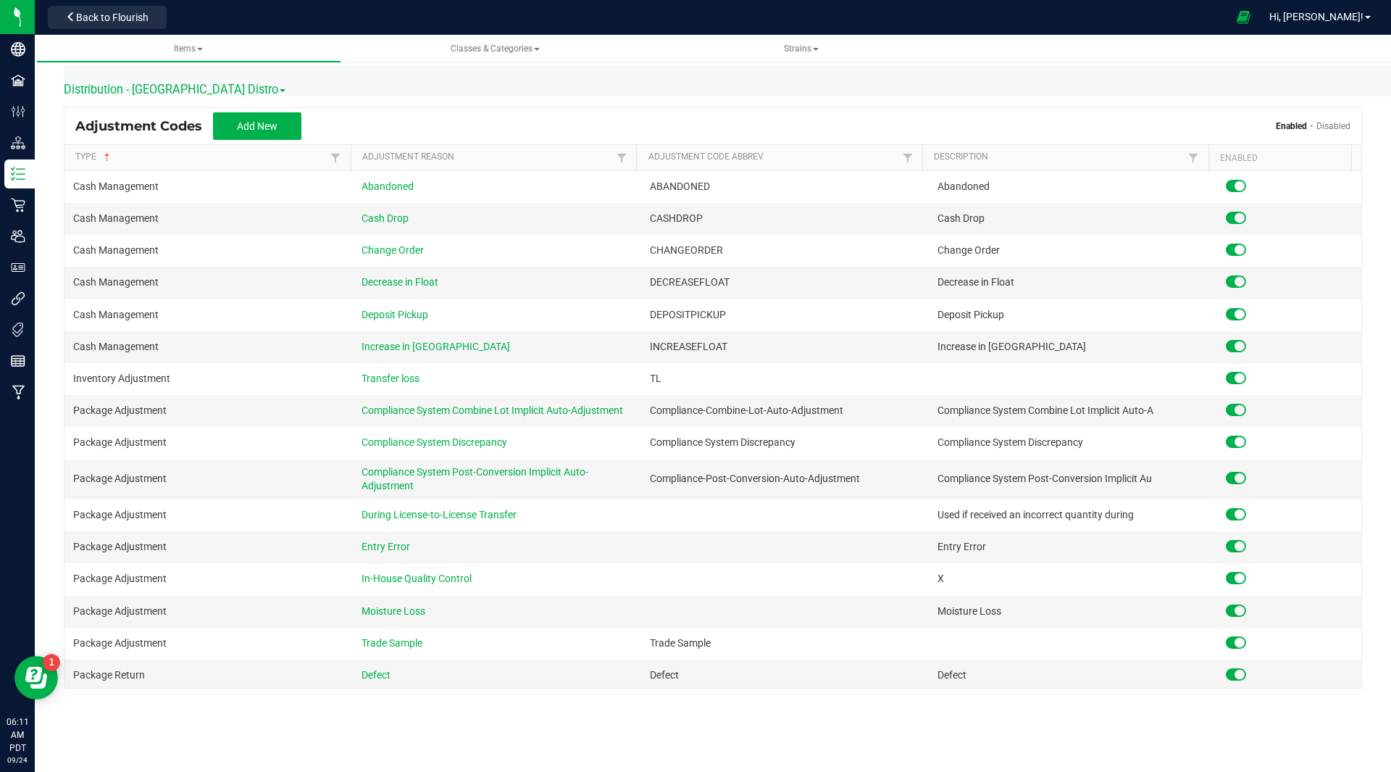
click at [204, 85] on span "Distribution - [GEOGRAPHIC_DATA] Distro" at bounding box center [175, 90] width 222 height 14
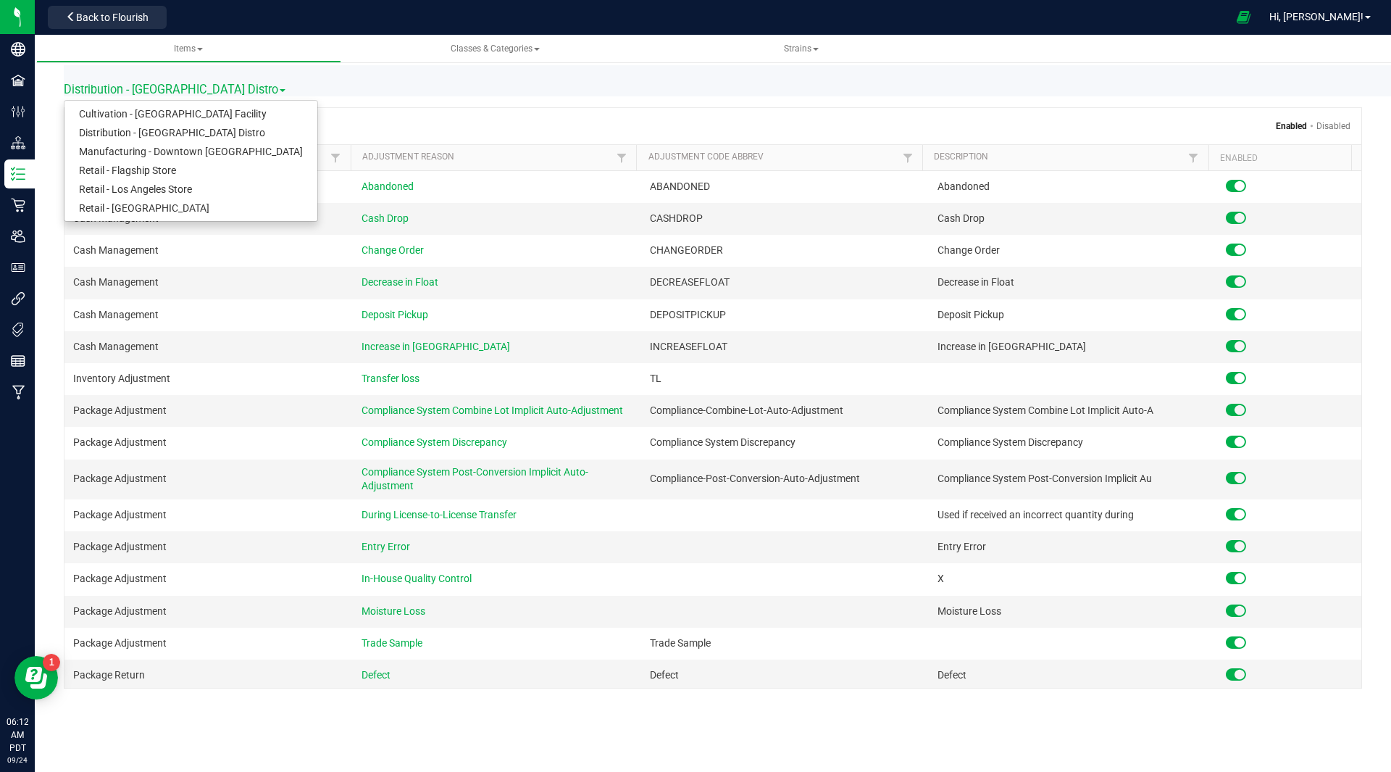
click at [204, 85] on span "Distribution - [GEOGRAPHIC_DATA] Distro" at bounding box center [175, 90] width 222 height 14
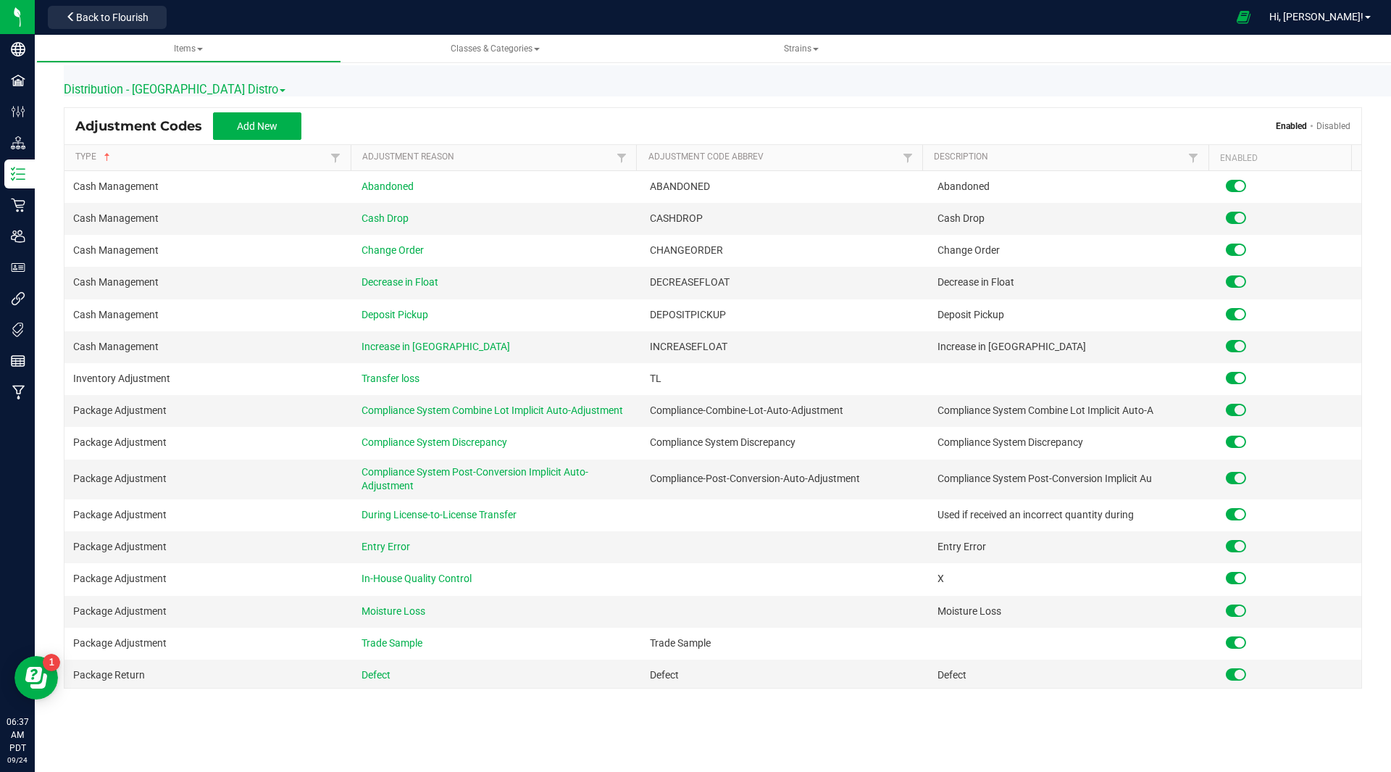
click at [1338, 130] on link "Disabled" at bounding box center [1334, 126] width 34 height 10
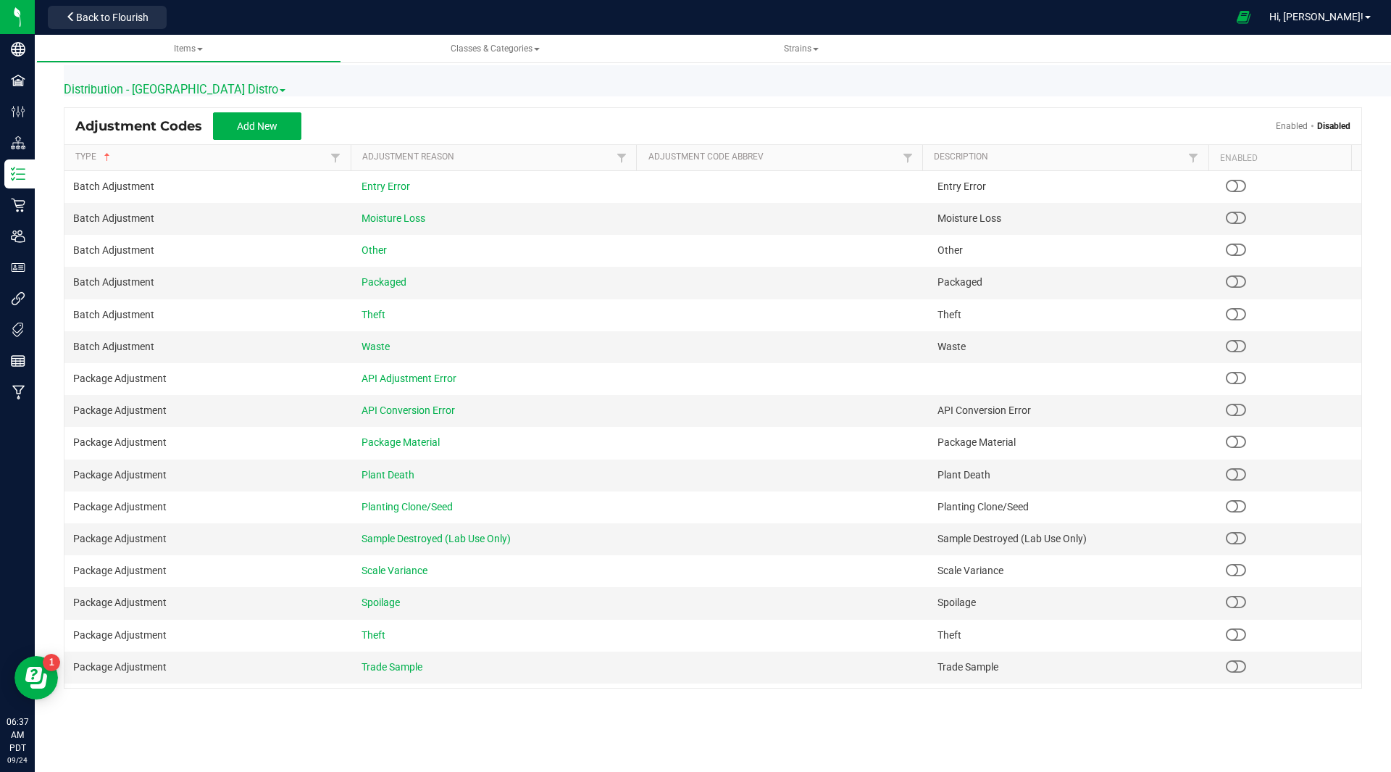
click at [1338, 130] on link "Disabled" at bounding box center [1333, 126] width 33 height 10
click at [1278, 122] on link "Enabled" at bounding box center [1292, 126] width 32 height 10
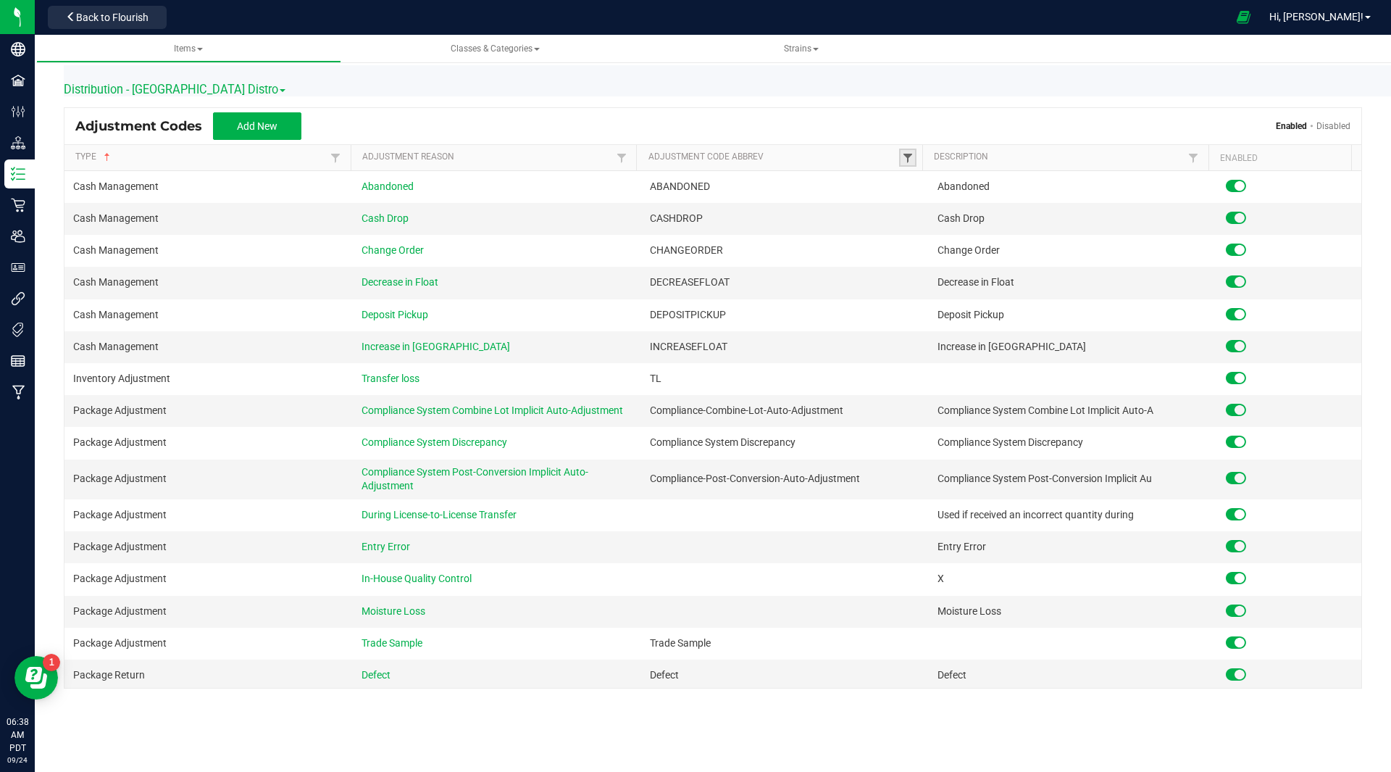
click at [902, 162] on span at bounding box center [908, 158] width 12 height 12
click at [619, 157] on span at bounding box center [622, 158] width 12 height 12
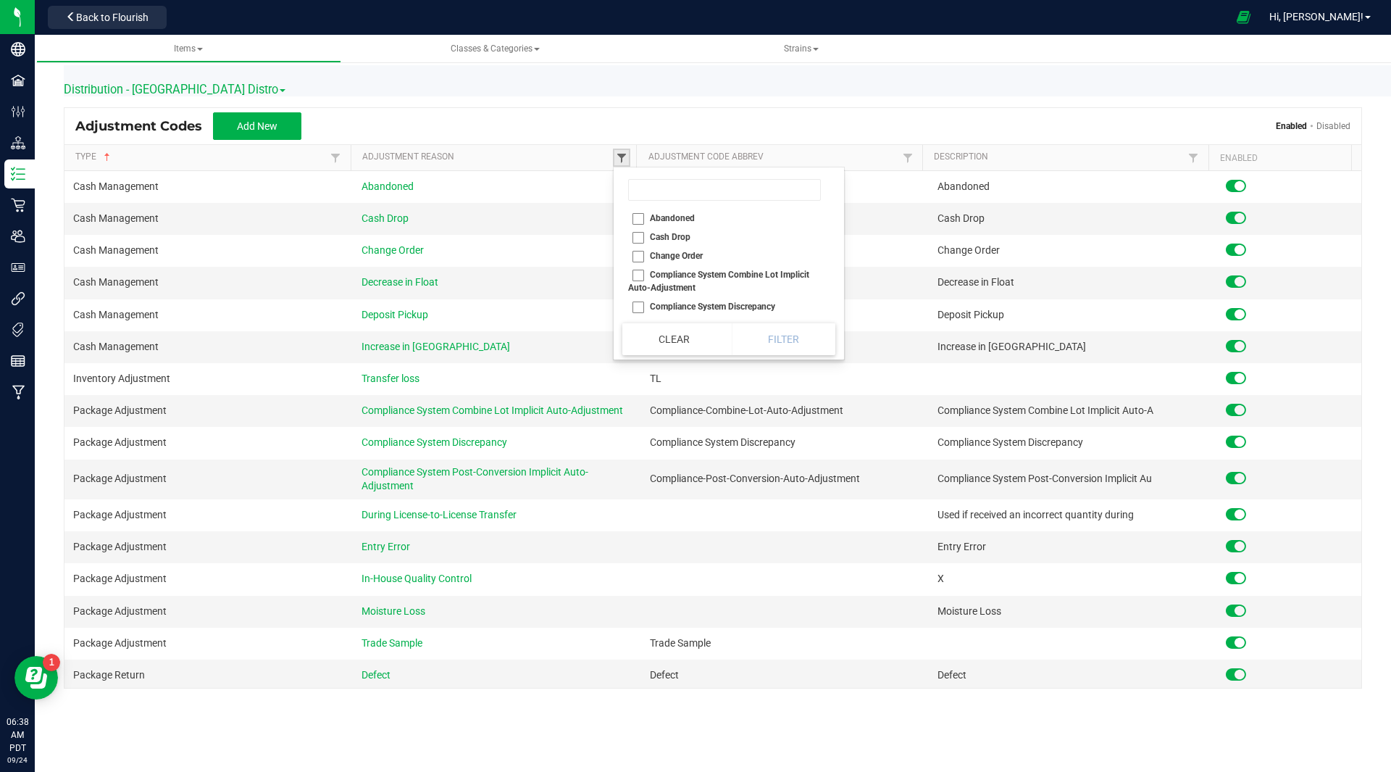
click at [619, 157] on span at bounding box center [622, 158] width 12 height 12
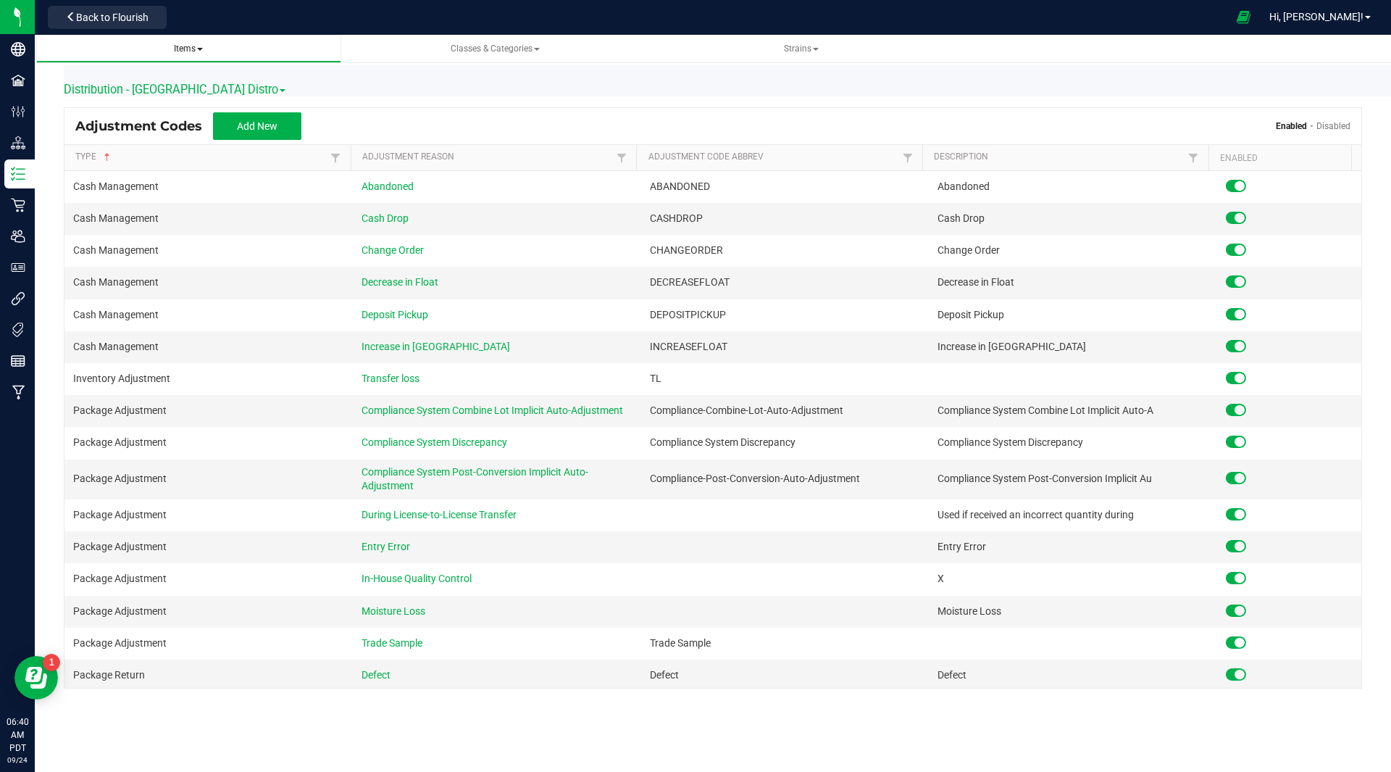
click at [202, 48] on span at bounding box center [200, 49] width 6 height 3
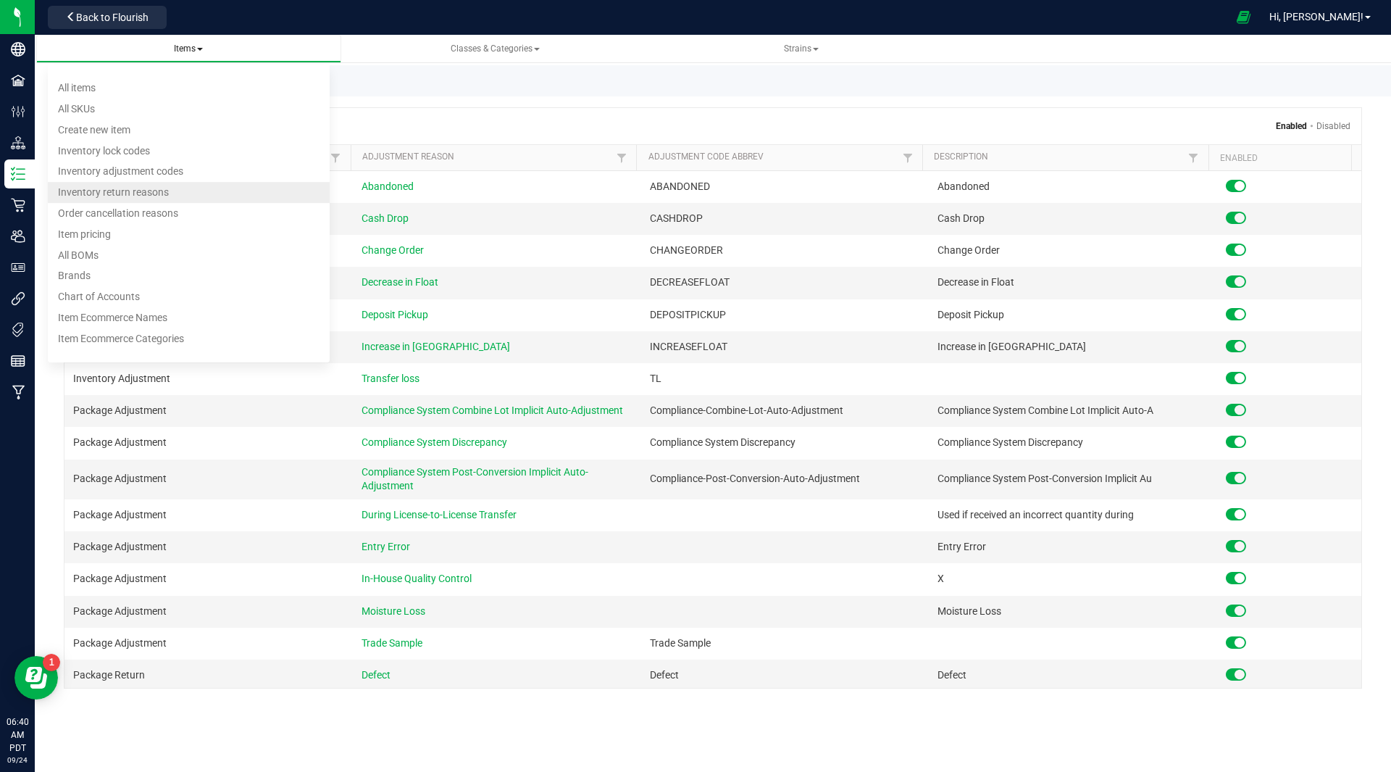
click at [133, 191] on span "Inventory return reasons" at bounding box center [113, 192] width 111 height 12
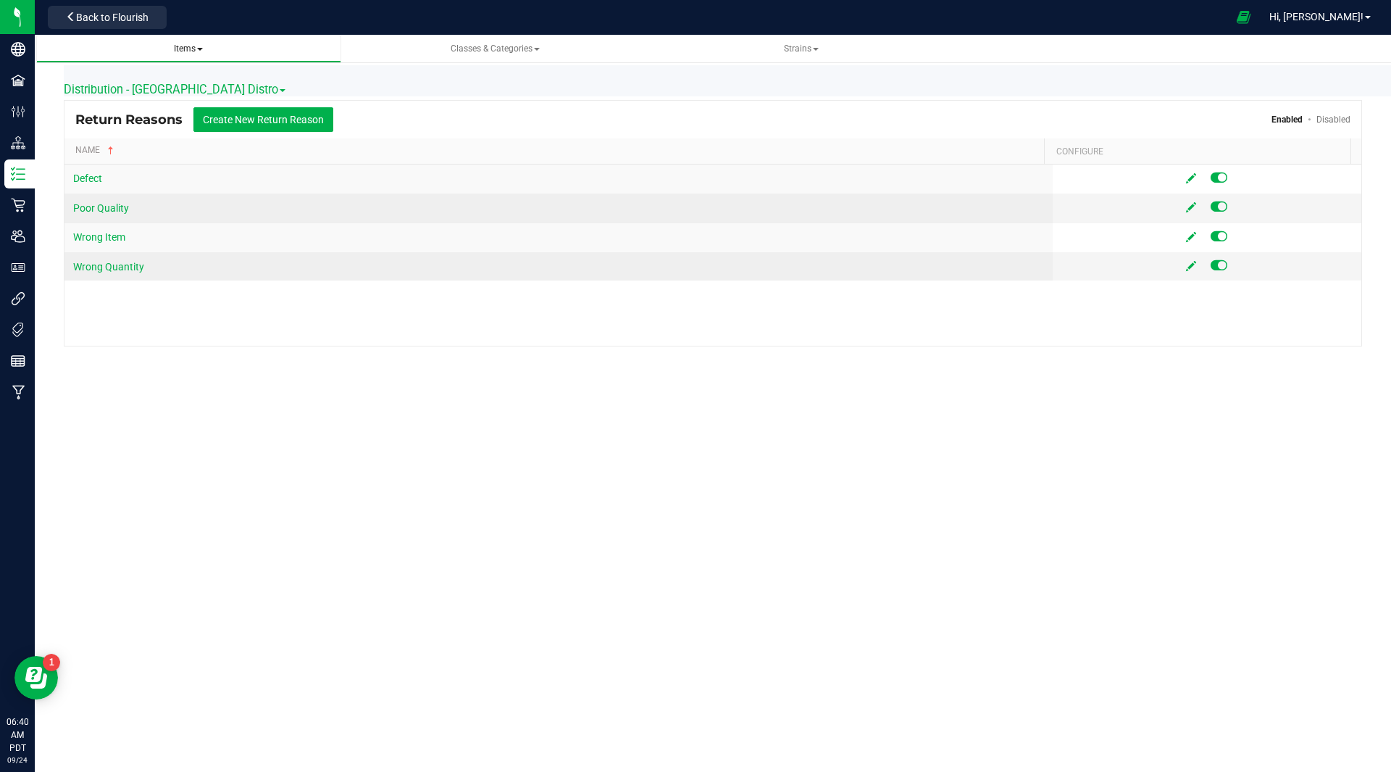
click at [193, 41] on link "Items All items All SKUs Create new item Inventory lock codes Inventory adjustm…" at bounding box center [188, 49] width 305 height 28
click at [193, 49] on span "Items" at bounding box center [188, 48] width 29 height 10
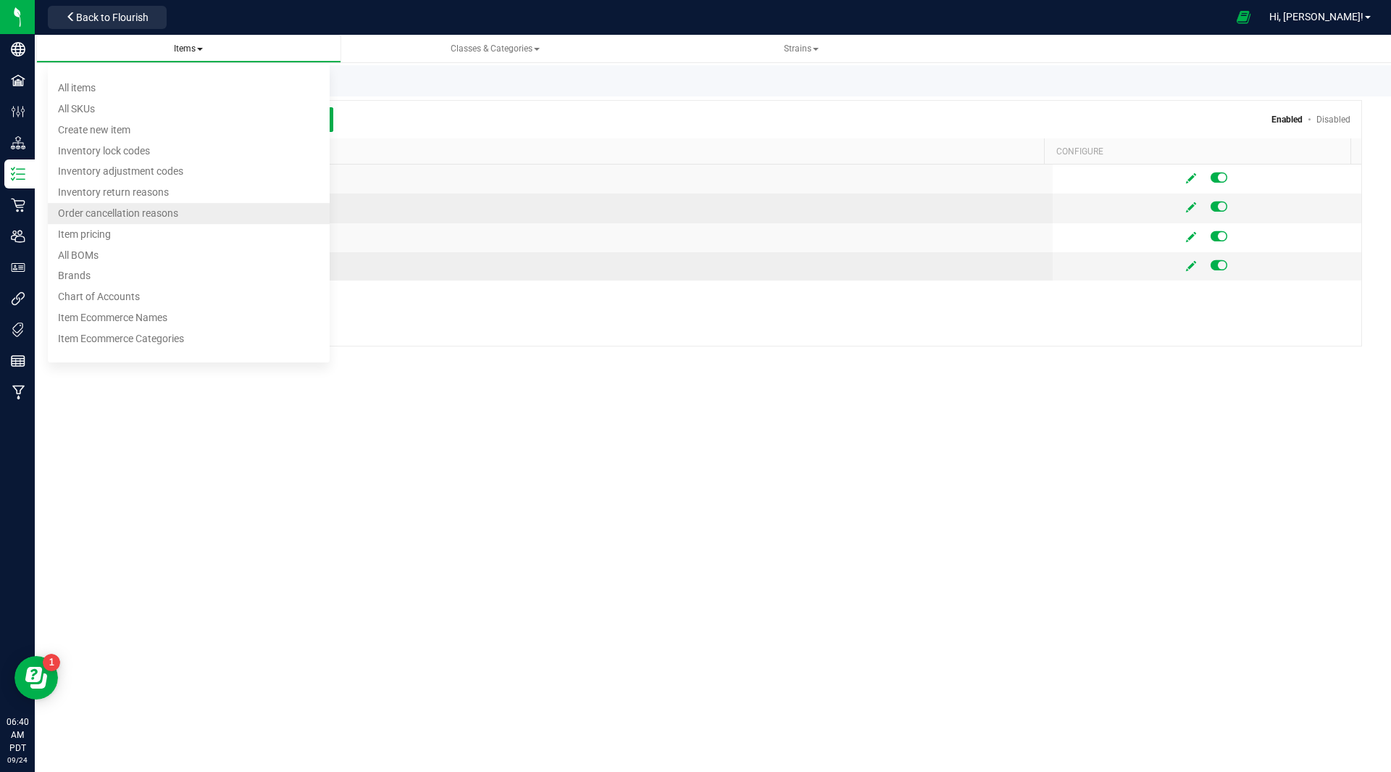
click at [135, 212] on span "Order cancellation reasons" at bounding box center [118, 213] width 120 height 12
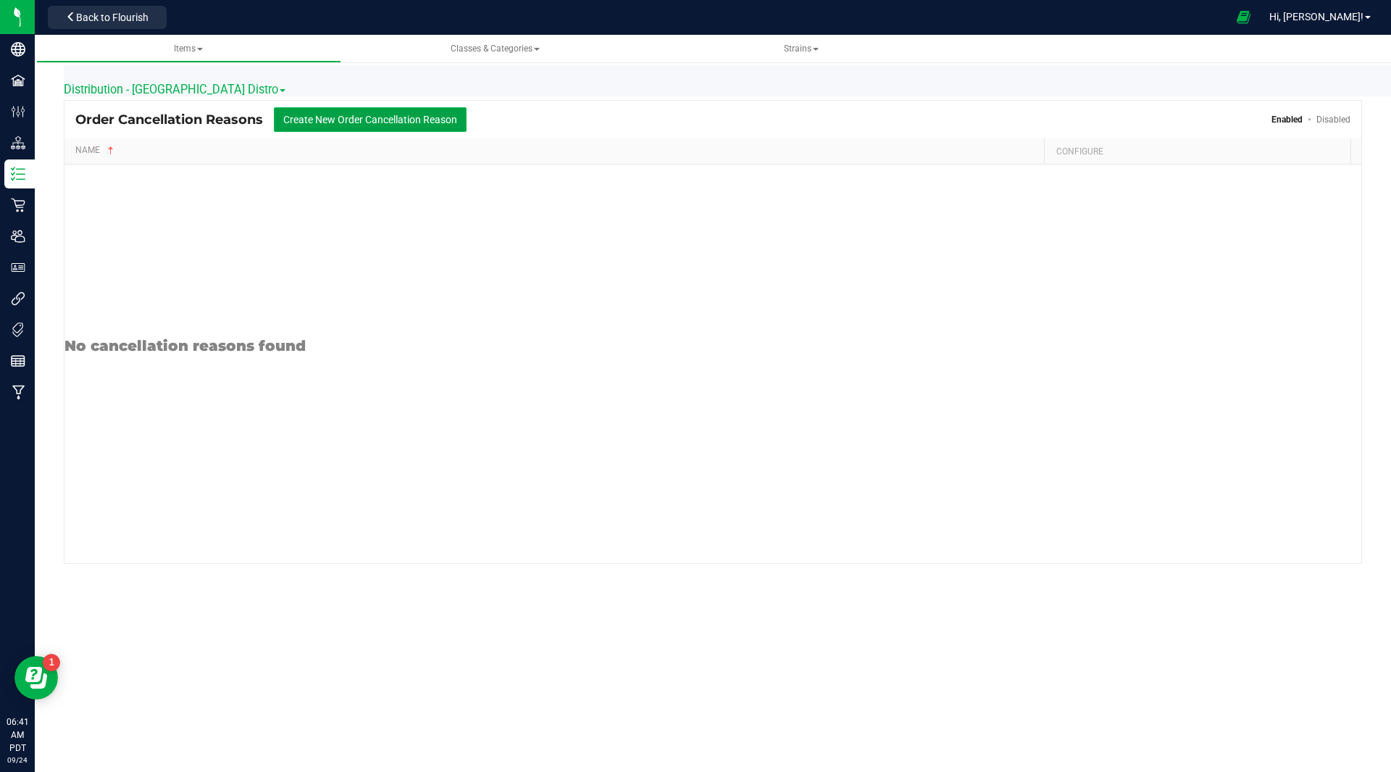
click at [323, 115] on button "Create New Order Cancellation Reason" at bounding box center [370, 119] width 193 height 25
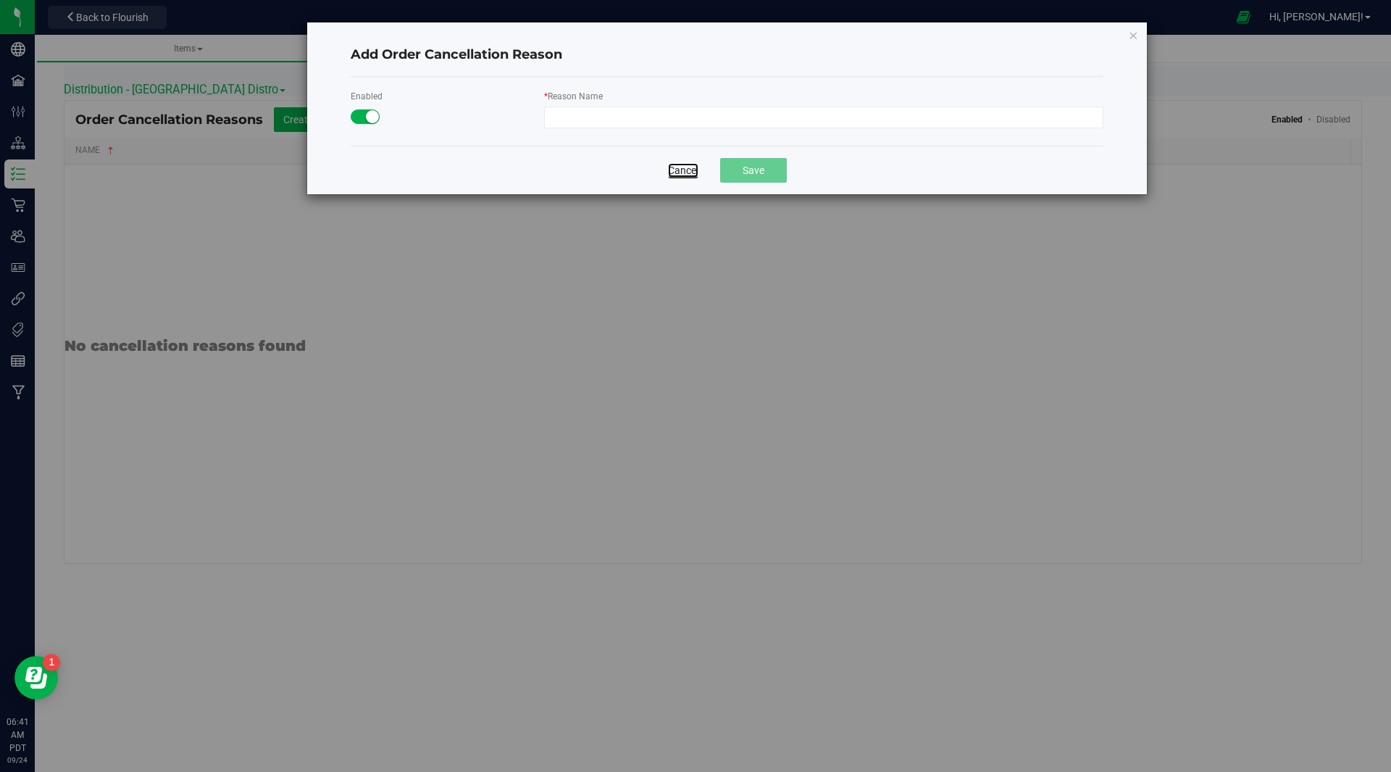
click at [692, 176] on link "Cancel" at bounding box center [683, 170] width 30 height 14
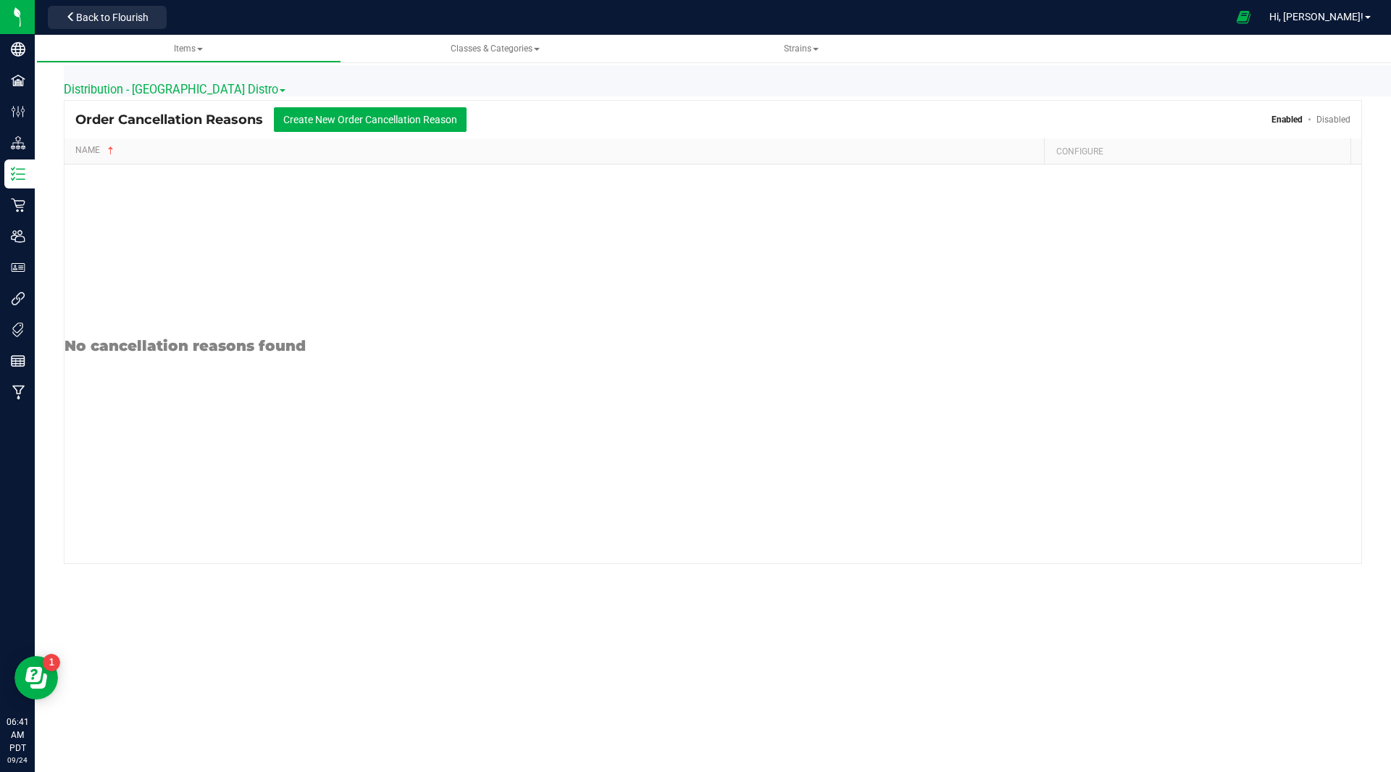
click at [162, 91] on span "Distribution - [GEOGRAPHIC_DATA] Distro" at bounding box center [175, 90] width 222 height 14
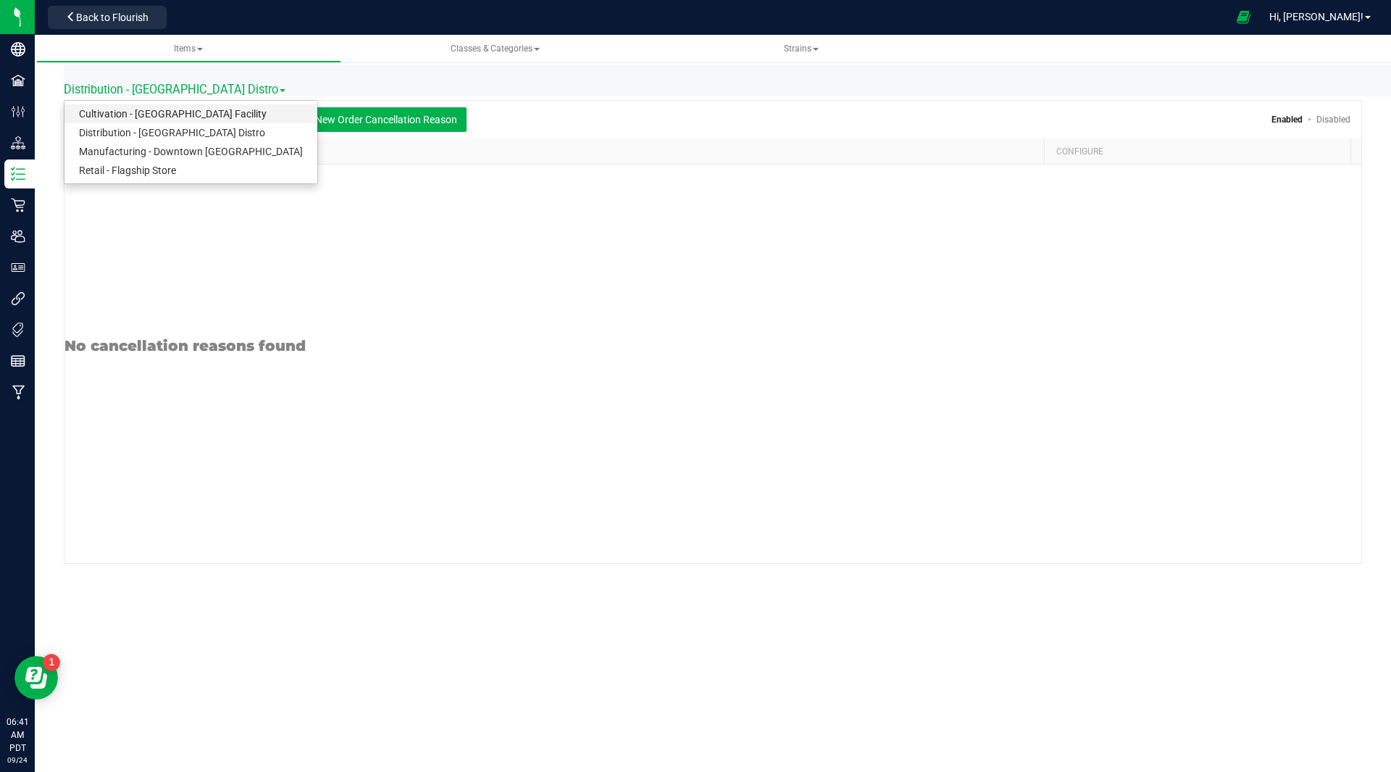
click at [137, 115] on link "Cultivation - [GEOGRAPHIC_DATA] Facility" at bounding box center [190, 113] width 253 height 19
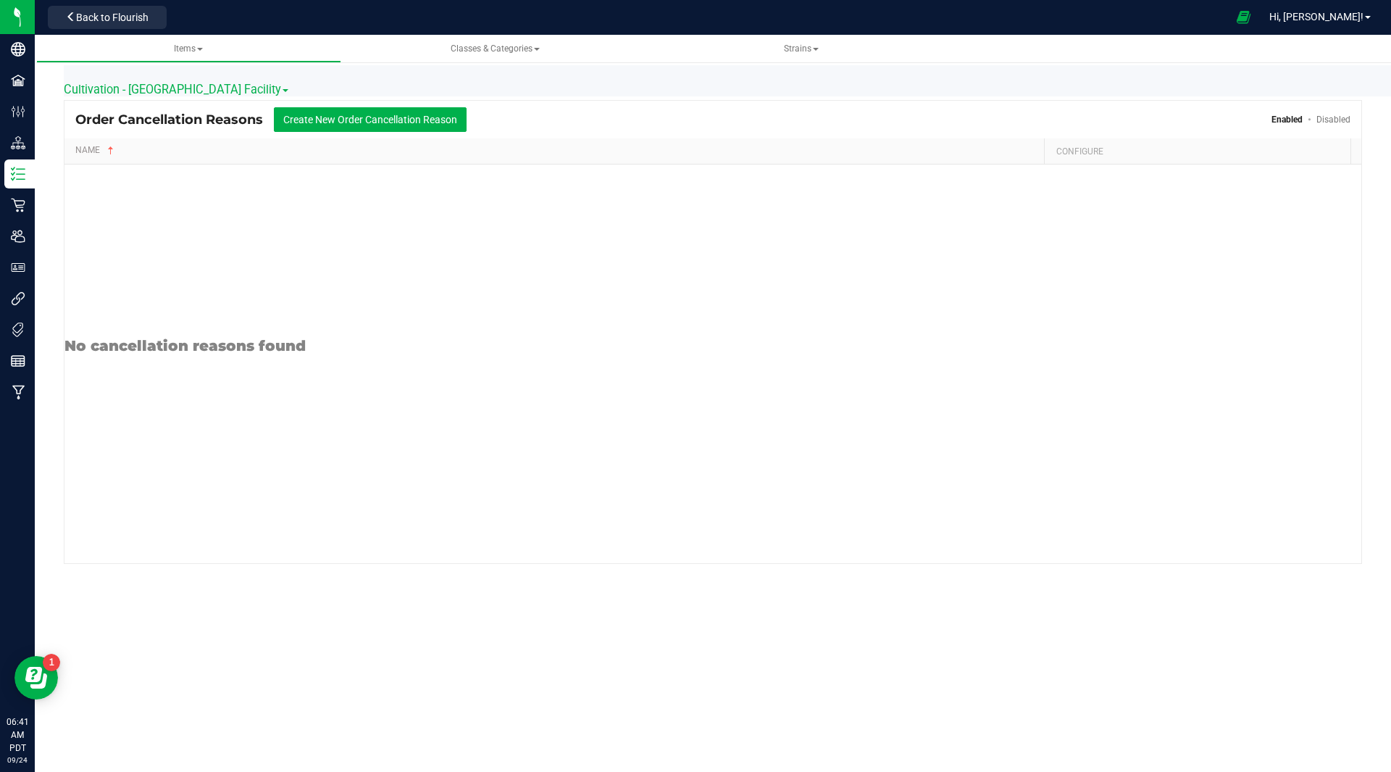
click at [162, 90] on span "Cultivation - [GEOGRAPHIC_DATA] Facility" at bounding box center [176, 90] width 225 height 14
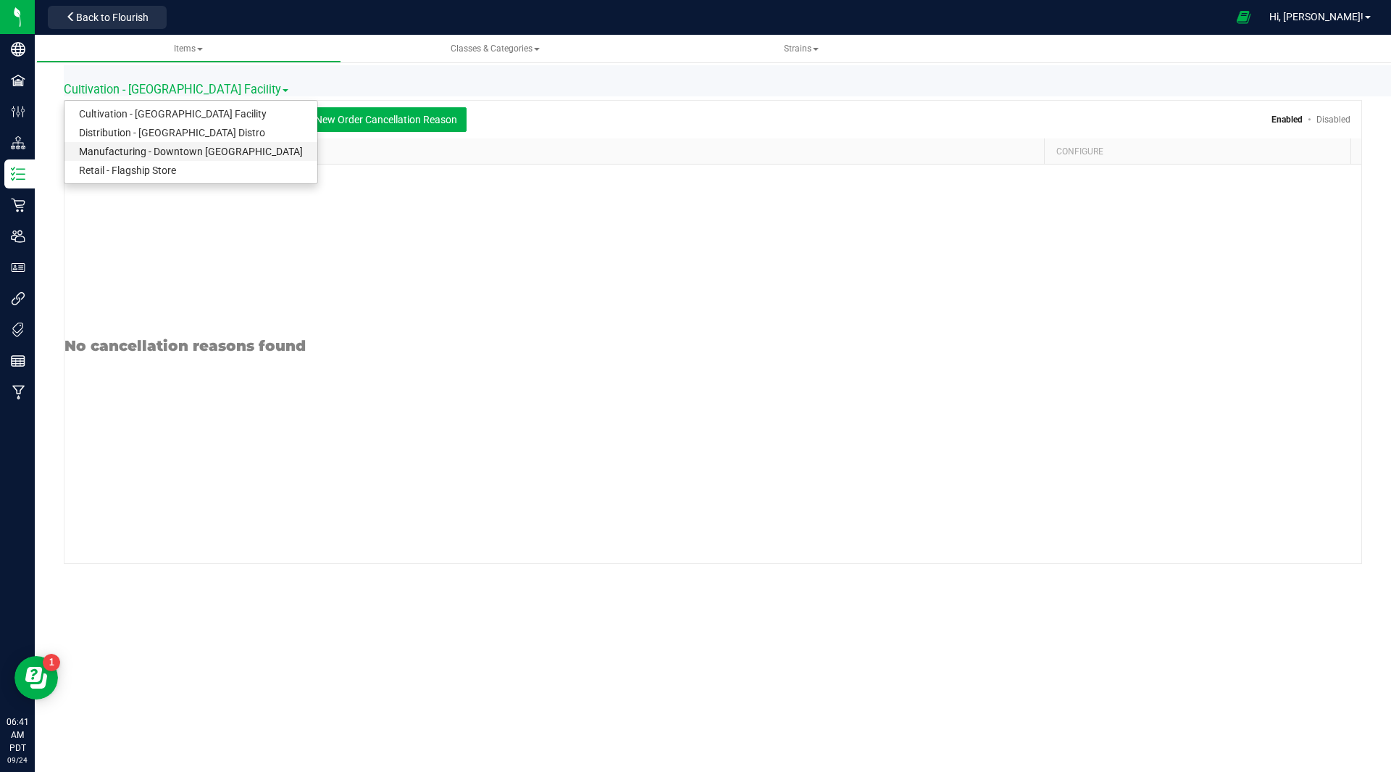
click at [128, 152] on link "Manufacturing - Downtown [GEOGRAPHIC_DATA]" at bounding box center [190, 151] width 253 height 19
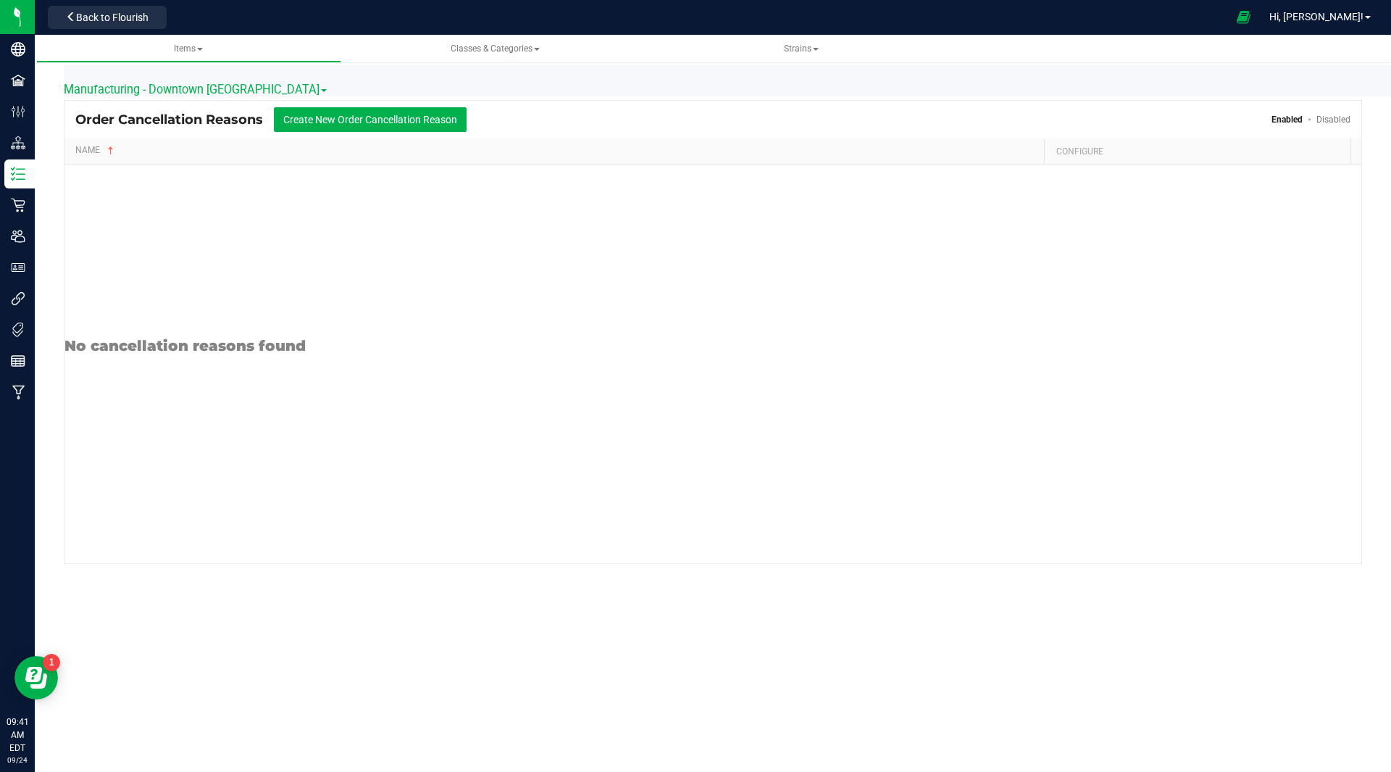
click at [161, 83] on span "Manufacturing - Downtown [GEOGRAPHIC_DATA]" at bounding box center [195, 90] width 263 height 14
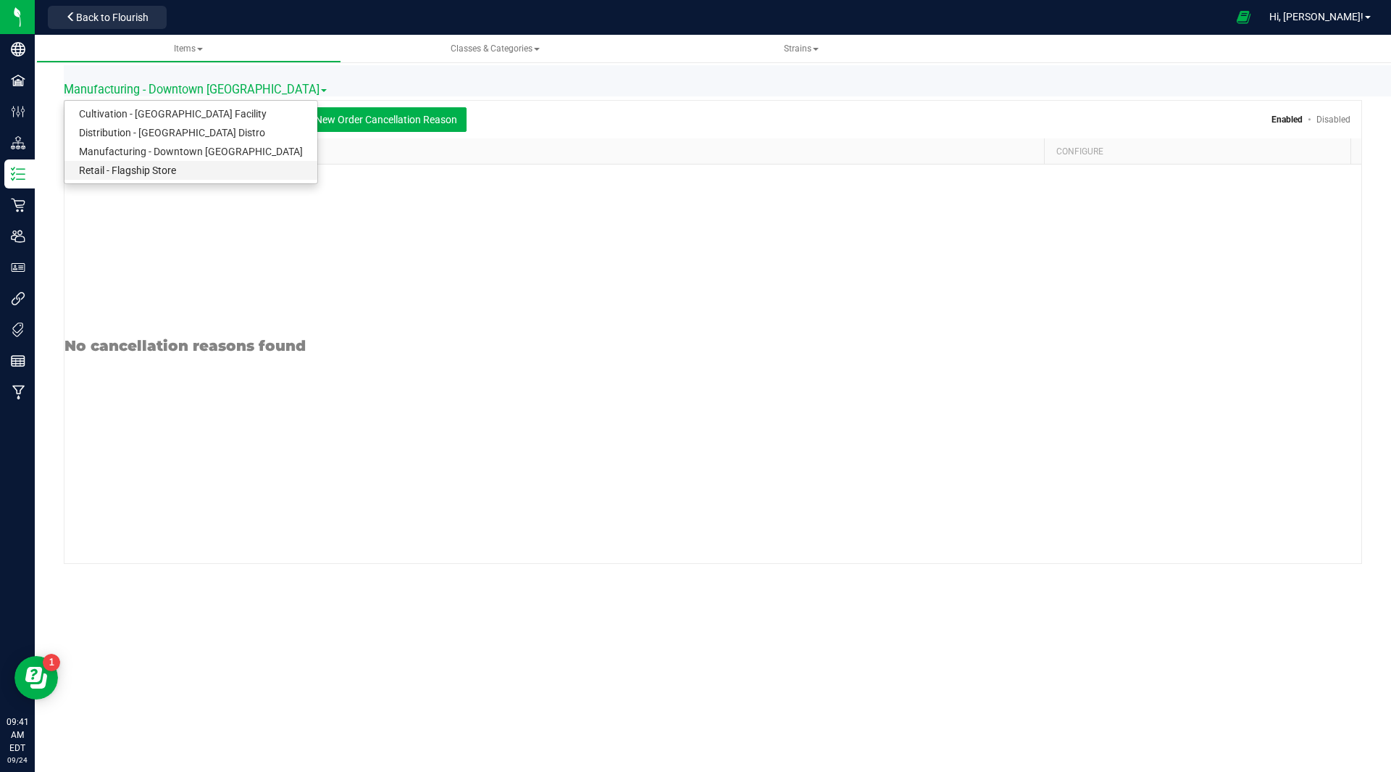
click at [128, 165] on link "Retail - Flagship Store" at bounding box center [190, 170] width 253 height 19
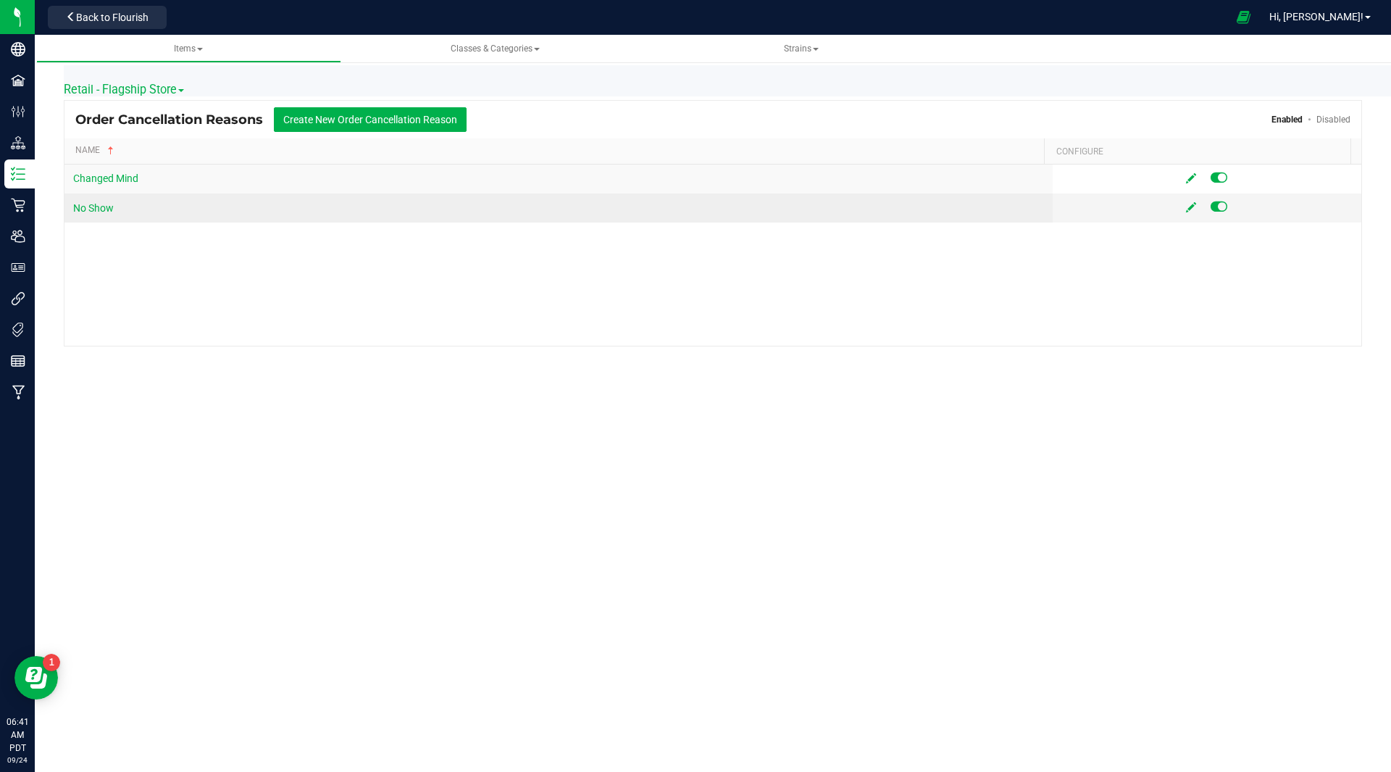
click at [351, 404] on div "Items All items All SKUs Create new item Inventory lock codes Inventory adjustm…" at bounding box center [713, 230] width 1357 height 391
click at [341, 288] on div "Changed Mind No Show" at bounding box center [712, 255] width 1297 height 181
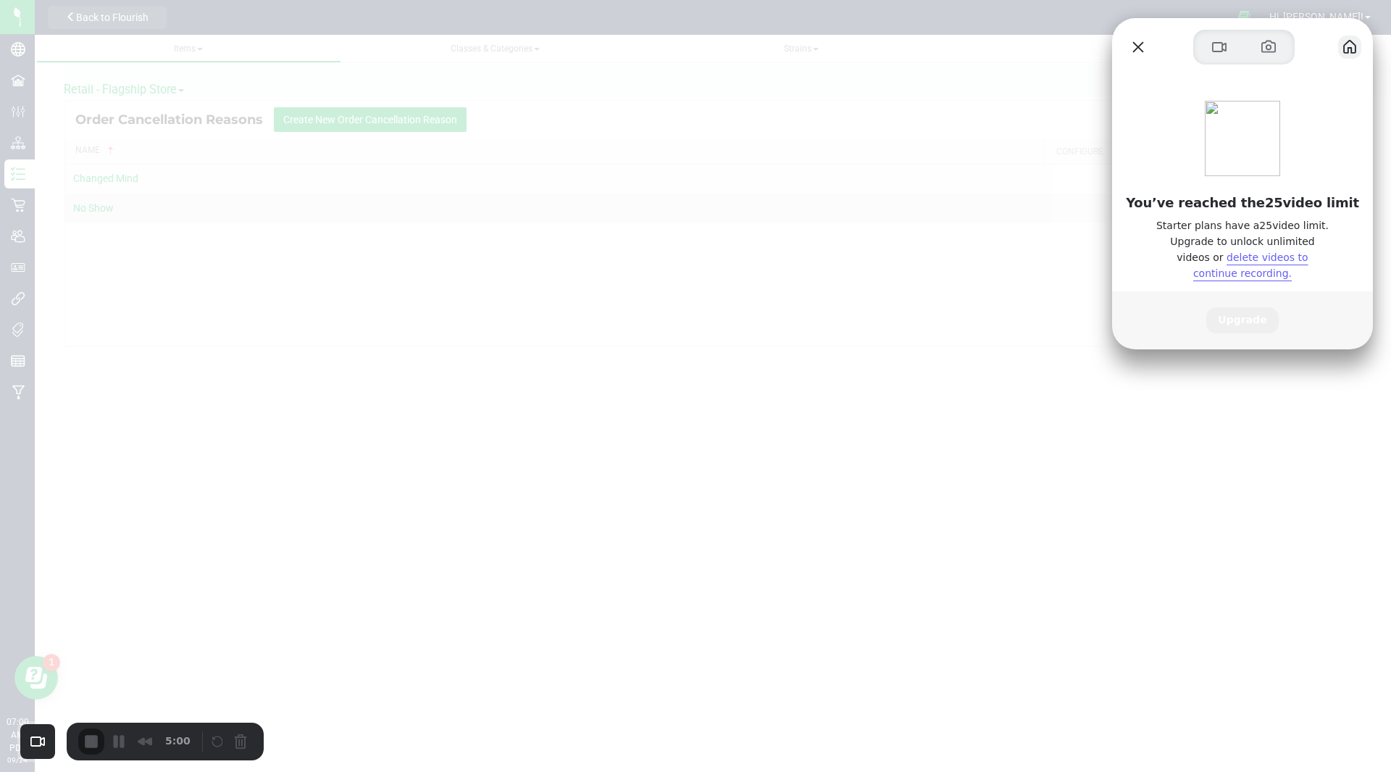
click at [1342, 41] on button "My library" at bounding box center [1349, 47] width 23 height 23
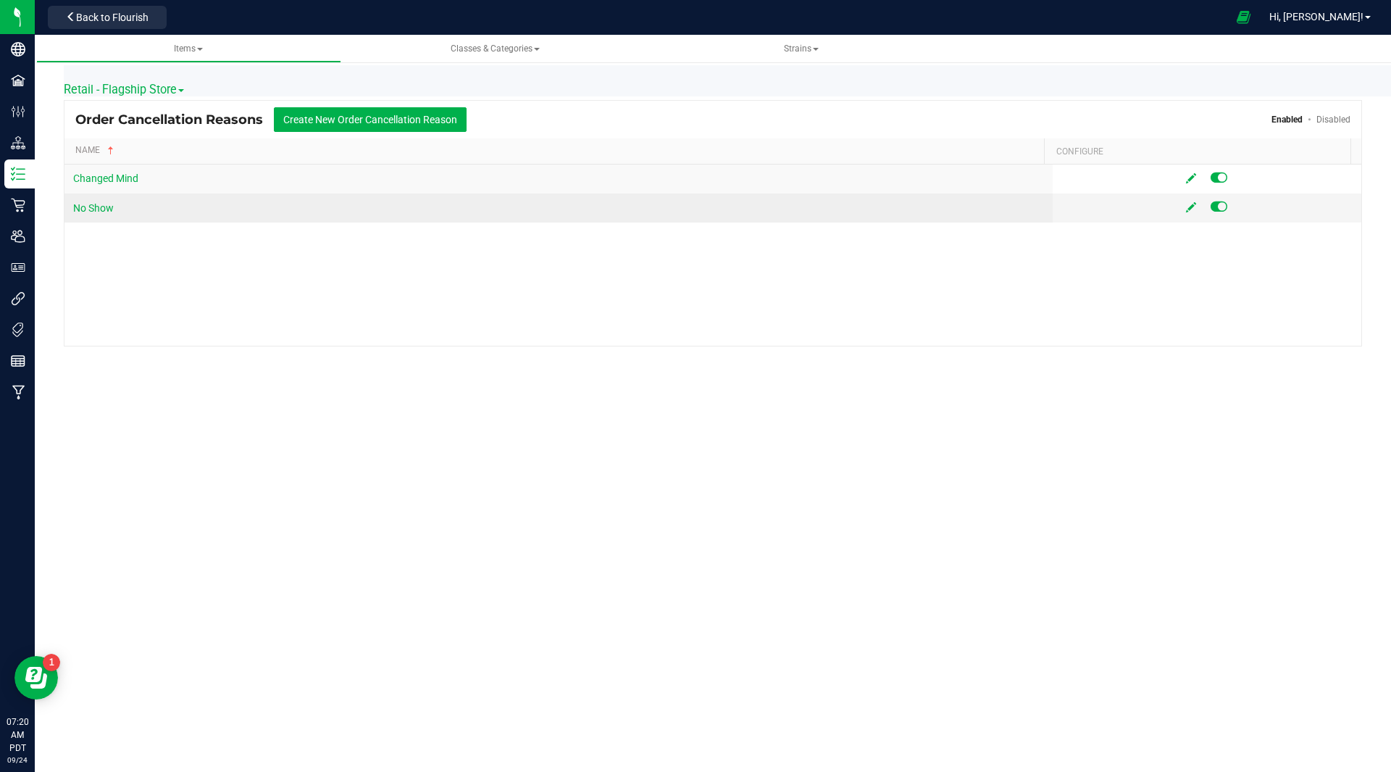
click at [823, 491] on div "Items All items All SKUs Create new item Inventory lock codes Inventory adjustm…" at bounding box center [713, 403] width 1357 height 737
